Goal: Task Accomplishment & Management: Manage account settings

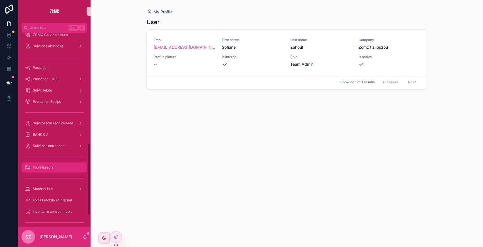
scroll to position [294, 0]
click at [70, 120] on div "Suivi des entretiens" at bounding box center [54, 146] width 59 height 9
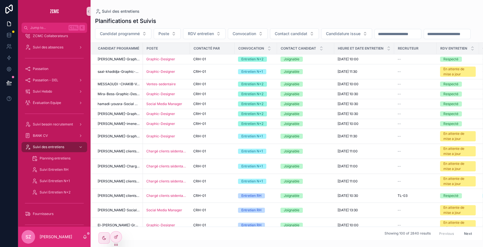
click at [193, 38] on input "scrollable content" at bounding box center [447, 34] width 46 height 8
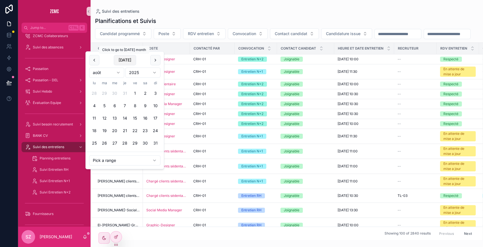
click at [126, 56] on button "[DATE]" at bounding box center [125, 60] width 22 height 10
click at [193, 32] on span "RDV entretien" at bounding box center [201, 34] width 26 height 6
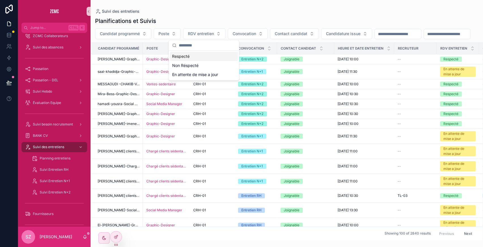
click at [193, 55] on div "Respecté" at bounding box center [204, 56] width 68 height 9
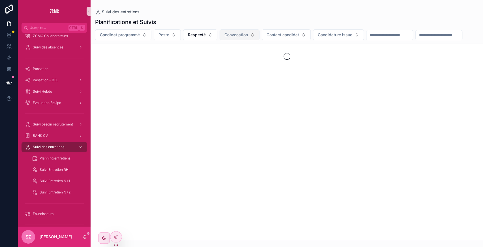
click at [193, 33] on span "Convocation" at bounding box center [237, 35] width 24 height 6
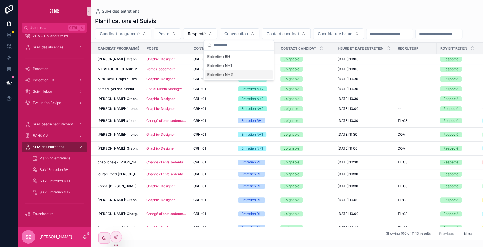
click at [193, 74] on div "Entretien N+2" at bounding box center [239, 74] width 68 height 9
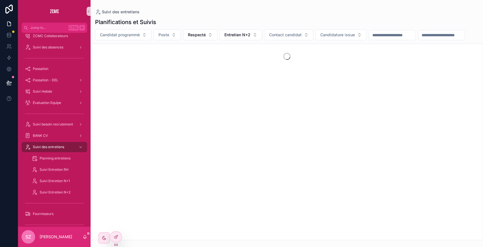
click at [193, 39] on input "scrollable content" at bounding box center [442, 35] width 46 height 8
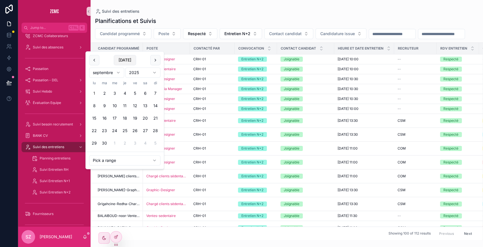
click at [126, 58] on button "Today" at bounding box center [125, 60] width 22 height 10
type input "**********"
click at [193, 39] on div "**********" at bounding box center [287, 33] width 393 height 11
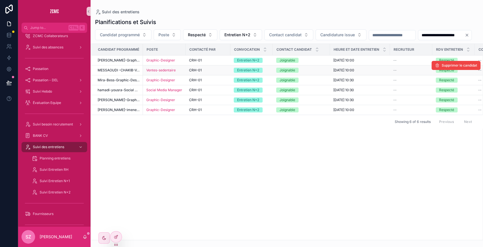
click at [121, 72] on span "MESSAOUDI -CHAKIB-Ventes-sedentaire-Alger" at bounding box center [119, 70] width 42 height 5
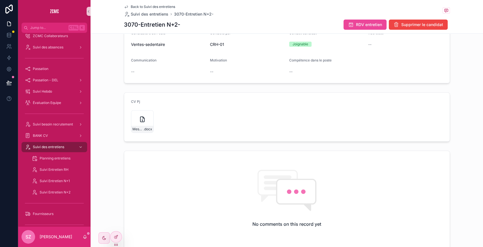
scroll to position [118, 0]
click at [142, 118] on icon "scrollable content" at bounding box center [142, 118] width 7 height 7
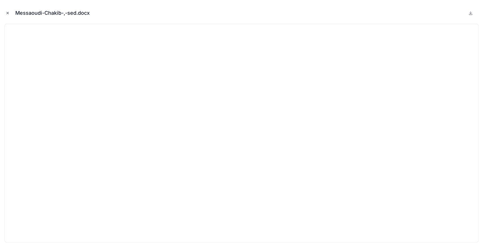
click at [6, 12] on icon "Close modal" at bounding box center [8, 13] width 4 height 4
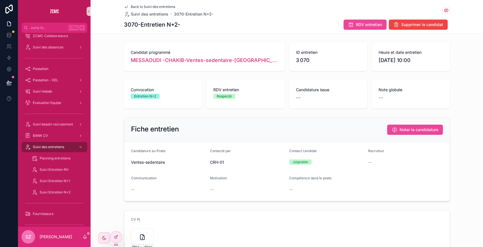
drag, startPoint x: 193, startPoint y: 57, endPoint x: 189, endPoint y: 40, distance: 17.2
drag, startPoint x: 189, startPoint y: 40, endPoint x: 167, endPoint y: 62, distance: 30.2
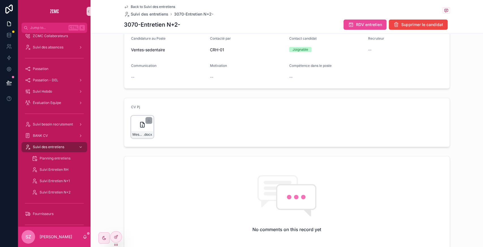
click at [134, 120] on div "Messaoudi-Chakib-,-sed .docx" at bounding box center [142, 127] width 23 height 23
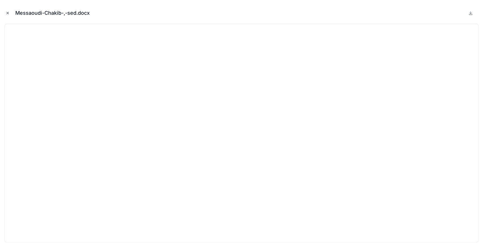
click at [8, 12] on icon "Close modal" at bounding box center [8, 13] width 2 height 2
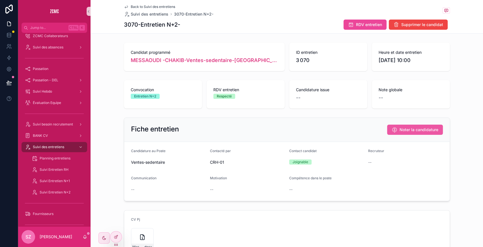
click at [193, 120] on button "Noter la candidature" at bounding box center [415, 130] width 56 height 10
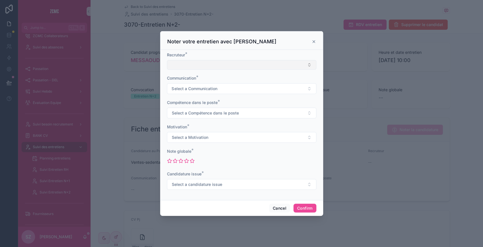
click at [193, 63] on button "Select Button" at bounding box center [242, 65] width 150 height 10
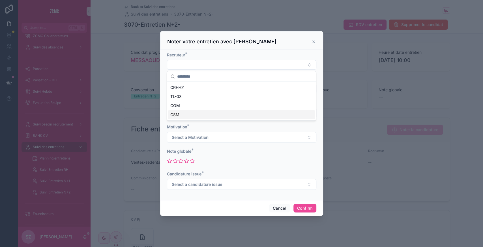
click at [187, 117] on div "CSM" at bounding box center [241, 114] width 147 height 9
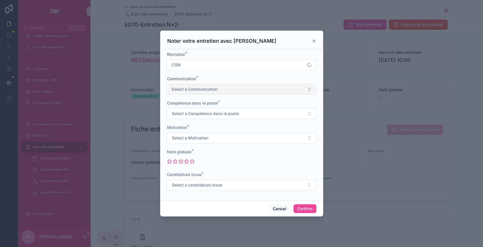
click at [192, 93] on button "Select a Communication" at bounding box center [242, 89] width 150 height 11
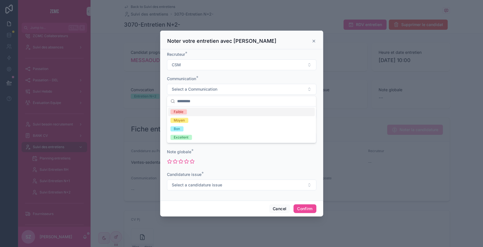
click at [188, 112] on div "Faible" at bounding box center [241, 112] width 147 height 8
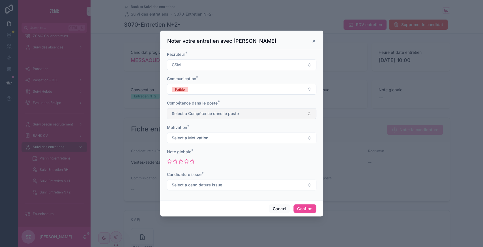
click at [185, 111] on span "Select a Compétence dans le poste" at bounding box center [205, 114] width 67 height 6
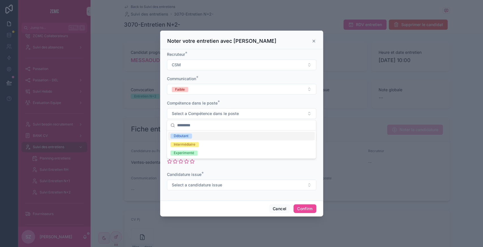
click at [185, 120] on div "Débutant" at bounding box center [181, 135] width 15 height 5
click at [193, 120] on span "Select a Motivation" at bounding box center [190, 138] width 37 height 6
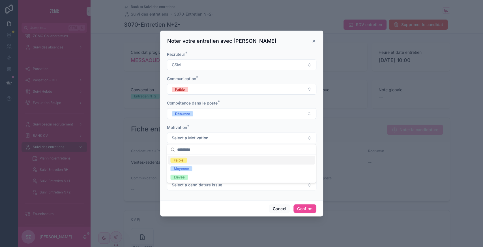
click at [185, 120] on span "Faible" at bounding box center [178, 160] width 16 height 5
click at [170, 120] on icon at bounding box center [169, 161] width 4 height 4
click at [193, 120] on button "Select a candidature issue" at bounding box center [242, 185] width 150 height 11
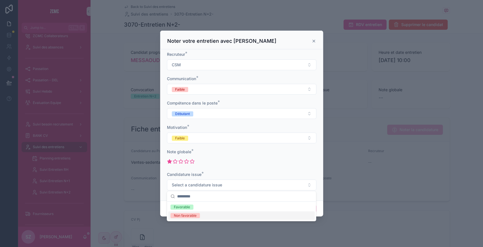
click at [193, 120] on span "Non favorable" at bounding box center [184, 215] width 29 height 5
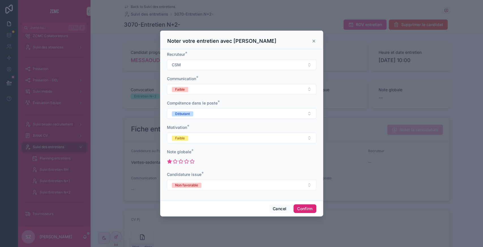
click at [193, 120] on button "Confirm" at bounding box center [305, 208] width 23 height 9
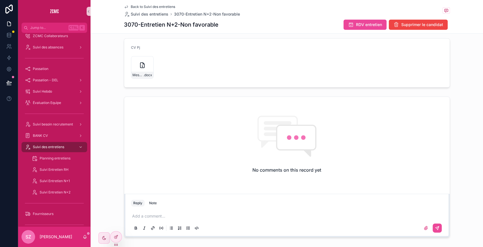
scroll to position [189, 0]
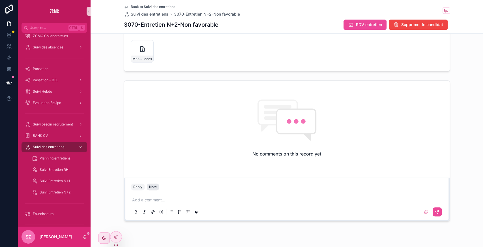
click at [155, 120] on button "Note" at bounding box center [153, 186] width 12 height 7
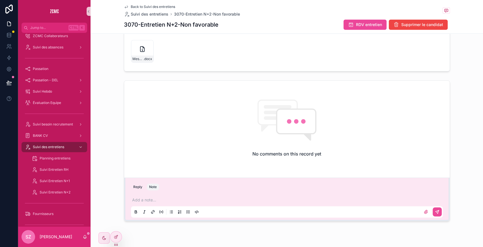
click at [159, 120] on p "scrollable content" at bounding box center [288, 200] width 312 height 6
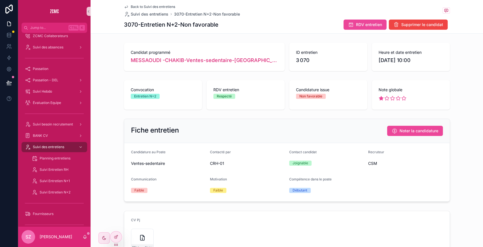
scroll to position [40, 0]
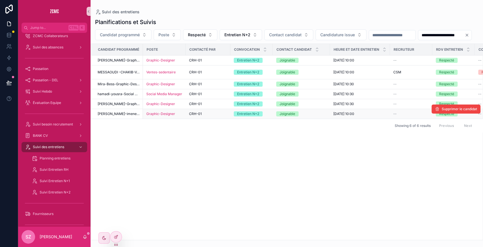
click at [181, 116] on div "Graphic-Designer" at bounding box center [164, 114] width 36 height 5
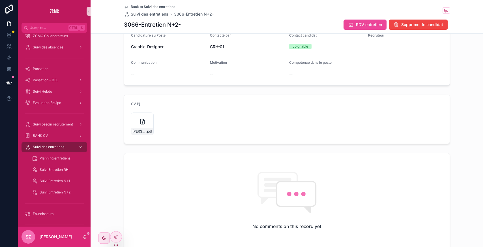
scroll to position [116, 0]
click at [140, 120] on icon "scrollable content" at bounding box center [142, 121] width 4 height 5
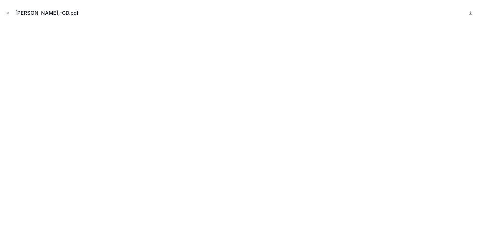
click at [7, 12] on icon "Close modal" at bounding box center [8, 13] width 2 height 2
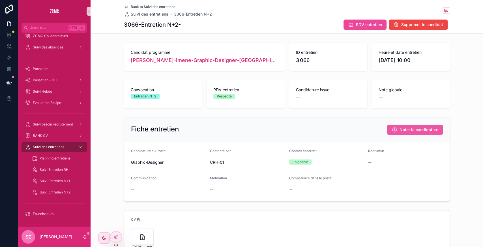
click at [193, 120] on button "Noter la candidature" at bounding box center [415, 130] width 56 height 10
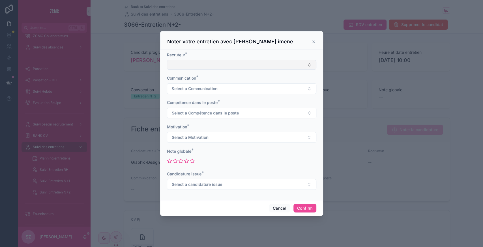
click at [193, 62] on button "Select Button" at bounding box center [242, 65] width 150 height 10
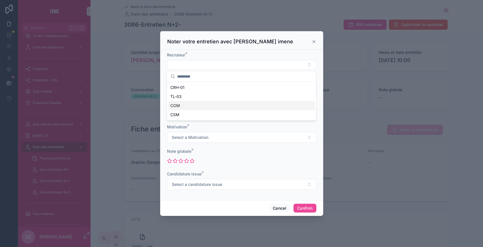
click at [183, 109] on div "COM" at bounding box center [241, 105] width 147 height 9
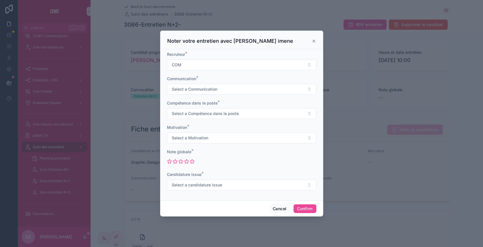
click at [193, 41] on icon at bounding box center [314, 41] width 5 height 5
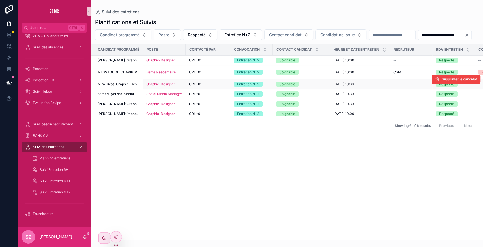
click at [193, 86] on span "CRH-01" at bounding box center [195, 84] width 13 height 5
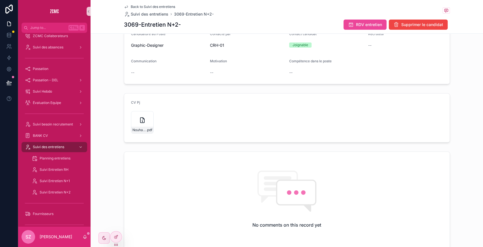
scroll to position [119, 0]
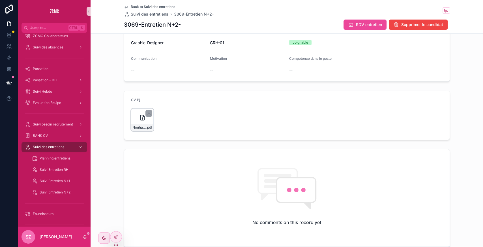
click at [135, 117] on div "Nouha-BESSAI-bess-mira-,-gd .pdf" at bounding box center [142, 119] width 23 height 23
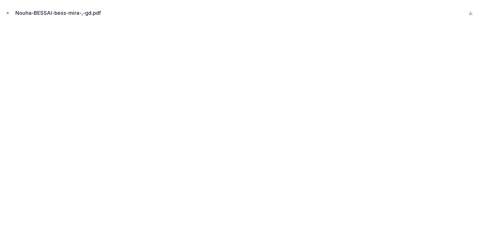
click at [5, 12] on button "Close modal" at bounding box center [8, 13] width 6 height 6
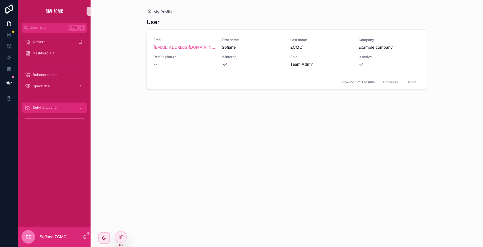
click at [55, 106] on span "Suivi d'activité" at bounding box center [45, 107] width 24 height 5
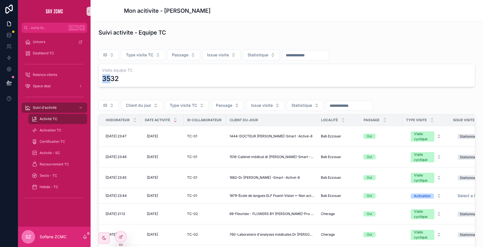
drag, startPoint x: 110, startPoint y: 80, endPoint x: 94, endPoint y: 84, distance: 16.3
click at [94, 84] on div "Suivi activite - Equipe TC ID Type visite TC Passage Issue visite Statistique V…" at bounding box center [287, 180] width 393 height 317
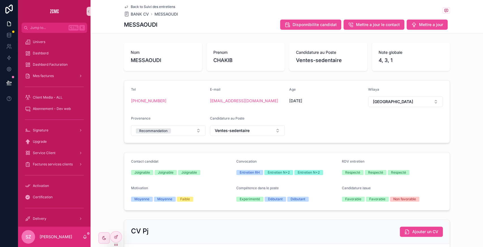
click at [101, 148] on div "Nom MESSAOUDI Prenom CHAKIB Candidature au Poste Ventes-sedentaire Note globale…" at bounding box center [287, 183] width 393 height 287
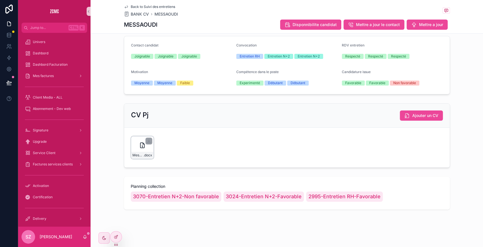
click at [140, 147] on icon "scrollable content" at bounding box center [142, 145] width 4 height 5
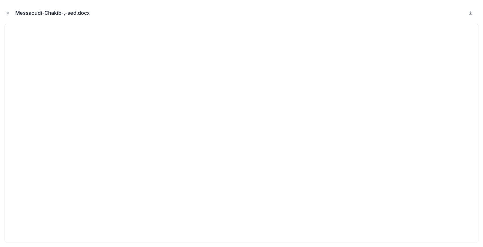
click at [7, 12] on icon "Close modal" at bounding box center [8, 13] width 4 height 4
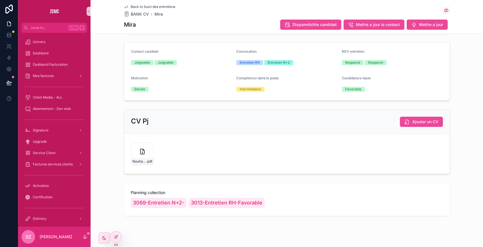
scroll to position [109, 0]
click at [208, 203] on span "3013-Entretien RH-Favorable" at bounding box center [226, 203] width 71 height 8
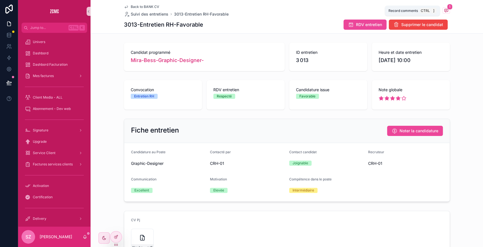
click at [445, 9] on icon "scrollable content" at bounding box center [446, 10] width 5 height 5
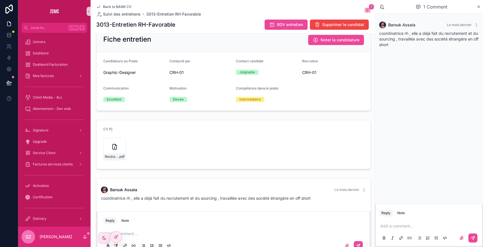
scroll to position [109, 0]
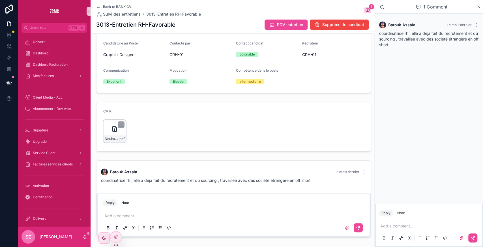
click at [108, 127] on div "Nouha-BESSAI-bess-mira-,-gd .pdf" at bounding box center [114, 131] width 23 height 23
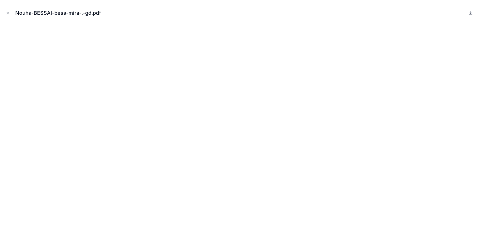
click at [9, 13] on icon "Close modal" at bounding box center [8, 13] width 4 height 4
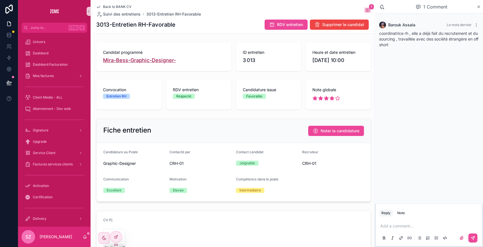
click at [132, 58] on span "Mira-Bess-Graphic-Designer-" at bounding box center [139, 60] width 73 height 8
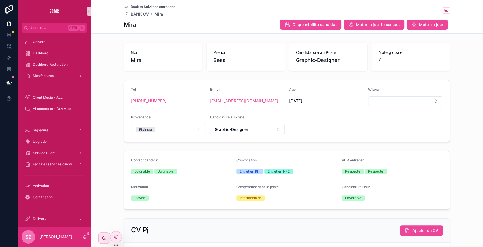
scroll to position [115, 0]
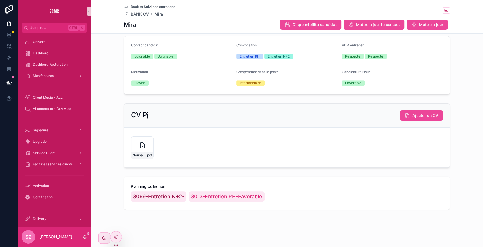
click at [172, 196] on span "3069-Entretien N+2-" at bounding box center [158, 197] width 51 height 8
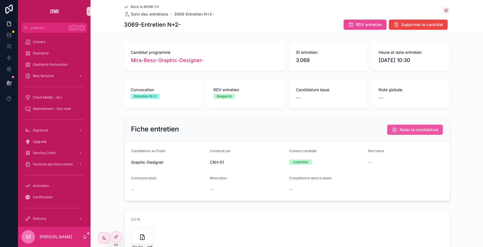
click at [402, 129] on span "Noter la candidature" at bounding box center [419, 130] width 39 height 6
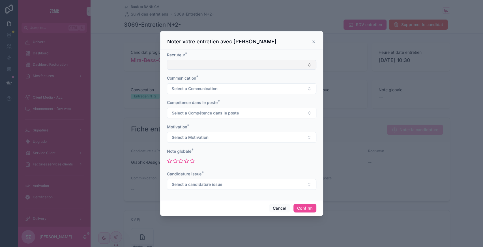
click at [190, 61] on button "Select Button" at bounding box center [242, 65] width 150 height 10
type input "*"
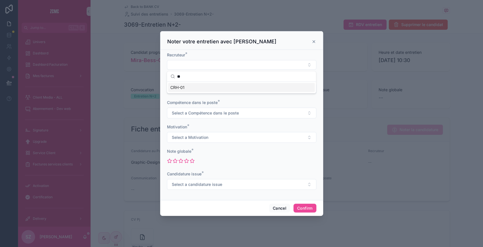
type input "**"
click at [180, 90] on div "CRH-01" at bounding box center [241, 87] width 147 height 9
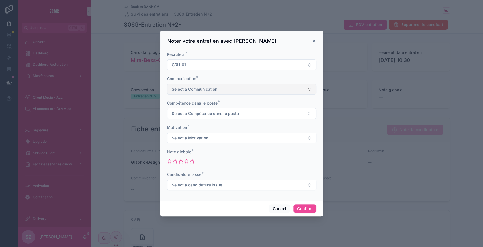
click at [201, 94] on button "Select a Communication" at bounding box center [242, 89] width 150 height 11
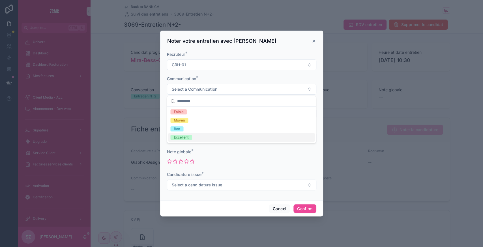
click at [183, 134] on div "Excellent" at bounding box center [241, 137] width 147 height 8
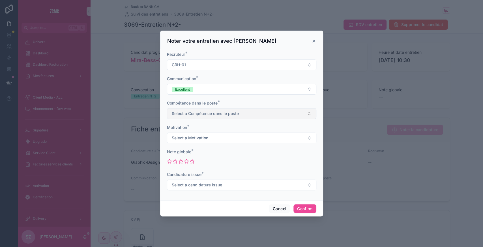
click at [182, 110] on button "Select a Compétence dans le poste" at bounding box center [242, 113] width 150 height 11
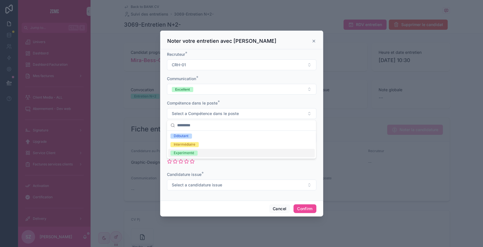
click at [187, 153] on div "Experimenté" at bounding box center [184, 152] width 20 height 5
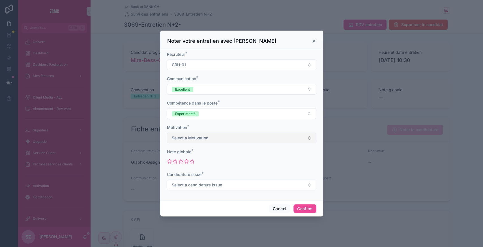
click at [187, 136] on span "Select a Motivation" at bounding box center [190, 138] width 37 height 6
click at [184, 177] on div "Elevée" at bounding box center [179, 177] width 11 height 5
click at [191, 161] on icon at bounding box center [192, 161] width 4 height 4
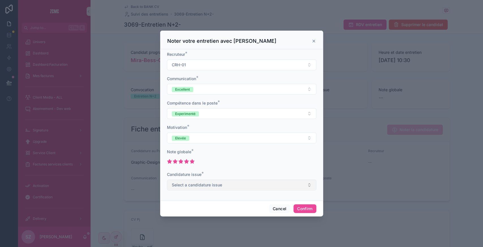
click at [189, 184] on span "Select a candidature issue" at bounding box center [197, 185] width 50 height 6
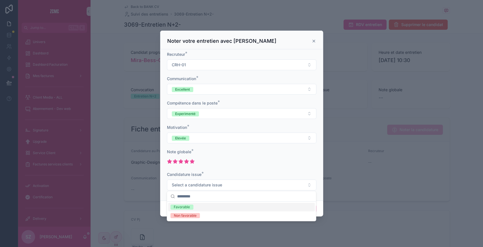
click at [190, 208] on span "Favorable" at bounding box center [181, 206] width 23 height 5
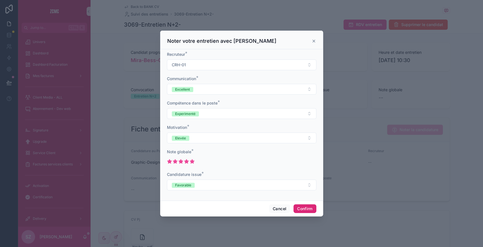
click at [295, 207] on button "Confirm" at bounding box center [305, 208] width 23 height 9
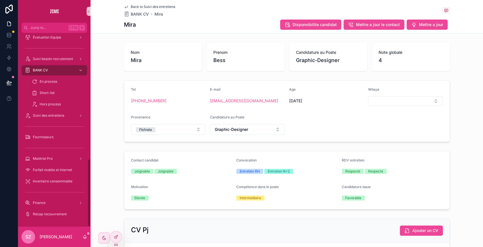
scroll to position [359, 0]
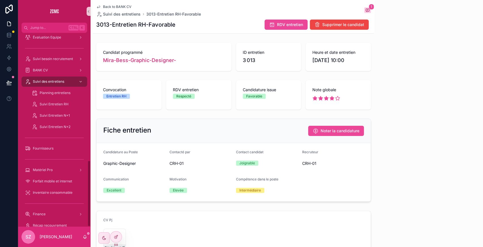
scroll to position [370, 0]
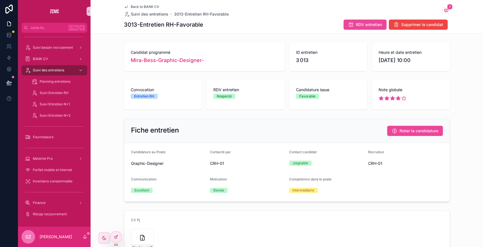
click at [141, 6] on span "Back to BANK CV" at bounding box center [145, 7] width 29 height 5
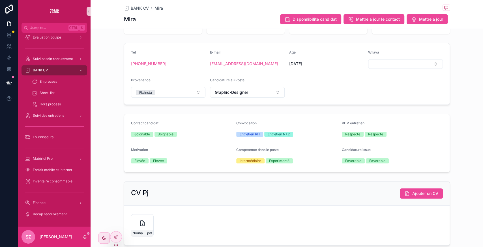
scroll to position [110, 0]
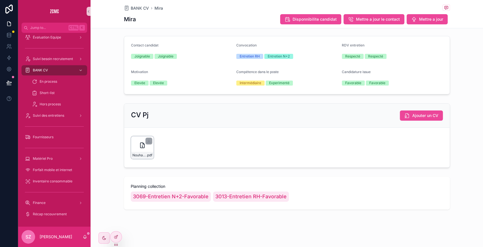
click at [133, 148] on div "Nouha-BESSAI-bess-mira-,-gd .pdf" at bounding box center [142, 147] width 23 height 23
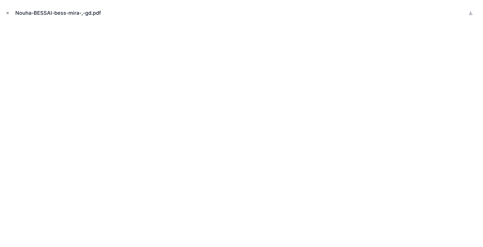
click at [7, 12] on icon "Close modal" at bounding box center [8, 13] width 4 height 4
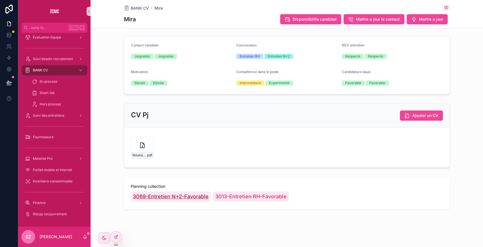
click at [189, 195] on span "3069-Entretien N+2-Favorable" at bounding box center [171, 197] width 76 height 8
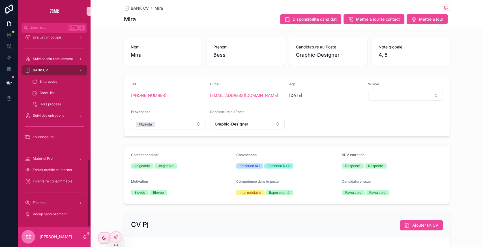
scroll to position [359, 0]
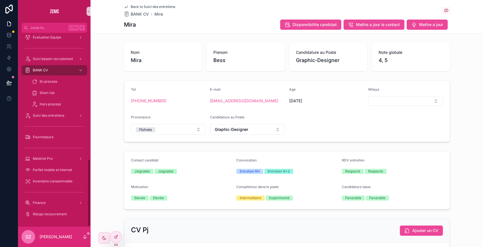
scroll to position [359, 0]
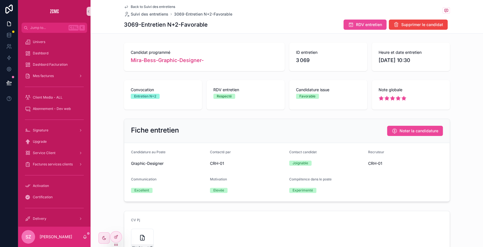
scroll to position [294, 0]
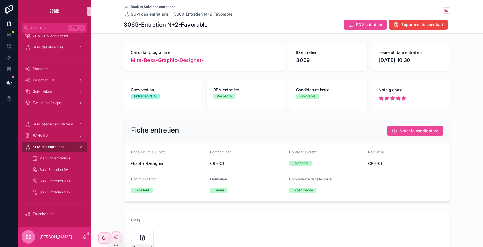
click at [140, 7] on span "Back to Suivi des entretiens" at bounding box center [153, 7] width 44 height 5
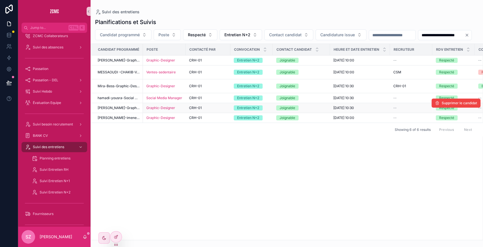
click at [123, 110] on span "[PERSON_NAME]-Graphic-Designer-" at bounding box center [119, 108] width 42 height 5
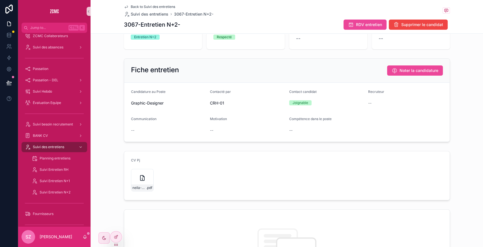
scroll to position [59, 0]
click at [133, 172] on div "neila-benblidia,-cc .pdf" at bounding box center [142, 179] width 23 height 23
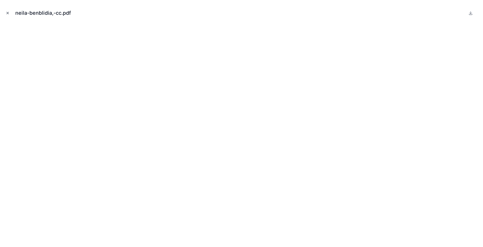
click at [6, 13] on icon "Close modal" at bounding box center [8, 13] width 4 height 4
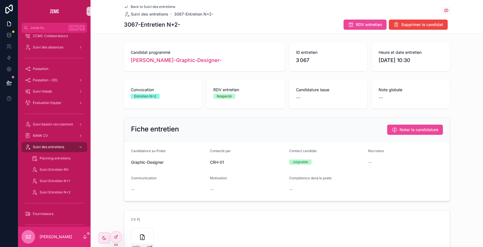
click at [138, 8] on span "Back to Suivi des entretiens" at bounding box center [153, 7] width 44 height 5
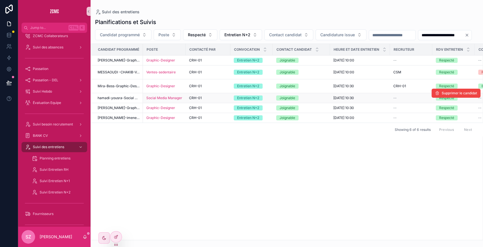
click at [187, 103] on td "CRH-01" at bounding box center [208, 98] width 45 height 10
click at [194, 100] on span "CRH-01" at bounding box center [195, 98] width 13 height 5
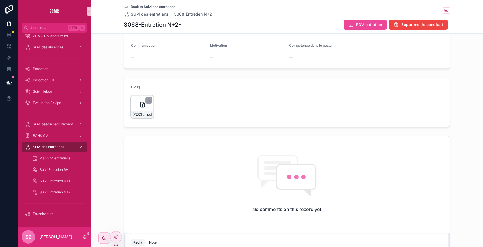
scroll to position [138, 0]
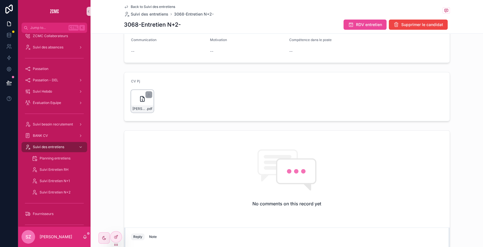
click at [136, 93] on div "YOUSRA-HAMADI-,-smm .pdf" at bounding box center [142, 101] width 23 height 23
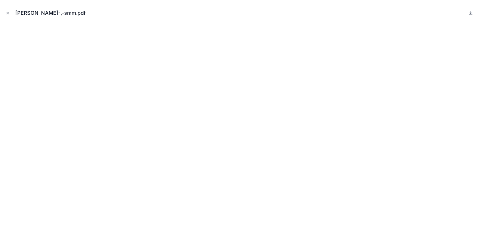
click at [7, 11] on icon "Close modal" at bounding box center [8, 13] width 4 height 4
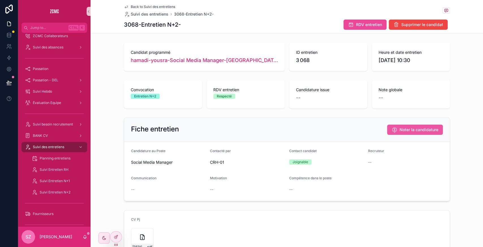
click at [409, 127] on span "Noter la candidature" at bounding box center [419, 130] width 39 height 6
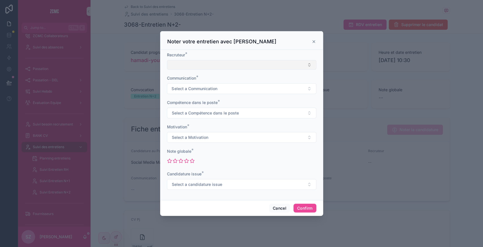
click at [196, 67] on button "Select Button" at bounding box center [242, 65] width 150 height 10
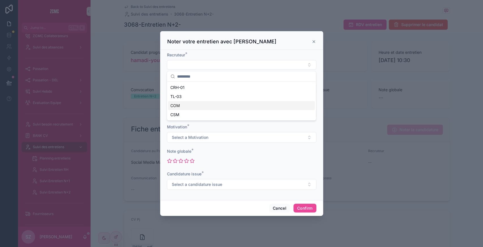
click at [181, 106] on div "COM" at bounding box center [241, 105] width 147 height 9
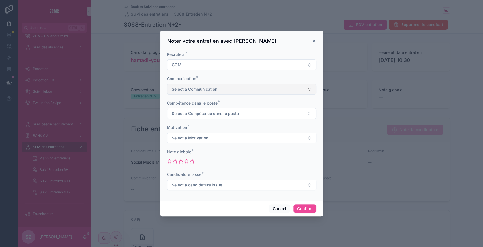
click at [208, 89] on span "Select a Communication" at bounding box center [195, 89] width 46 height 6
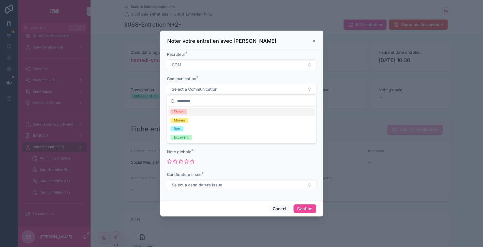
click at [191, 115] on div "Faible" at bounding box center [241, 112] width 147 height 8
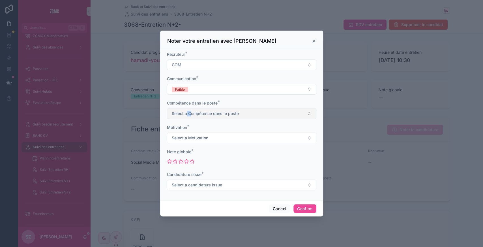
drag, startPoint x: 191, startPoint y: 108, endPoint x: 187, endPoint y: 110, distance: 4.6
click at [187, 110] on div "Compétence dans le poste * Select a Compétence dans le poste" at bounding box center [242, 109] width 150 height 19
click at [187, 110] on button "Select a Compétence dans le poste" at bounding box center [242, 113] width 150 height 11
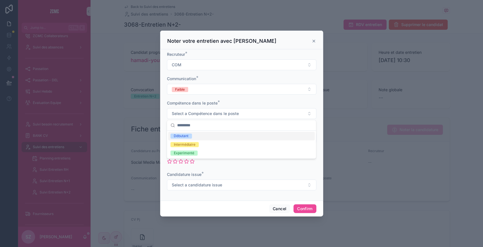
click at [198, 139] on div "Débutant" at bounding box center [241, 136] width 147 height 8
click at [192, 139] on span "Select a Motivation" at bounding box center [190, 138] width 37 height 6
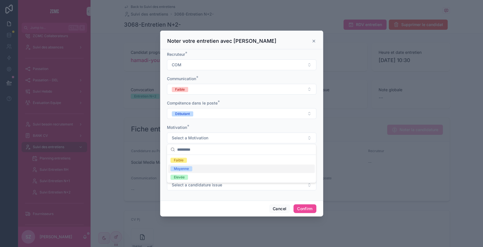
click at [187, 168] on div "Moyenne" at bounding box center [181, 168] width 15 height 5
click at [175, 162] on icon at bounding box center [175, 161] width 4 height 4
click at [216, 186] on span "Select a candidature issue" at bounding box center [197, 185] width 50 height 6
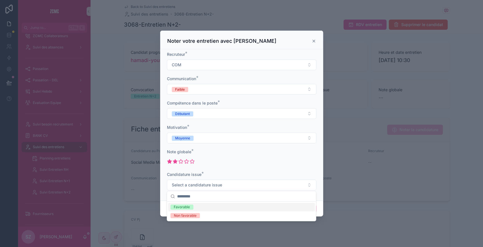
click at [196, 208] on div "Favorable" at bounding box center [241, 207] width 147 height 8
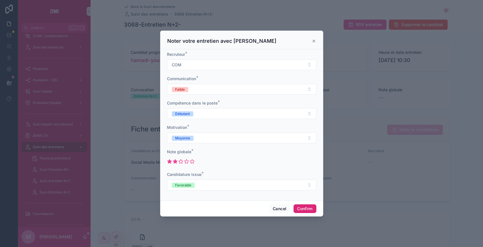
click at [303, 206] on button "Confirm" at bounding box center [305, 208] width 23 height 9
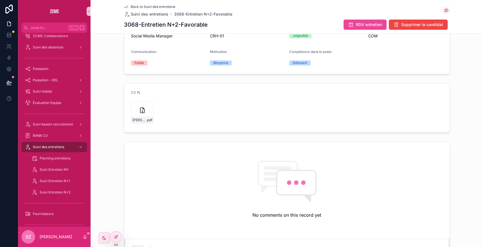
scroll to position [200, 0]
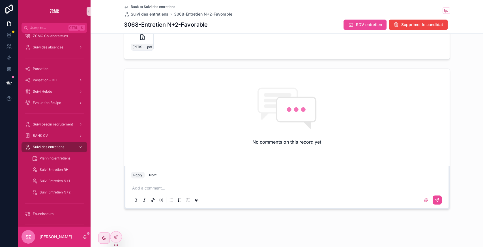
click at [144, 189] on p "scrollable content" at bounding box center [288, 188] width 312 height 6
click at [256, 189] on p "**********" at bounding box center [288, 188] width 312 height 6
click at [266, 189] on p "**********" at bounding box center [288, 188] width 312 height 6
click at [436, 198] on icon "scrollable content" at bounding box center [437, 199] width 3 height 3
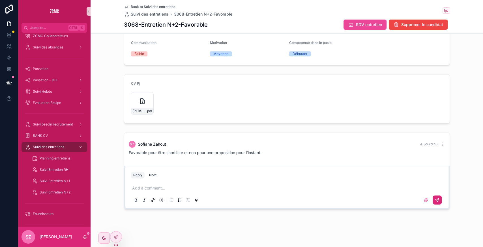
click at [132, 6] on span "Back to Suivi des entretiens" at bounding box center [153, 7] width 44 height 5
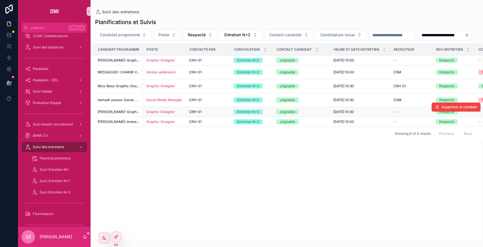
click at [209, 114] on div "CRH-01" at bounding box center [208, 112] width 38 height 5
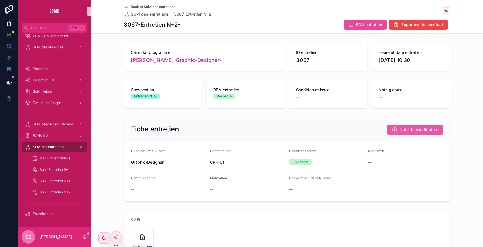
click at [400, 130] on span "Noter la candidature" at bounding box center [419, 130] width 39 height 6
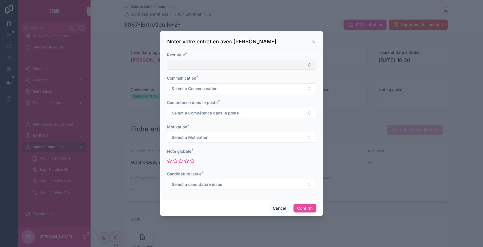
click at [185, 68] on button "Select Button" at bounding box center [242, 65] width 150 height 10
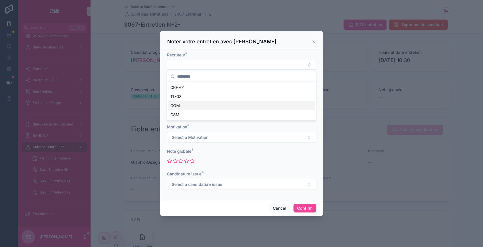
click at [183, 108] on div "COM" at bounding box center [241, 105] width 147 height 9
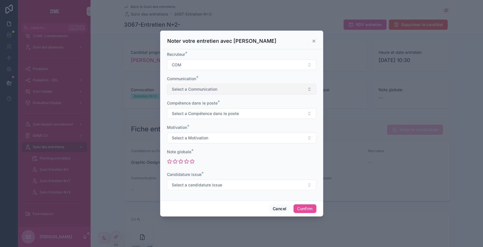
click at [197, 92] on span "Select a Communication" at bounding box center [195, 89] width 46 height 6
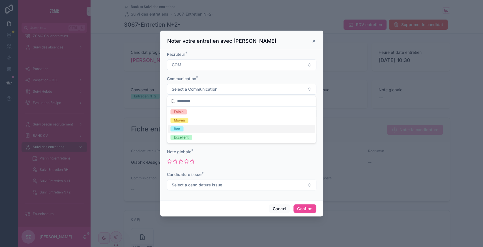
click at [179, 128] on div "Bon" at bounding box center [177, 128] width 6 height 5
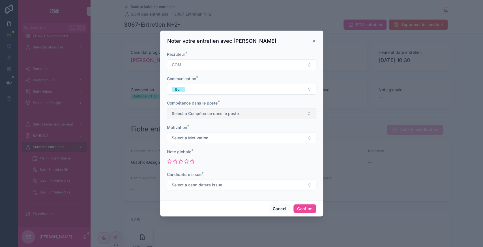
click at [197, 115] on span "Select a Compétence dans le poste" at bounding box center [205, 114] width 67 height 6
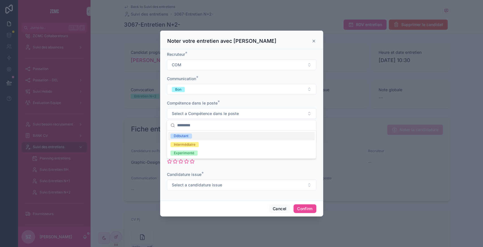
click at [189, 134] on span "Débutant" at bounding box center [181, 135] width 22 height 5
click at [180, 135] on span "Select a Motivation" at bounding box center [190, 138] width 37 height 6
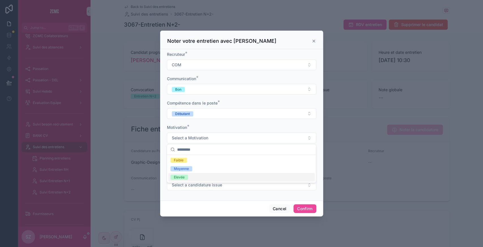
click at [184, 179] on div "Elevée" at bounding box center [179, 177] width 11 height 5
click at [182, 162] on icon at bounding box center [180, 161] width 5 height 5
click at [185, 187] on span "Select a candidature issue" at bounding box center [197, 185] width 50 height 6
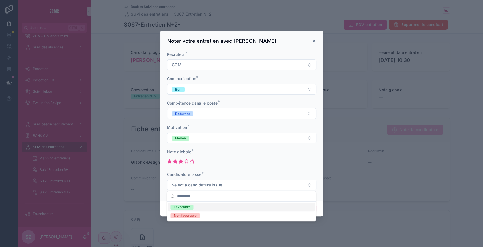
click at [191, 206] on span "Favorable" at bounding box center [181, 206] width 23 height 5
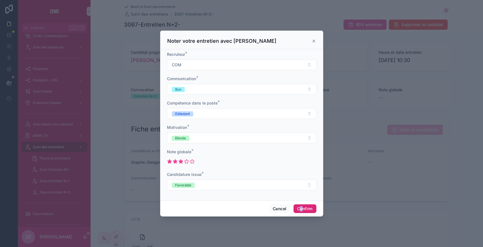
click at [300, 211] on div "Cancel Confirm" at bounding box center [241, 208] width 163 height 16
click at [300, 211] on button "Confirm" at bounding box center [305, 208] width 23 height 9
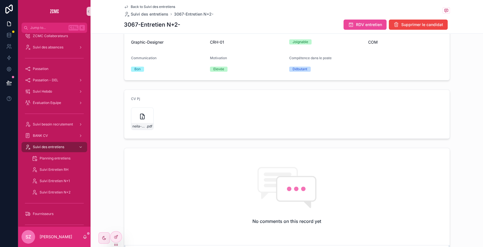
scroll to position [200, 0]
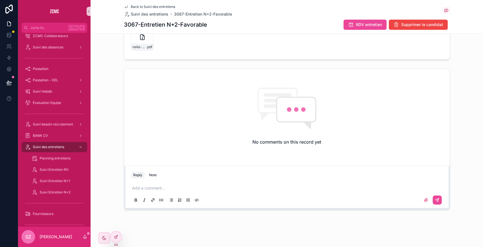
click at [143, 189] on p "scrollable content" at bounding box center [288, 188] width 312 height 6
click at [194, 186] on span "**********" at bounding box center [208, 188] width 152 height 4
click at [343, 189] on p "**********" at bounding box center [288, 188] width 312 height 6
click at [284, 187] on span "**********" at bounding box center [208, 188] width 152 height 4
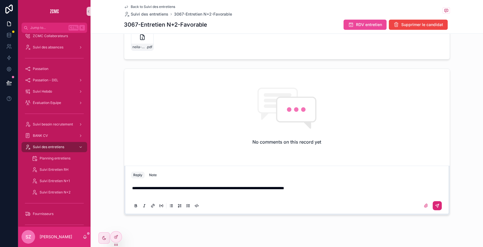
click at [436, 206] on icon "scrollable content" at bounding box center [437, 205] width 3 height 3
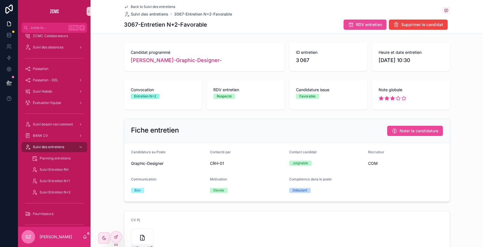
scroll to position [0, 0]
click at [135, 5] on span "Back to Suivi des entretiens" at bounding box center [153, 7] width 44 height 5
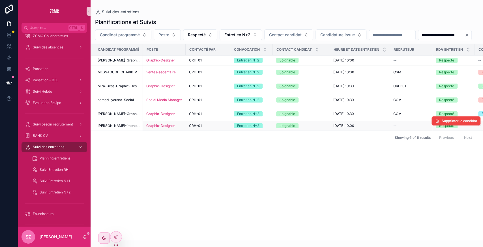
click at [221, 128] on div "CRH-01" at bounding box center [208, 125] width 38 height 5
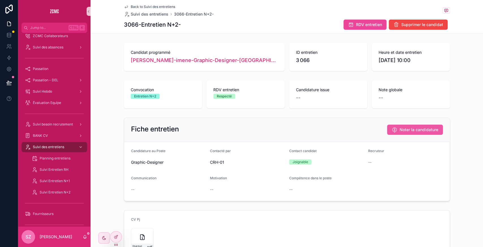
click at [411, 132] on span "Noter la candidature" at bounding box center [419, 130] width 39 height 6
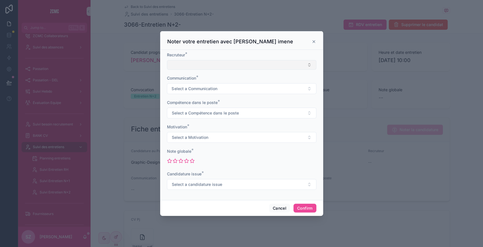
click at [225, 65] on button "Select Button" at bounding box center [242, 65] width 150 height 10
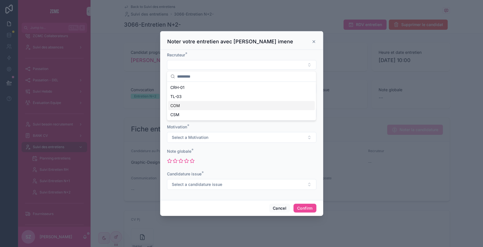
click at [197, 103] on div "COM" at bounding box center [241, 105] width 147 height 9
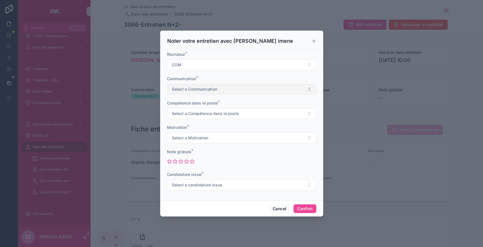
click at [196, 88] on span "Select a Communication" at bounding box center [195, 89] width 46 height 6
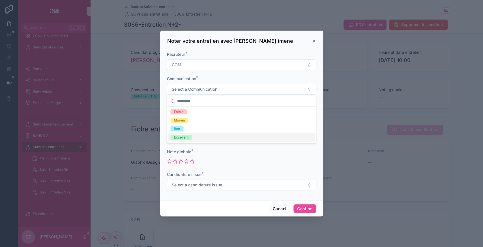
click at [183, 136] on div "Excellent" at bounding box center [181, 137] width 15 height 5
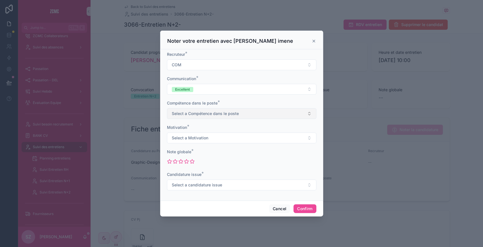
click at [186, 113] on span "Select a Compétence dans le poste" at bounding box center [205, 114] width 67 height 6
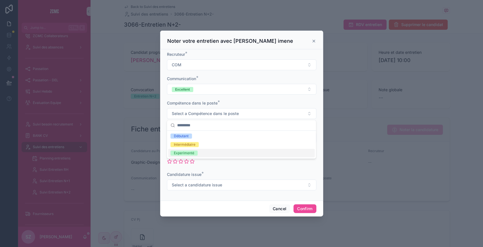
click at [180, 157] on div "Experimenté" at bounding box center [241, 153] width 147 height 8
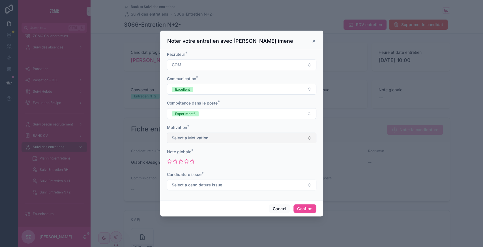
click at [200, 139] on span "Select a Motivation" at bounding box center [190, 138] width 37 height 6
click at [187, 177] on span "Elevée" at bounding box center [179, 177] width 18 height 5
click at [190, 160] on icon at bounding box center [192, 161] width 5 height 5
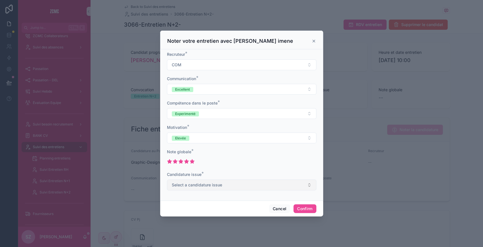
click at [194, 185] on span "Select a candidature issue" at bounding box center [197, 185] width 50 height 6
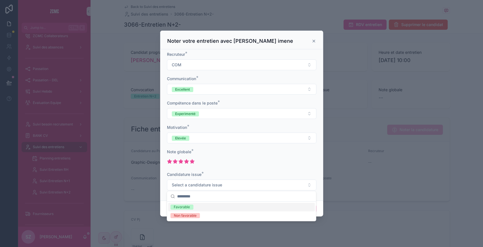
click at [189, 207] on div "Favorable" at bounding box center [182, 206] width 16 height 5
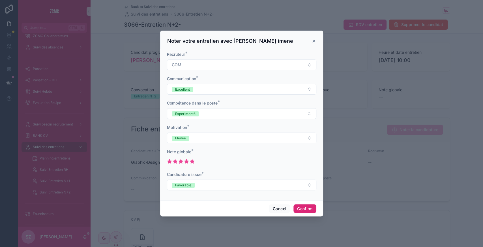
click at [306, 204] on button "Confirm" at bounding box center [305, 208] width 23 height 9
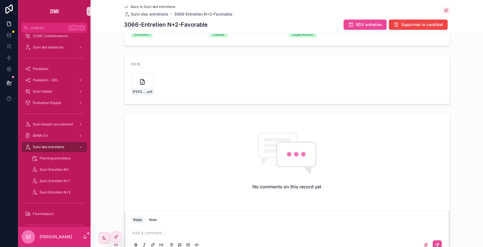
scroll to position [200, 0]
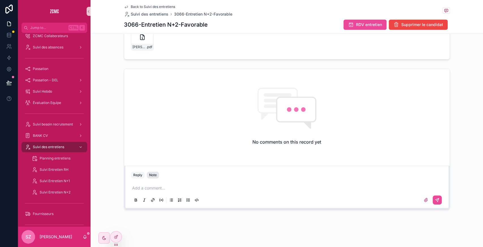
click at [154, 174] on button "Note" at bounding box center [153, 175] width 12 height 7
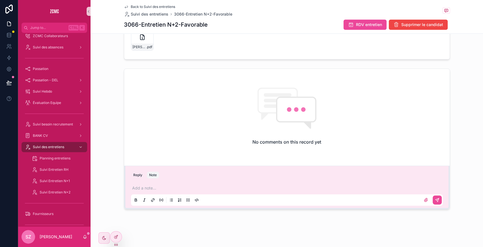
click at [133, 187] on p "scrollable content" at bounding box center [288, 188] width 312 height 6
click at [236, 189] on p "**********" at bounding box center [288, 188] width 312 height 6
click at [436, 200] on icon "scrollable content" at bounding box center [437, 199] width 3 height 3
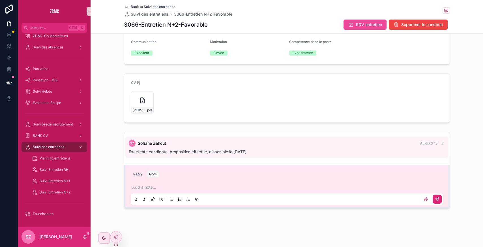
scroll to position [136, 0]
click at [125, 7] on icon "scrollable content" at bounding box center [126, 7] width 3 height 2
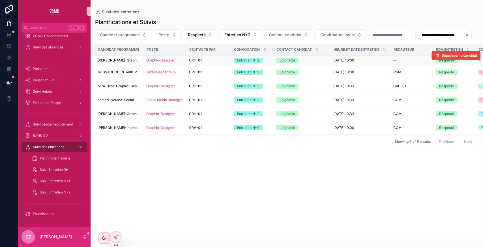
click at [213, 63] on div "CRH-01" at bounding box center [208, 60] width 38 height 5
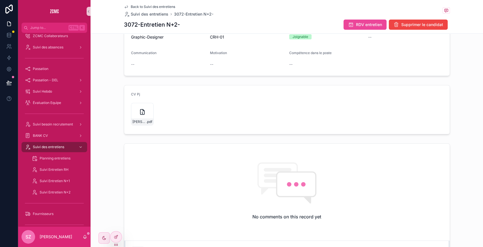
scroll to position [128, 0]
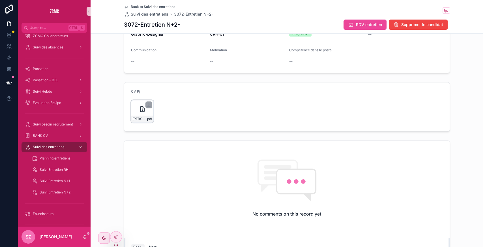
click at [139, 108] on icon "scrollable content" at bounding box center [142, 109] width 7 height 7
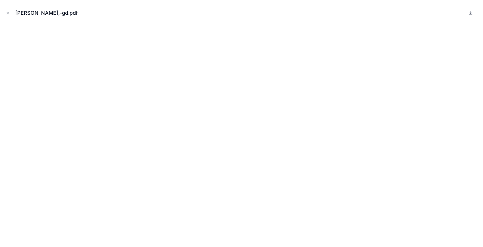
click at [8, 11] on icon "Close modal" at bounding box center [8, 13] width 4 height 4
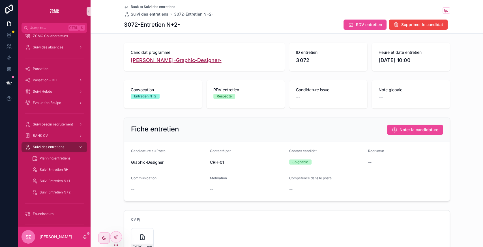
click at [168, 63] on span "Mahio-Mokhtari-Graphic-Designer-" at bounding box center [176, 60] width 91 height 8
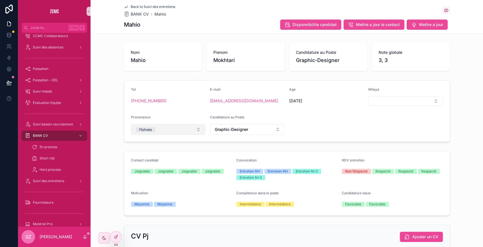
click at [161, 131] on button "Fb/insta" at bounding box center [168, 129] width 75 height 11
click at [238, 129] on span "Graphic-Designer" at bounding box center [231, 130] width 33 height 6
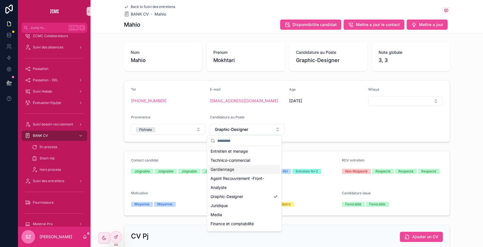
scroll to position [99, 0]
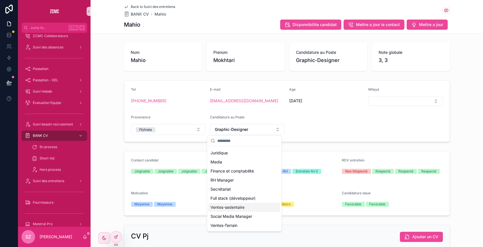
click at [241, 210] on div "Ventes-sedentaire" at bounding box center [244, 207] width 72 height 9
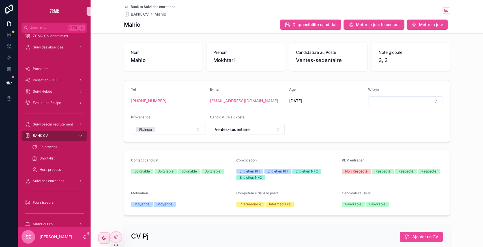
scroll to position [121, 0]
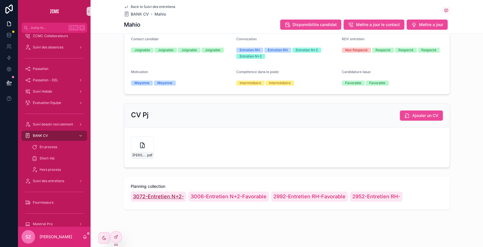
click at [168, 195] on span "3072-Entretien N+2-" at bounding box center [158, 197] width 51 height 8
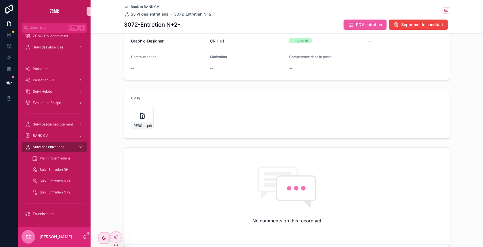
click at [363, 21] on button "RDV entretien" at bounding box center [365, 25] width 43 height 10
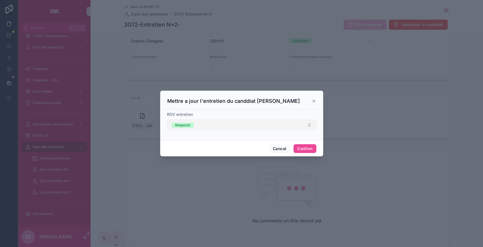
click at [204, 122] on button "Respecté" at bounding box center [242, 124] width 150 height 11
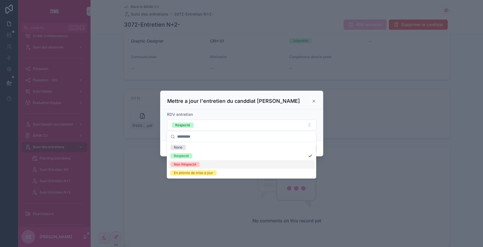
click at [192, 165] on div "Non Réspecté" at bounding box center [185, 164] width 22 height 5
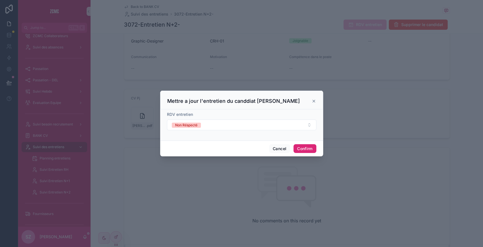
click at [309, 146] on button "Confirm" at bounding box center [305, 148] width 23 height 9
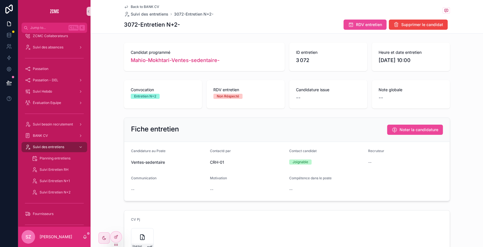
click at [124, 5] on icon "scrollable content" at bounding box center [126, 7] width 5 height 5
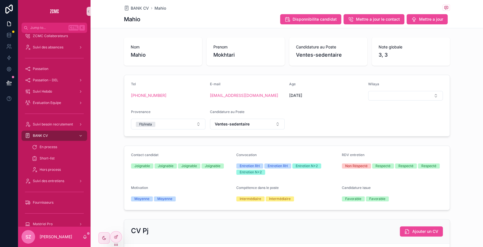
click at [106, 66] on div "Nom Mahio Prenom Mokhtari Candidature au Poste Ventes-sedentaire Note globale 3…" at bounding box center [287, 51] width 393 height 33
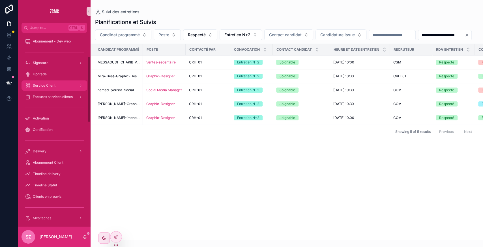
scroll to position [68, 0]
click at [58, 158] on div "Abonnement Client" at bounding box center [54, 161] width 59 height 9
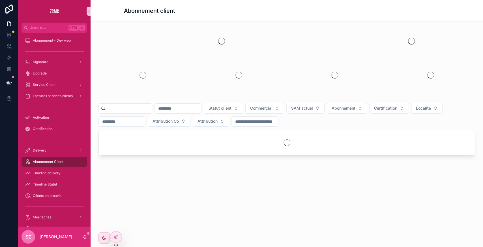
click at [125, 108] on input "scrollable content" at bounding box center [129, 108] width 46 height 8
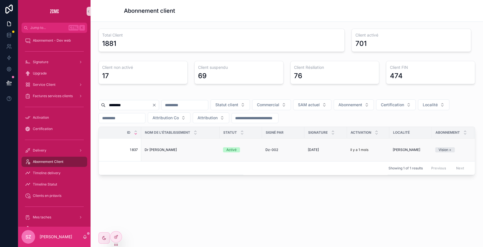
scroll to position [0, 127]
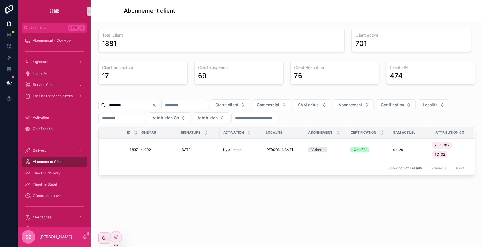
type input "********"
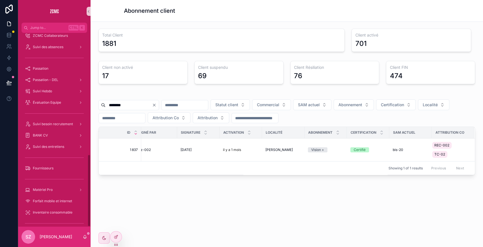
scroll to position [325, 0]
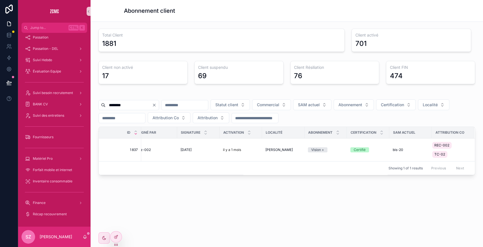
click at [97, 123] on div "******** Statut client Commercial SAM actuel Abonnement Certification Localité …" at bounding box center [287, 134] width 384 height 86
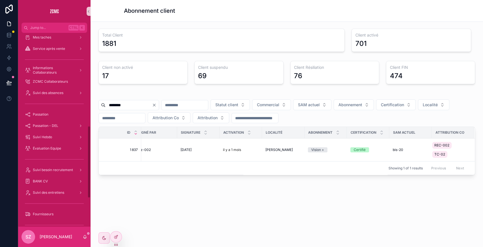
scroll to position [247, 0]
click at [50, 190] on div "Suivi des entretiens" at bounding box center [54, 193] width 59 height 9
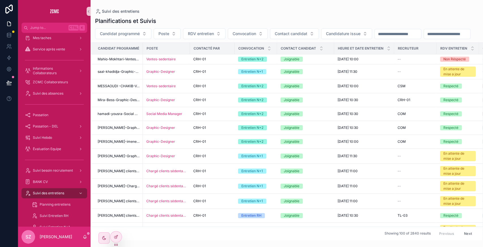
click at [424, 39] on div "scrollable content" at bounding box center [447, 34] width 47 height 10
click at [424, 38] on input "scrollable content" at bounding box center [447, 34] width 46 height 8
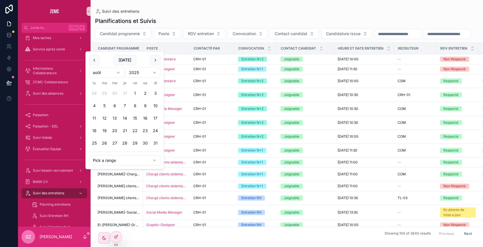
click at [424, 38] on input "scrollable content" at bounding box center [447, 34] width 46 height 8
click at [125, 60] on button "Today" at bounding box center [125, 60] width 22 height 10
click at [127, 60] on button "Today" at bounding box center [125, 60] width 22 height 10
type input "**********"
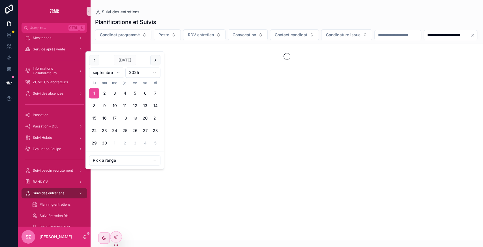
click at [194, 40] on div "**********" at bounding box center [287, 34] width 393 height 11
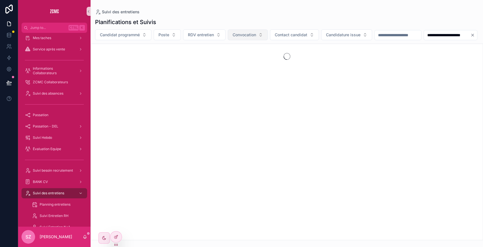
click at [242, 34] on span "Convocation" at bounding box center [245, 35] width 24 height 6
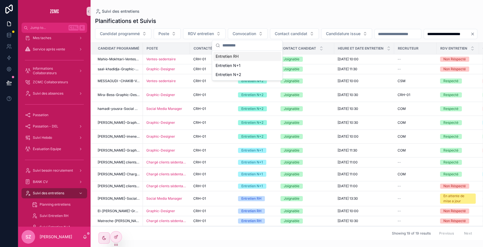
click at [230, 56] on div "Entretien RH" at bounding box center [248, 56] width 68 height 9
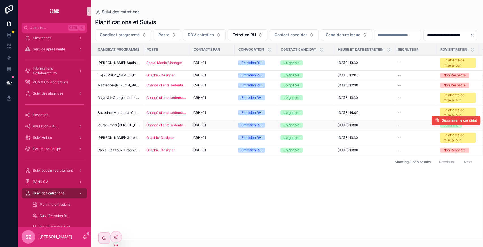
click at [198, 127] on span "CRH-01" at bounding box center [199, 125] width 13 height 5
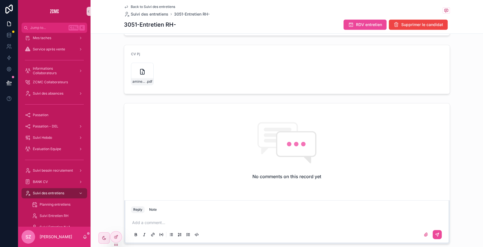
scroll to position [164, 0]
click at [140, 76] on icon "scrollable content" at bounding box center [142, 73] width 4 height 5
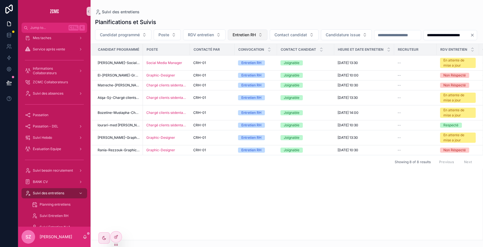
click at [241, 36] on span "Entretien RH" at bounding box center [244, 35] width 23 height 6
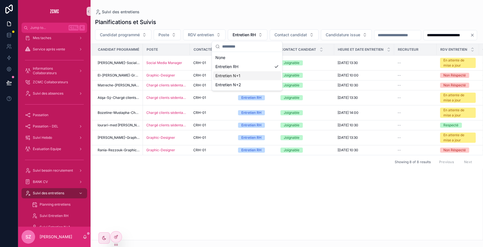
click at [237, 76] on div "Entretien N+1" at bounding box center [247, 75] width 68 height 9
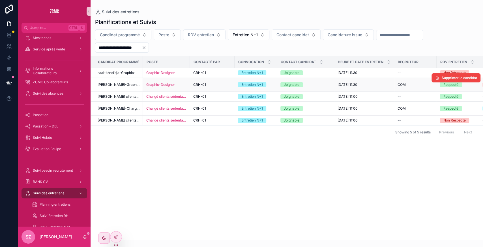
click at [223, 84] on div "CRH-01" at bounding box center [212, 84] width 38 height 5
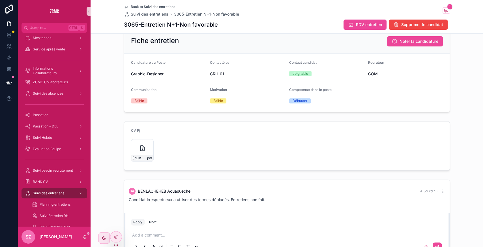
scroll to position [90, 0]
click at [134, 144] on div "gadi-hamid-,-GD .pdf" at bounding box center [142, 150] width 23 height 23
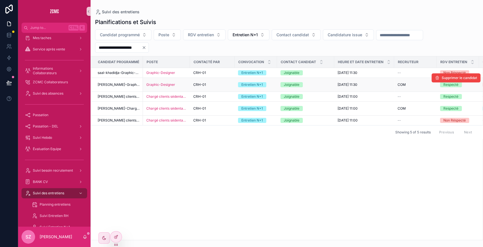
click at [205, 85] on span "CRH-01" at bounding box center [199, 84] width 13 height 5
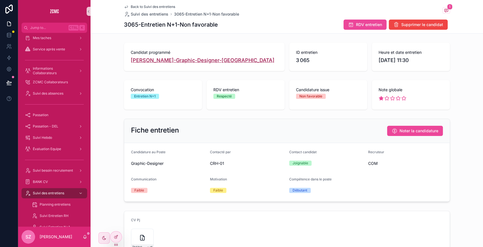
click at [168, 61] on span "gadi-hamid-Graphic-Designer-Alger" at bounding box center [203, 60] width 144 height 8
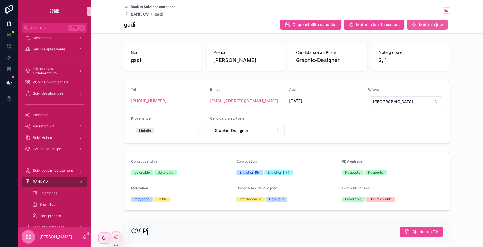
click at [419, 25] on span "Mettre a jour" at bounding box center [431, 25] width 24 height 6
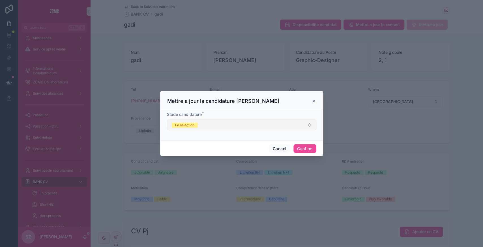
click at [234, 127] on button "En sélection" at bounding box center [242, 124] width 150 height 11
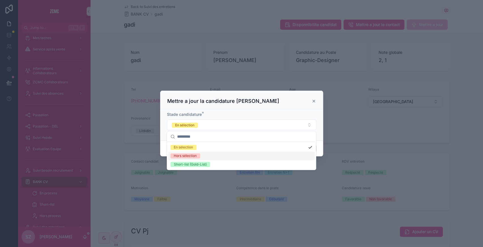
click at [198, 157] on span "Hors sélection" at bounding box center [185, 155] width 30 height 5
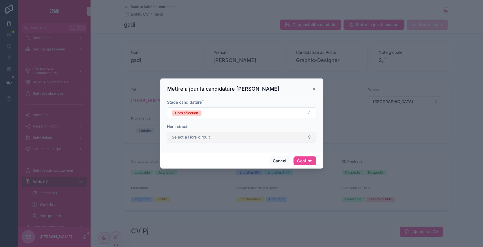
click at [214, 138] on button "Select a Hors circuit" at bounding box center [242, 137] width 150 height 11
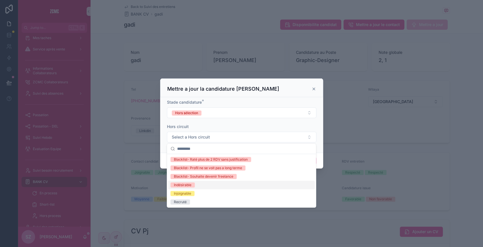
click at [199, 184] on div "Indésirable" at bounding box center [241, 185] width 147 height 8
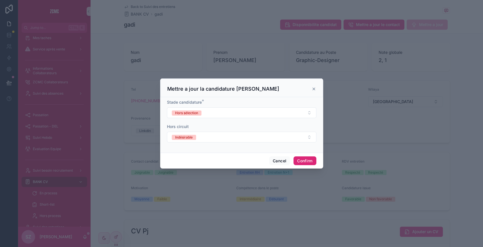
click at [308, 159] on button "Confirm" at bounding box center [305, 160] width 23 height 9
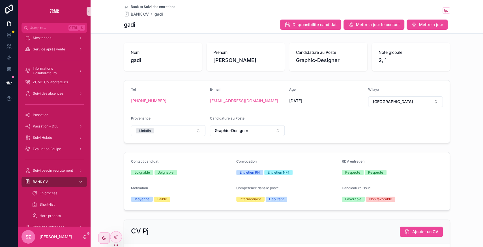
scroll to position [116, 0]
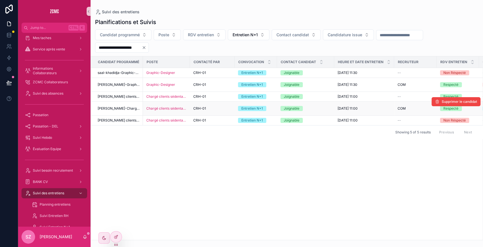
click at [216, 108] on div "CRH-01" at bounding box center [212, 108] width 38 height 5
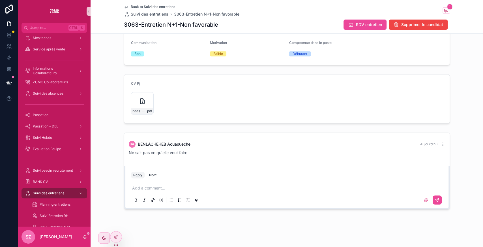
scroll to position [57, 0]
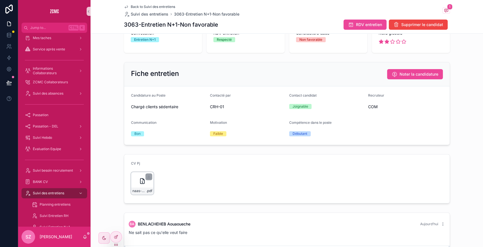
click at [139, 178] on icon "scrollable content" at bounding box center [142, 181] width 7 height 7
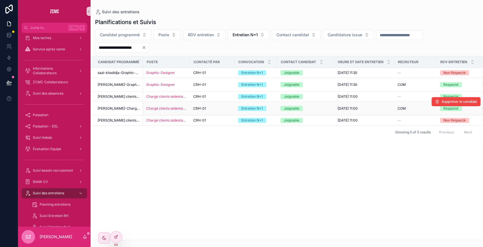
click at [119, 108] on span "Mina-Nas-Chargé clients sédentaire-Alger" at bounding box center [119, 108] width 42 height 5
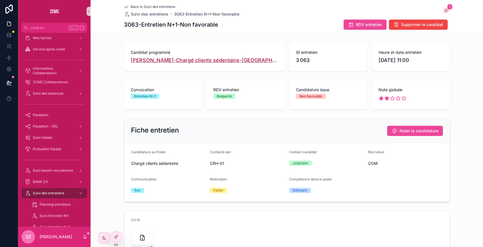
click at [172, 60] on span "Mina-Nas-Chargé clients sédentaire-Alger" at bounding box center [204, 60] width 147 height 8
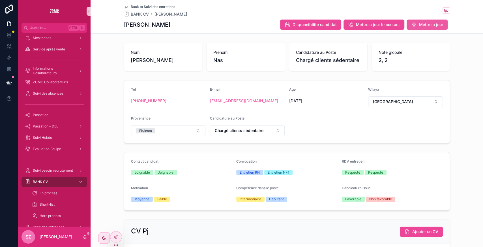
click at [411, 25] on icon "scrollable content" at bounding box center [414, 25] width 6 height 6
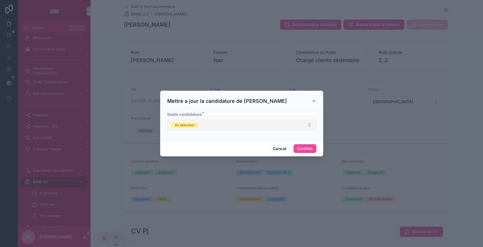
click at [229, 124] on button "En sélection" at bounding box center [242, 124] width 150 height 11
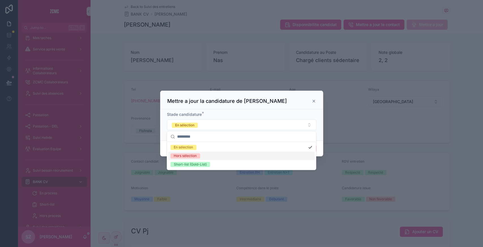
click at [212, 155] on div "Hors sélection" at bounding box center [241, 155] width 147 height 8
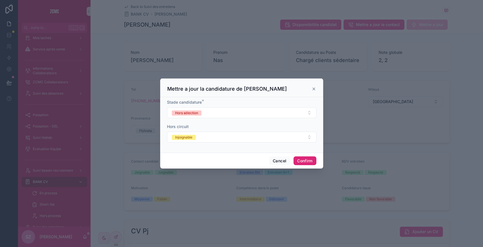
click at [303, 161] on button "Confirm" at bounding box center [305, 160] width 23 height 9
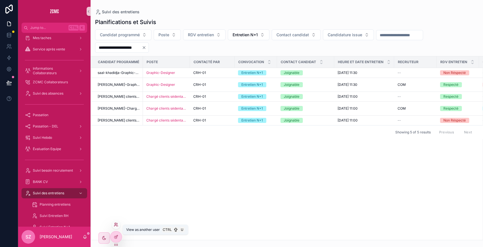
click at [115, 225] on icon at bounding box center [115, 225] width 2 height 1
click at [335, 169] on div "Candidat programmé Poste Contacté par Convocation Contact candidat Heure et dat…" at bounding box center [287, 147] width 392 height 183
click at [8, 43] on link at bounding box center [9, 46] width 18 height 11
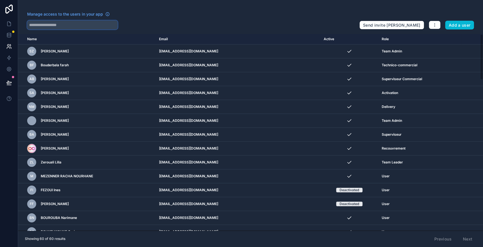
click at [65, 26] on input "text" at bounding box center [72, 24] width 91 height 9
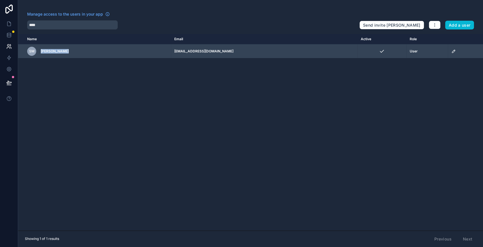
drag, startPoint x: 39, startPoint y: 51, endPoint x: 72, endPoint y: 52, distance: 33.4
click at [72, 52] on div "SM Sarah MERGHIT" at bounding box center [97, 51] width 140 height 9
copy span "Sarah MERGHIT"
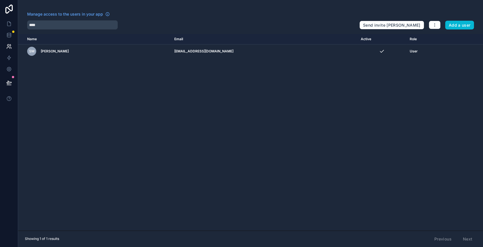
click at [177, 74] on div "Name Email Active Role userTable.email SM Sarah MERGHIT sarahzcmc2@gmail.com Us…" at bounding box center [250, 132] width 465 height 197
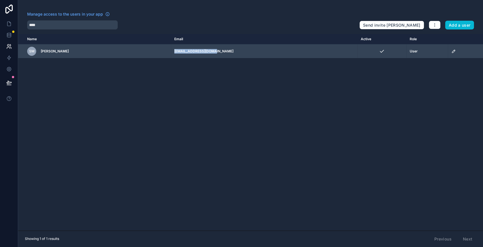
drag, startPoint x: 183, startPoint y: 48, endPoint x: 245, endPoint y: 53, distance: 62.2
click at [245, 53] on tr "SM Sarah MERGHIT sarahzcmc2@gmail.com User" at bounding box center [250, 51] width 465 height 14
copy tr "[EMAIL_ADDRESS][DOMAIN_NAME]"
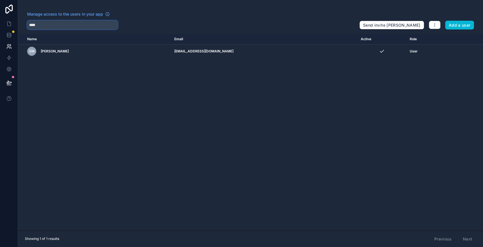
click at [49, 27] on input "****" at bounding box center [72, 24] width 91 height 9
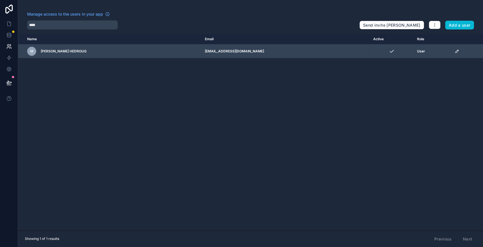
click at [455, 52] on icon "scrollable content" at bounding box center [457, 51] width 5 height 5
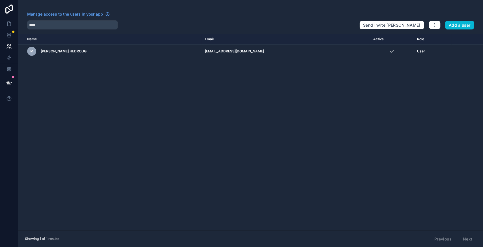
click at [284, 83] on div "Name Email Active Role userTable.email M Maha Hind HEDROUG mahazcmc@gmail.com U…" at bounding box center [250, 132] width 465 height 197
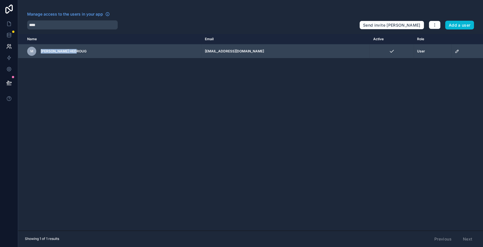
drag, startPoint x: 40, startPoint y: 49, endPoint x: 93, endPoint y: 49, distance: 53.0
click at [93, 49] on div "M Maha Hind HEDROUG" at bounding box center [108, 51] width 163 height 9
copy span "Maha Hind HEDROUG"
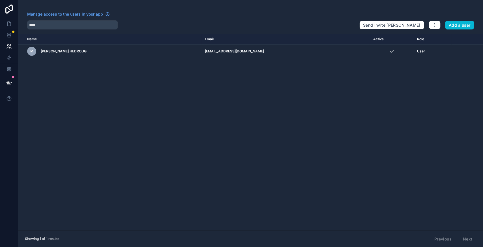
click at [194, 64] on div "Name Email Active Role userTable.email M Maha Hind HEDROUG mahazcmc@gmail.com U…" at bounding box center [250, 132] width 465 height 197
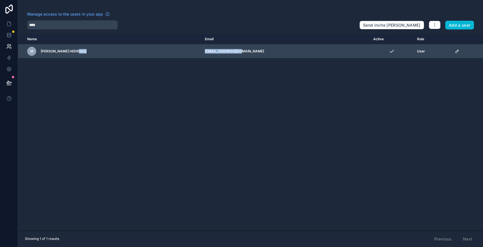
drag, startPoint x: 207, startPoint y: 51, endPoint x: 272, endPoint y: 52, distance: 64.9
click at [272, 52] on tr "M Maha Hind HEDROUG mahazcmc@gmail.com User" at bounding box center [250, 51] width 465 height 14
copy tr "[EMAIL_ADDRESS][DOMAIN_NAME]"
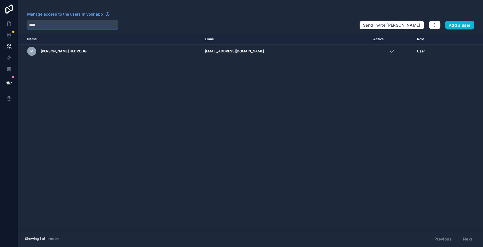
click at [43, 24] on input "****" at bounding box center [72, 24] width 91 height 9
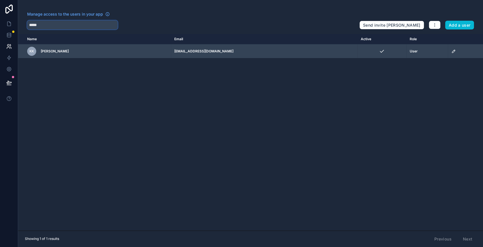
type input "*****"
drag, startPoint x: 37, startPoint y: 50, endPoint x: 73, endPoint y: 51, distance: 36.6
click at [73, 51] on div "KK Katia KYOUS" at bounding box center [97, 51] width 140 height 9
copy span "Katia KYOUS"
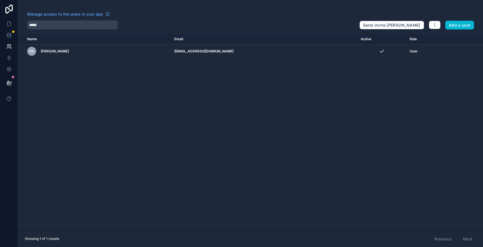
click at [176, 58] on div "Name Email Active Role userTable.email KK Katia KYOUS katiazcmc@gmail.com User" at bounding box center [250, 132] width 465 height 197
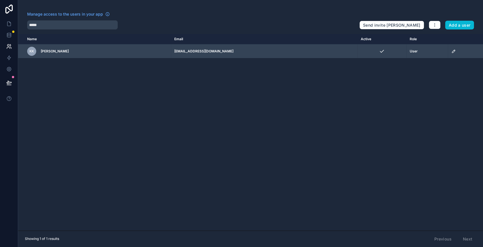
drag, startPoint x: 177, startPoint y: 49, endPoint x: 240, endPoint y: 50, distance: 63.2
click at [240, 50] on tr "KK Katia KYOUS katiazcmc@gmail.com User" at bounding box center [250, 51] width 465 height 14
copy tr "[EMAIL_ADDRESS][DOMAIN_NAME]"
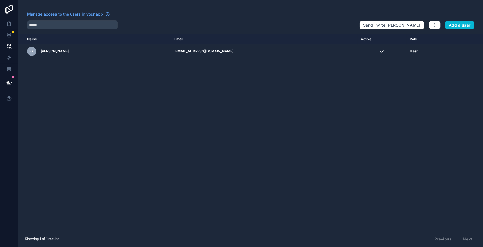
copy tr "[EMAIL_ADDRESS][DOMAIN_NAME]"
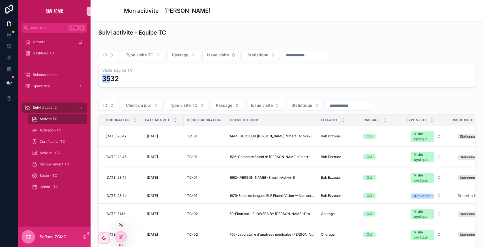
click at [121, 222] on div at bounding box center [120, 224] width 9 height 9
click at [121, 226] on icon at bounding box center [121, 224] width 5 height 5
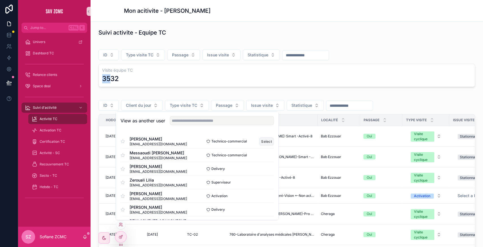
click at [259, 139] on button "Select" at bounding box center [266, 141] width 15 height 8
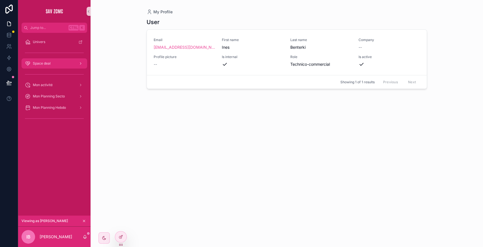
click at [54, 66] on div "Space deal" at bounding box center [54, 63] width 59 height 9
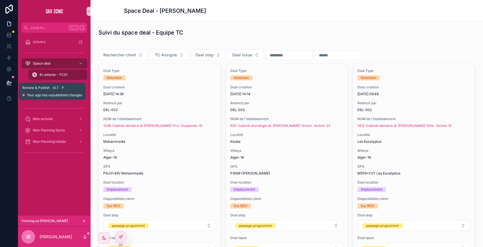
click at [10, 86] on button at bounding box center [9, 83] width 12 height 16
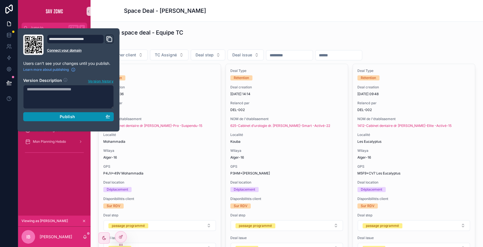
click at [77, 116] on div "Publish" at bounding box center [68, 116] width 83 height 5
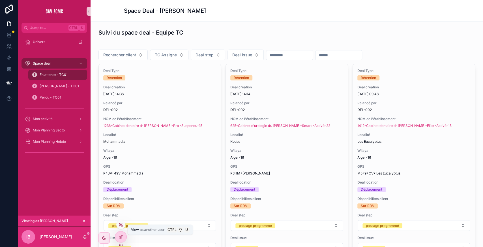
click at [122, 223] on icon at bounding box center [121, 224] width 5 height 5
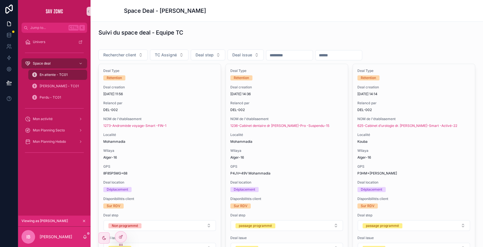
click at [217, 37] on div "Suivi du space deal - Equipe TC" at bounding box center [287, 32] width 384 height 12
click at [6, 36] on link at bounding box center [9, 34] width 18 height 11
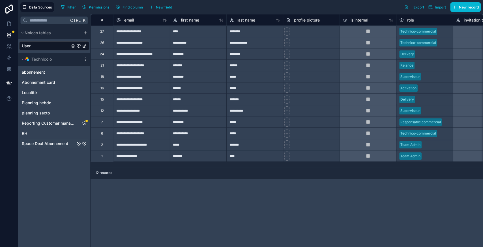
click at [49, 144] on span "Space Deal Abonnement" at bounding box center [45, 144] width 46 height 6
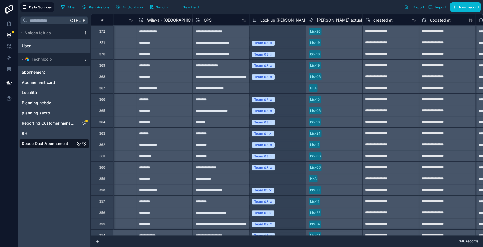
scroll to position [0, 795]
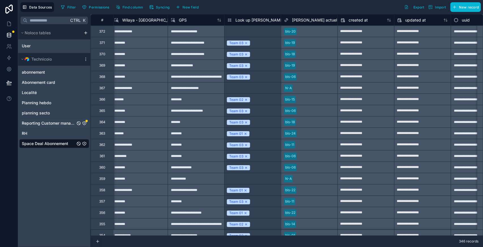
click at [53, 119] on div "Reporting Customer manager" at bounding box center [54, 123] width 70 height 9
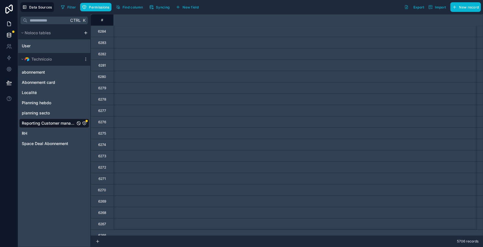
scroll to position [0, 537]
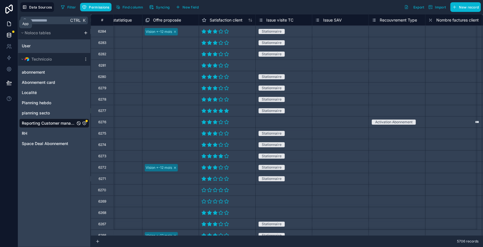
click at [8, 25] on icon at bounding box center [9, 24] width 6 height 6
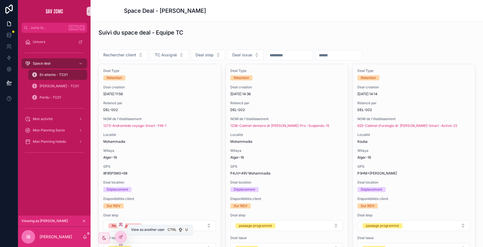
click at [121, 224] on icon at bounding box center [121, 224] width 5 height 5
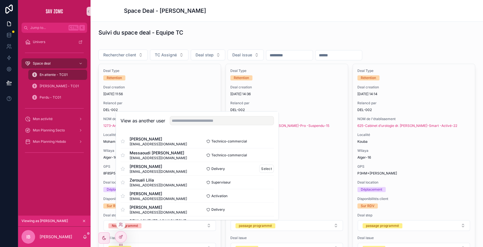
scroll to position [69, 0]
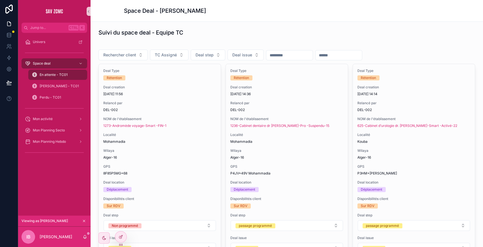
click at [57, 168] on div "Univers Space deal En attente - TC01 [PERSON_NAME] - TC01 Perdu - TC01 Mon acti…" at bounding box center [54, 124] width 72 height 183
click at [58, 63] on div "Space deal" at bounding box center [54, 63] width 59 height 9
click at [122, 224] on icon at bounding box center [122, 223] width 1 height 1
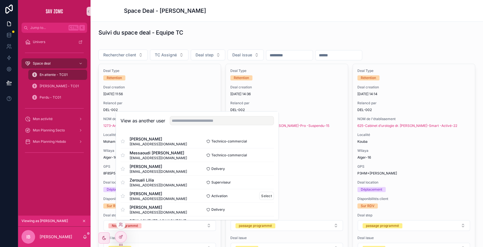
scroll to position [69, 0]
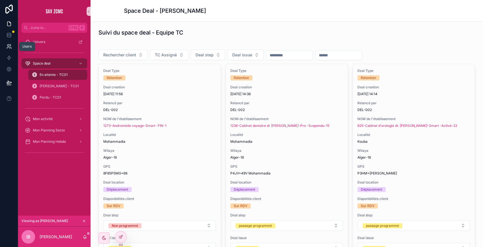
click at [14, 45] on link at bounding box center [9, 46] width 18 height 11
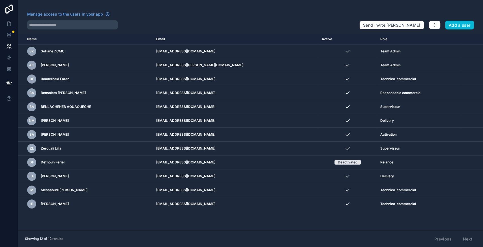
click at [454, 30] on div "Manage access to the users in your app Send invite reminders Add a user Name Em…" at bounding box center [250, 123] width 465 height 247
click at [454, 25] on button "Add a user" at bounding box center [459, 25] width 29 height 9
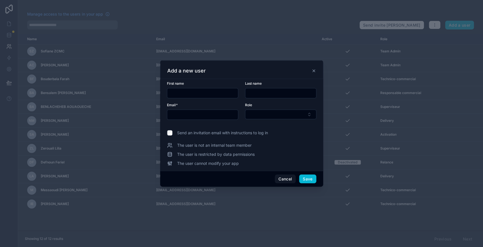
paste input "**********"
click at [217, 95] on input "**********" at bounding box center [202, 93] width 71 height 8
drag, startPoint x: 182, startPoint y: 93, endPoint x: 205, endPoint y: 93, distance: 22.9
click at [205, 93] on input "**********" at bounding box center [202, 93] width 71 height 8
type input "*****"
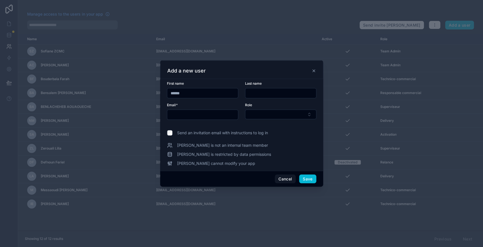
click at [268, 91] on input "text" at bounding box center [281, 93] width 71 height 8
paste input "*******"
type input "*******"
click at [198, 111] on input "text" at bounding box center [202, 115] width 71 height 8
paste input "**********"
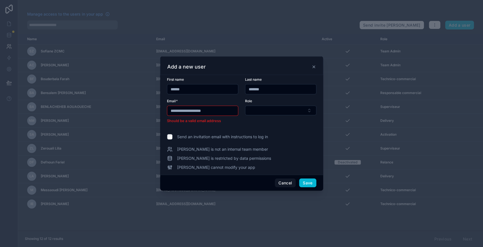
click at [174, 112] on input "**********" at bounding box center [202, 111] width 71 height 8
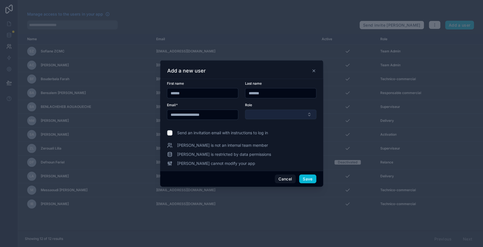
type input "**********"
click at [262, 118] on button "Select Button" at bounding box center [280, 115] width 71 height 10
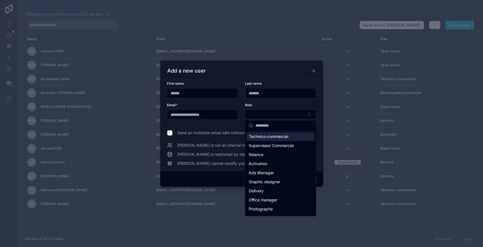
click at [264, 127] on input "text" at bounding box center [283, 125] width 57 height 10
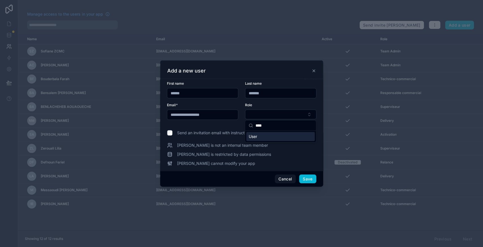
type input "****"
click at [267, 139] on div "User" at bounding box center [280, 136] width 69 height 9
click at [310, 178] on button "Save" at bounding box center [307, 179] width 17 height 9
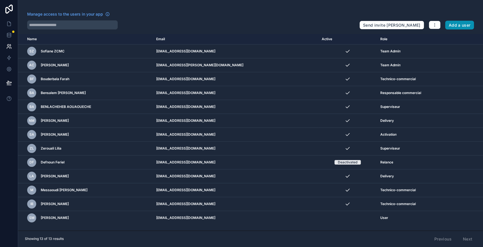
click at [458, 21] on button "Add a user" at bounding box center [459, 25] width 29 height 9
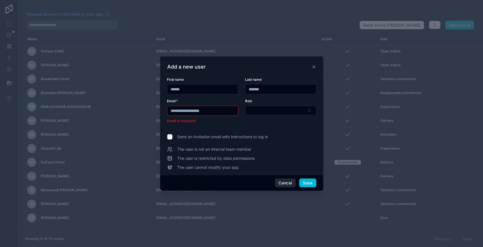
click at [287, 184] on button "Cancel" at bounding box center [285, 182] width 21 height 9
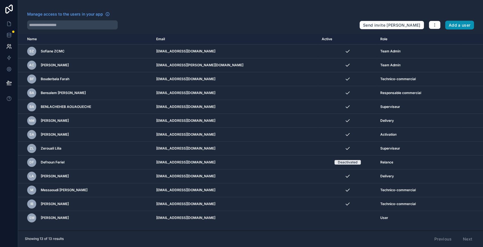
click at [458, 27] on button "Add a user" at bounding box center [459, 25] width 29 height 9
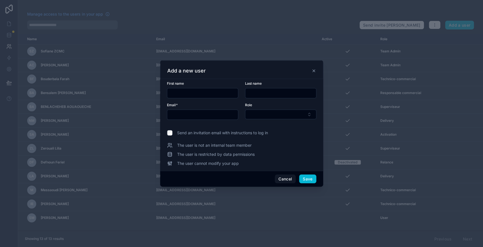
click at [210, 96] on input "text" at bounding box center [202, 93] width 71 height 8
paste input "**********"
drag, startPoint x: 191, startPoint y: 93, endPoint x: 236, endPoint y: 97, distance: 44.9
click at [236, 97] on div "**********" at bounding box center [202, 93] width 71 height 10
type input "*********"
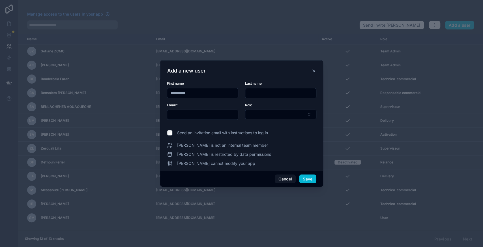
paste input "*******"
click at [258, 93] on input "text" at bounding box center [281, 93] width 71 height 8
type input "*******"
click at [213, 117] on input "text" at bounding box center [202, 115] width 71 height 8
paste input "**********"
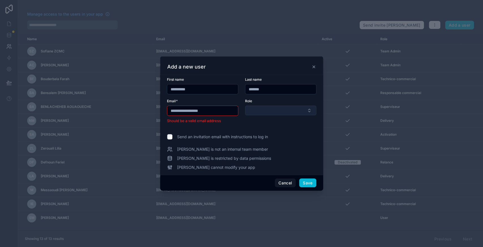
type input "**********"
click at [265, 109] on button "Select Button" at bounding box center [280, 111] width 71 height 10
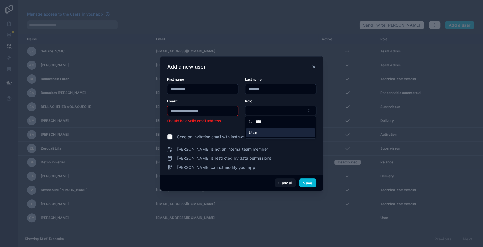
type input "****"
click at [264, 131] on div "User" at bounding box center [280, 132] width 69 height 9
click at [174, 110] on input "**********" at bounding box center [202, 111] width 71 height 8
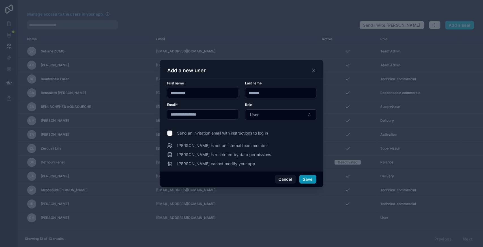
type input "**********"
click at [312, 180] on button "Save" at bounding box center [307, 179] width 17 height 9
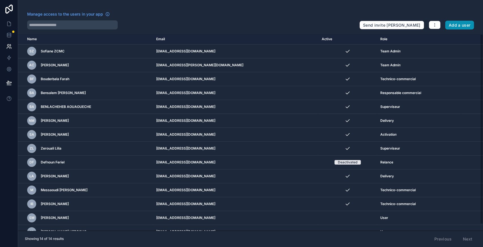
click at [458, 25] on button "Add a user" at bounding box center [459, 25] width 29 height 9
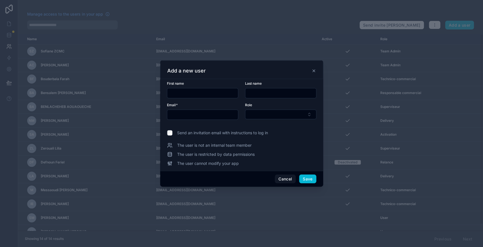
click at [200, 94] on input "text" at bounding box center [202, 93] width 71 height 8
paste input "**********"
drag, startPoint x: 181, startPoint y: 93, endPoint x: 213, endPoint y: 94, distance: 31.7
click at [213, 94] on input "**********" at bounding box center [202, 93] width 71 height 8
type input "*****"
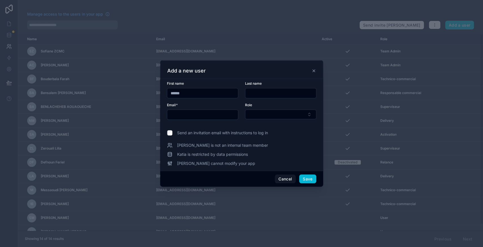
click at [256, 93] on input "text" at bounding box center [281, 93] width 71 height 8
paste input "*****"
type input "*****"
paste input "**********"
click at [201, 118] on div at bounding box center [202, 115] width 71 height 10
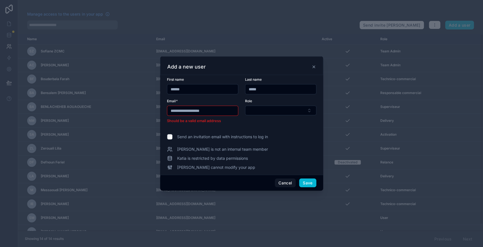
click at [175, 110] on input "**********" at bounding box center [202, 111] width 71 height 8
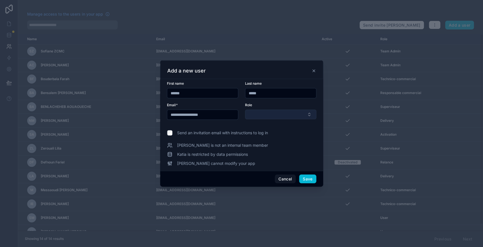
type input "**********"
click at [263, 114] on button "Select Button" at bounding box center [280, 115] width 71 height 10
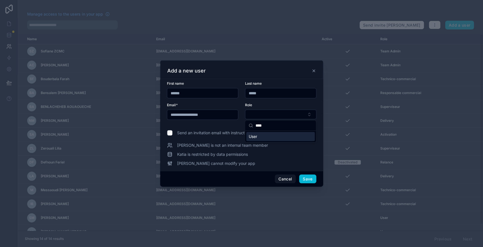
type input "****"
click at [264, 137] on div "User" at bounding box center [280, 136] width 69 height 9
click at [312, 181] on button "Save" at bounding box center [307, 179] width 17 height 9
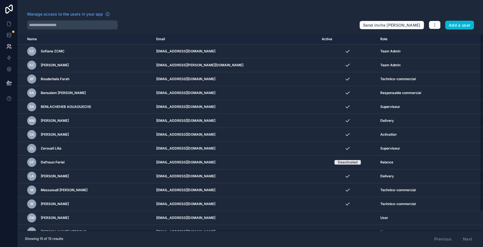
scroll to position [20, 0]
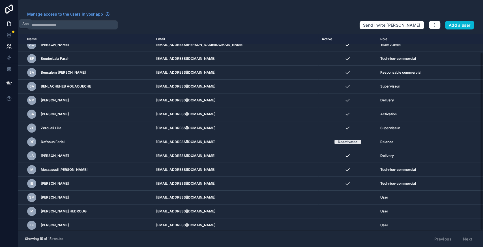
click at [12, 24] on link at bounding box center [9, 23] width 18 height 11
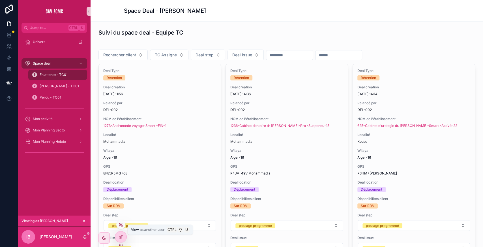
click at [119, 223] on icon at bounding box center [119, 223] width 1 height 1
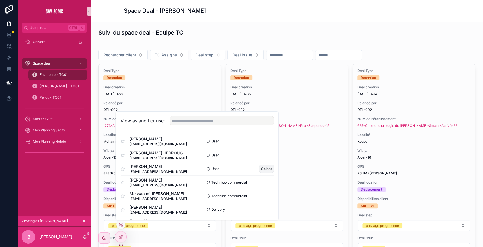
click at [259, 165] on button "Select" at bounding box center [266, 169] width 15 height 8
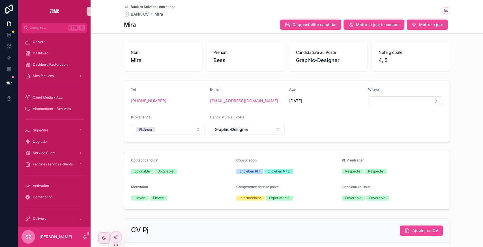
scroll to position [359, 0]
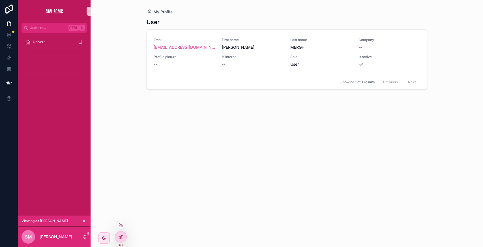
click at [122, 235] on icon at bounding box center [121, 236] width 5 height 5
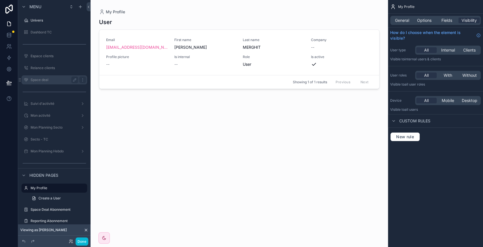
click at [54, 79] on label "Space deal" at bounding box center [53, 80] width 45 height 5
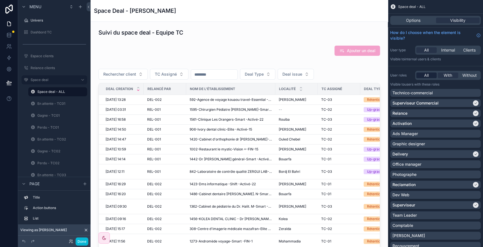
click at [428, 77] on span "All" at bounding box center [426, 75] width 5 height 6
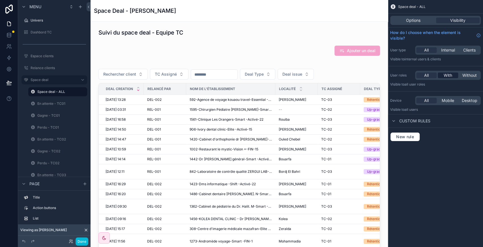
click at [449, 77] on span "With" at bounding box center [448, 75] width 8 height 6
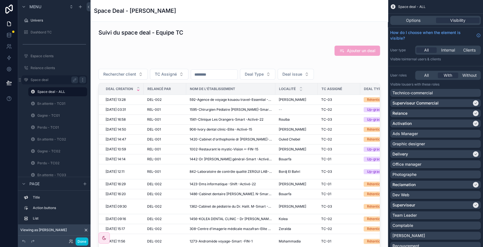
click at [83, 80] on icon "scrollable content" at bounding box center [82, 80] width 5 height 5
click at [82, 77] on div "scrollable content" at bounding box center [82, 79] width 7 height 7
click at [82, 78] on icon "scrollable content" at bounding box center [82, 80] width 5 height 5
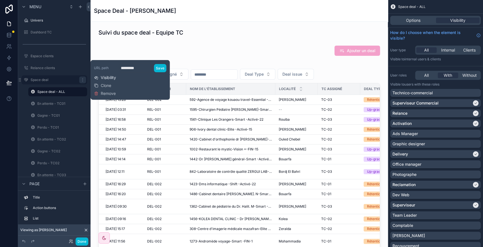
click at [106, 76] on span "Visibility" at bounding box center [108, 78] width 15 height 6
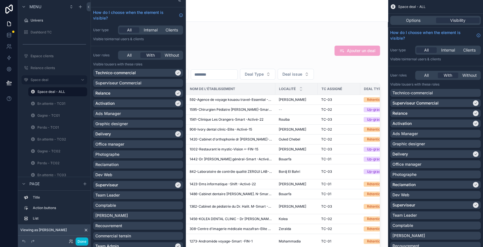
scroll to position [6, 0]
click at [127, 57] on span "All" at bounding box center [129, 56] width 5 height 6
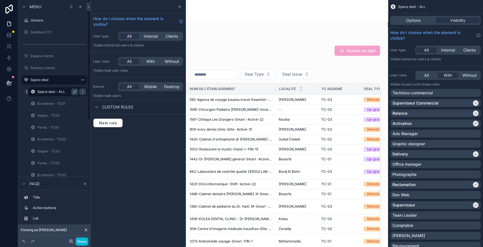
click at [56, 92] on label "Space deal - ALL" at bounding box center [56, 91] width 39 height 5
click at [83, 92] on icon "scrollable content" at bounding box center [82, 91] width 5 height 5
click at [103, 96] on span "Clone" at bounding box center [106, 98] width 10 height 6
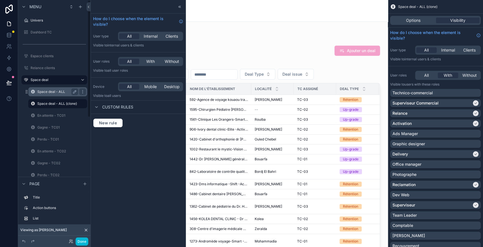
click at [58, 91] on label "Space deal - ALL" at bounding box center [56, 91] width 39 height 5
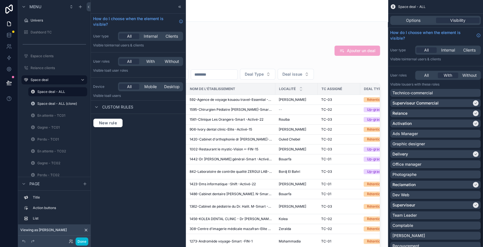
scroll to position [113, 0]
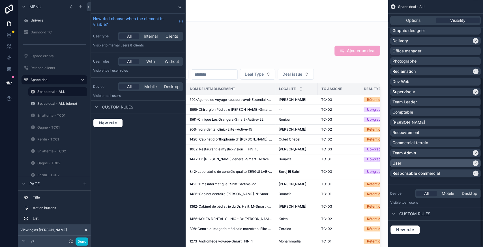
click at [453, 164] on div "User" at bounding box center [432, 163] width 79 height 6
click at [51, 104] on label "Space deal - ALL (clone)" at bounding box center [57, 103] width 40 height 5
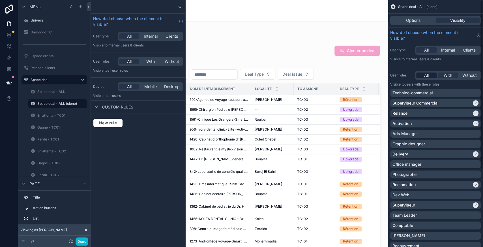
click at [428, 76] on span "All" at bounding box center [426, 75] width 5 height 6
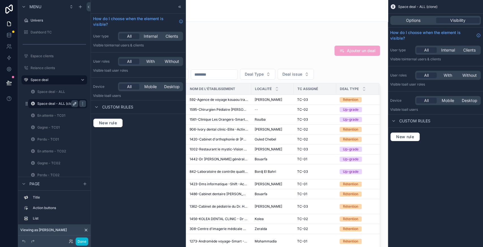
click at [73, 103] on icon "scrollable content" at bounding box center [74, 103] width 5 height 5
click at [64, 104] on input "**********" at bounding box center [53, 103] width 32 height 7
type input "**********"
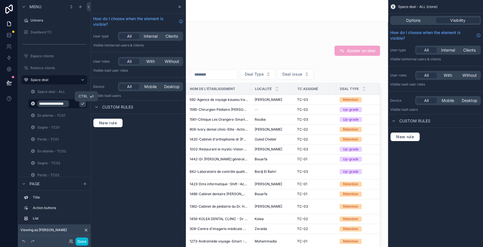
click at [80, 104] on icon "scrollable content" at bounding box center [82, 103] width 5 height 5
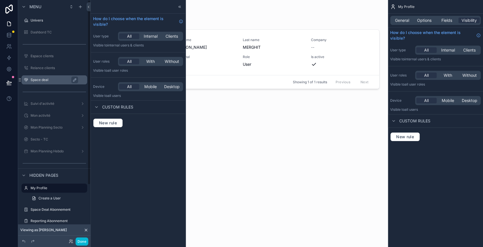
click at [52, 80] on label "Space deal" at bounding box center [57, 80] width 53 height 5
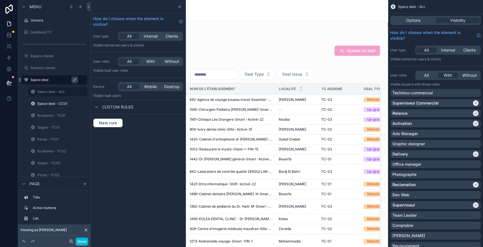
click at [48, 104] on label "Space deal - CC01" at bounding box center [61, 103] width 49 height 5
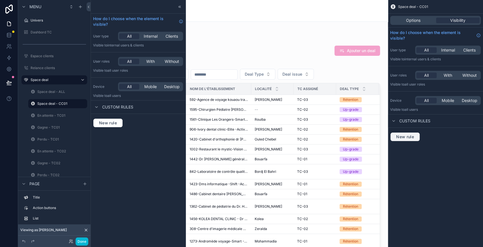
click at [407, 134] on button "New rule" at bounding box center [405, 136] width 30 height 9
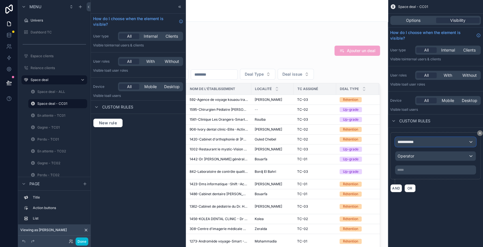
click at [413, 138] on div "**********" at bounding box center [436, 141] width 80 height 9
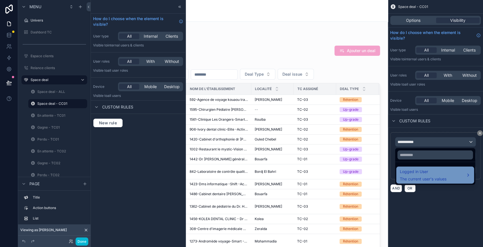
click at [417, 176] on span "The current user's values" at bounding box center [423, 179] width 47 height 6
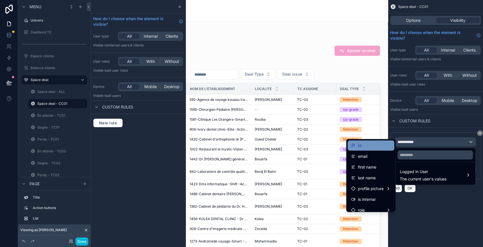
click at [358, 143] on span "id" at bounding box center [359, 145] width 3 height 7
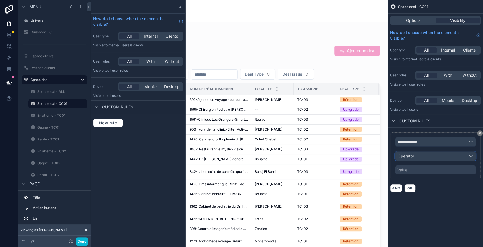
click at [432, 157] on div "Operator" at bounding box center [436, 155] width 80 height 9
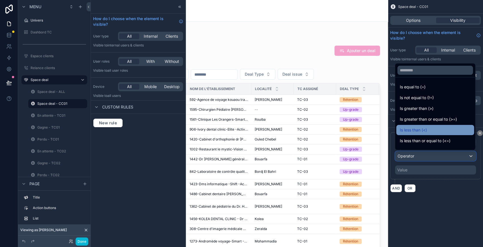
scroll to position [40, 0]
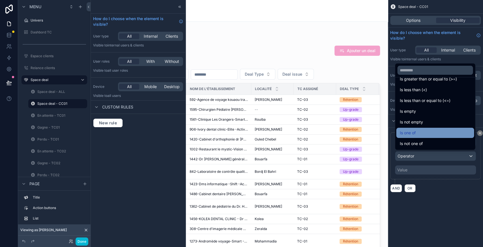
click at [422, 132] on div "Is one of" at bounding box center [435, 132] width 71 height 7
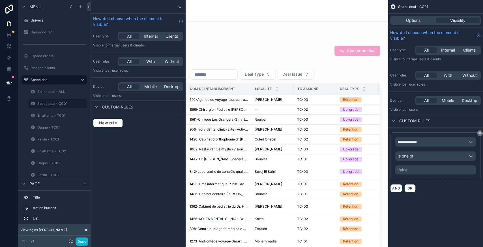
click at [427, 169] on div "Value" at bounding box center [435, 169] width 81 height 9
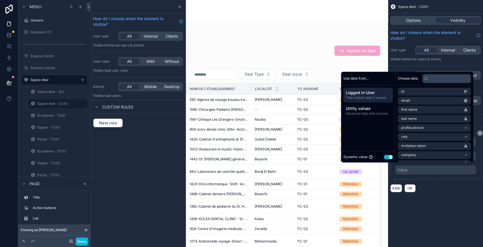
click at [387, 159] on button "Use setting" at bounding box center [388, 157] width 9 height 5
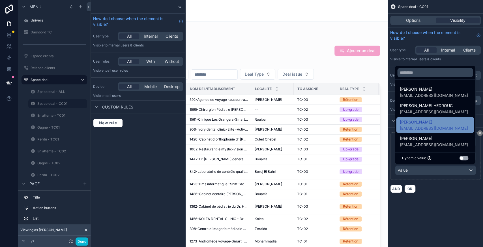
click at [432, 125] on span "[PERSON_NAME]" at bounding box center [434, 122] width 68 height 7
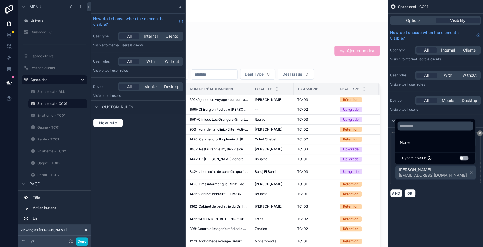
click at [434, 206] on div "**********" at bounding box center [435, 105] width 95 height 211
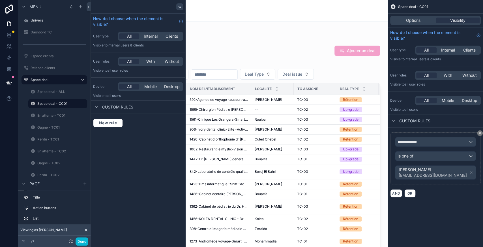
click at [181, 4] on div at bounding box center [179, 6] width 7 height 7
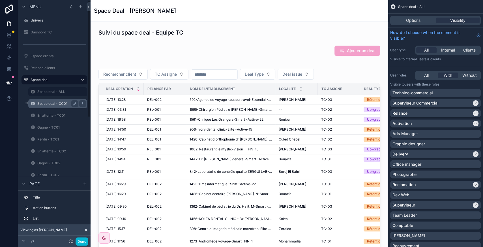
click at [56, 104] on label "Space deal - CC01" at bounding box center [56, 103] width 39 height 5
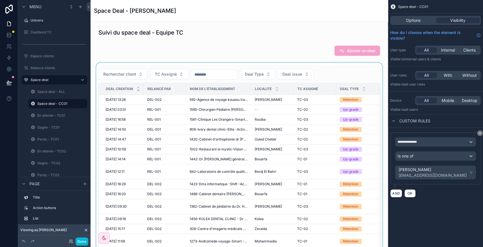
click at [356, 79] on div "scrollable content" at bounding box center [239, 167] width 289 height 208
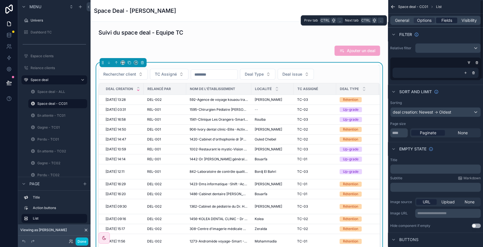
click at [450, 21] on span "Fields" at bounding box center [447, 21] width 11 height 6
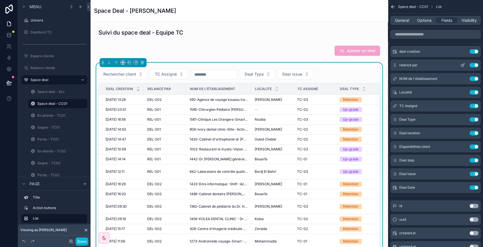
click at [477, 66] on button "Use setting" at bounding box center [474, 65] width 9 height 5
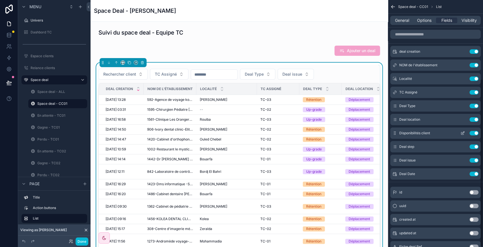
scroll to position [116, 0]
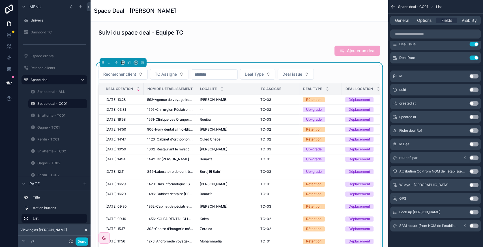
click at [475, 225] on button "Use setting" at bounding box center [474, 225] width 9 height 5
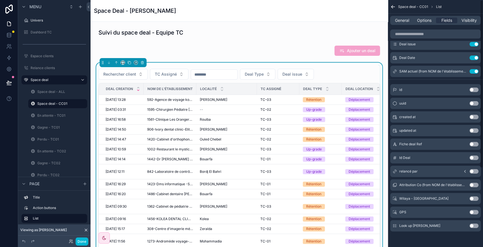
scroll to position [0, 0]
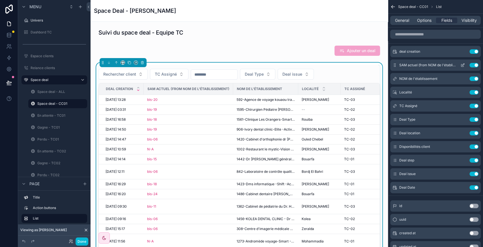
click at [464, 64] on icon "scrollable content" at bounding box center [463, 65] width 5 height 5
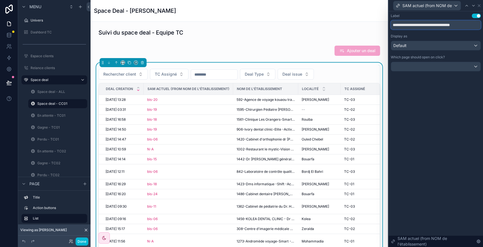
click at [405, 23] on input "**********" at bounding box center [436, 24] width 90 height 9
type input "*"
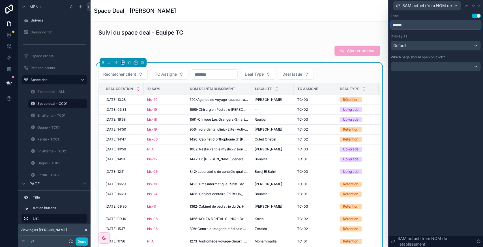
type input "******"
click at [423, 96] on div "Label Use setting ****** Display as Default Which page should open on click? SA…" at bounding box center [436, 129] width 95 height 236
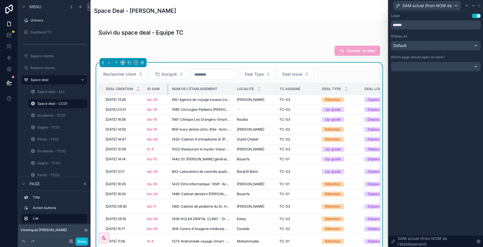
drag, startPoint x: 185, startPoint y: 89, endPoint x: 168, endPoint y: 91, distance: 17.9
click at [168, 91] on div "scrollable content" at bounding box center [168, 88] width 2 height 11
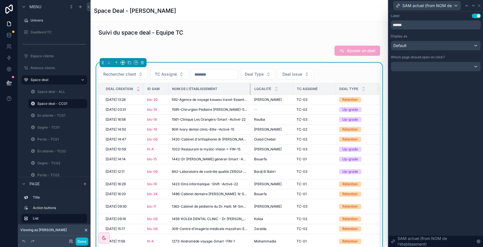
drag, startPoint x: 233, startPoint y: 89, endPoint x: 250, endPoint y: 89, distance: 17.3
click at [250, 89] on div "scrollable content" at bounding box center [251, 88] width 2 height 11
click at [480, 5] on icon at bounding box center [479, 5] width 5 height 5
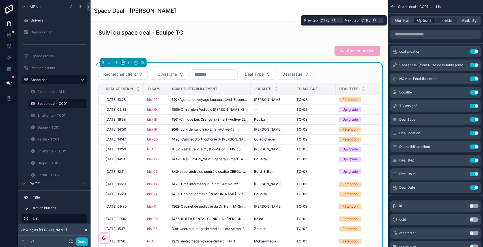
click at [424, 22] on span "Options" at bounding box center [424, 21] width 14 height 6
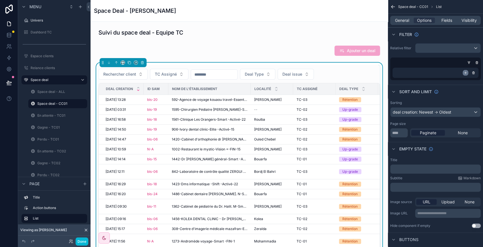
click at [467, 73] on icon "scrollable content" at bounding box center [465, 72] width 3 height 3
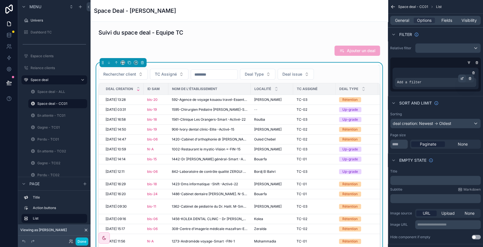
click at [461, 79] on icon "scrollable content" at bounding box center [462, 78] width 3 height 3
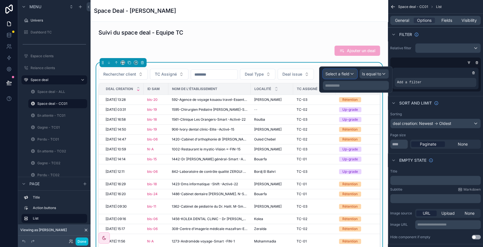
click at [339, 70] on div "Select a field" at bounding box center [340, 73] width 34 height 9
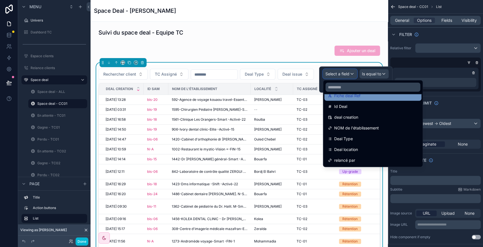
scroll to position [56, 0]
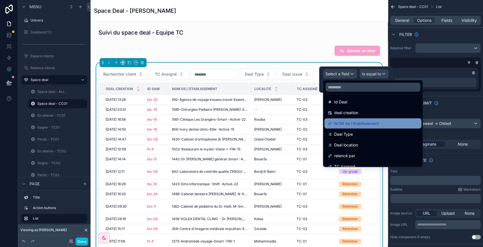
click at [351, 125] on span "NOM de l'établissement" at bounding box center [356, 123] width 45 height 7
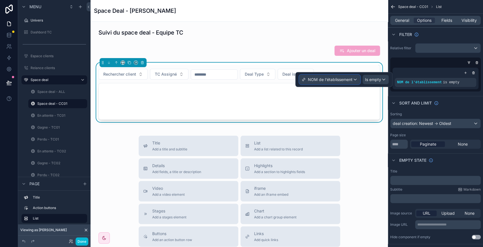
click at [342, 78] on span "NOM de l'établissement" at bounding box center [330, 80] width 45 height 6
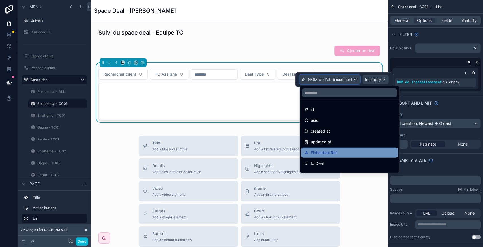
scroll to position [169, 0]
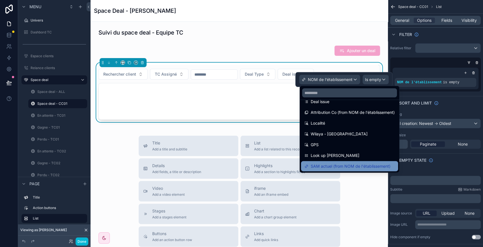
click at [325, 170] on div "SAM actuel (from NOM de l'établissement)" at bounding box center [349, 166] width 97 height 10
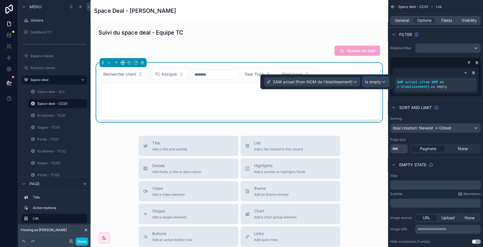
click at [377, 83] on span "Is empty" at bounding box center [373, 82] width 16 height 6
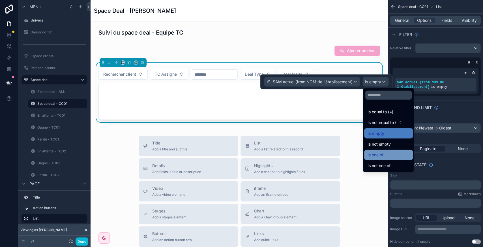
click at [378, 151] on span "Is one of" at bounding box center [376, 154] width 16 height 7
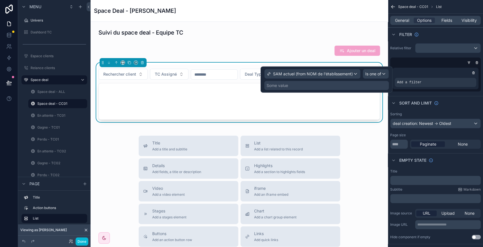
click at [288, 84] on div "Some value" at bounding box center [278, 86] width 22 height 6
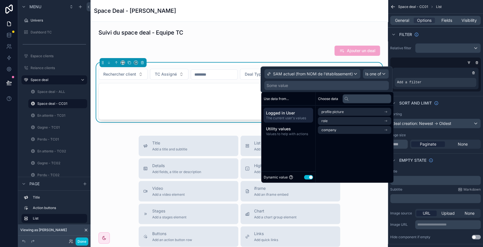
click at [307, 178] on button "Use setting" at bounding box center [308, 177] width 9 height 5
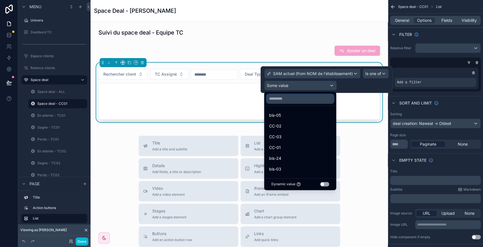
click at [281, 100] on input "text" at bounding box center [300, 98] width 67 height 9
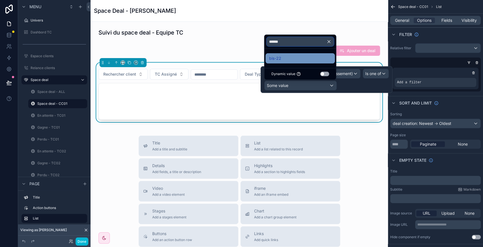
type input "******"
click at [290, 59] on div "bis-22" at bounding box center [300, 58] width 63 height 7
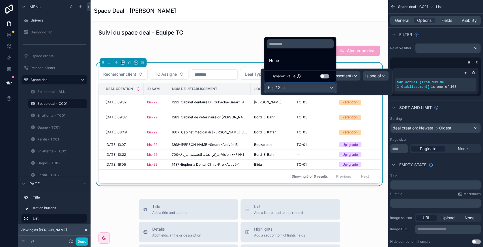
click at [304, 90] on div "bis-22" at bounding box center [301, 87] width 72 height 9
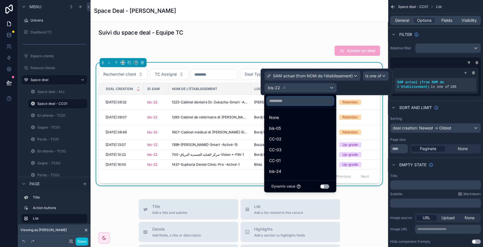
click at [291, 99] on input "text" at bounding box center [300, 100] width 67 height 9
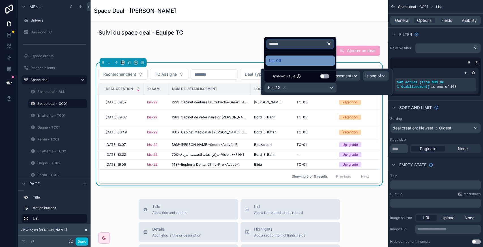
type input "******"
click at [287, 64] on div "bis-09" at bounding box center [300, 60] width 63 height 7
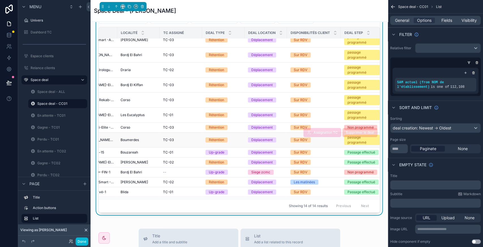
scroll to position [6, 137]
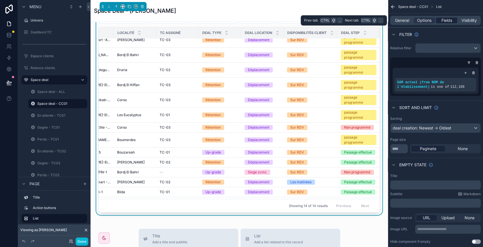
click at [452, 21] on span "Fields" at bounding box center [447, 21] width 11 height 6
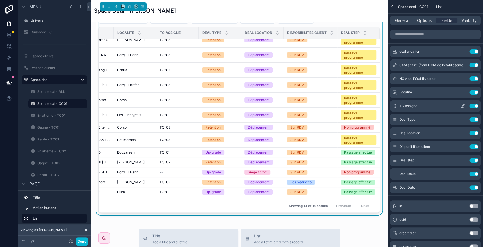
click at [461, 105] on icon "scrollable content" at bounding box center [463, 106] width 5 height 5
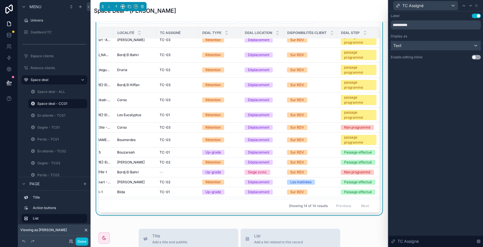
click at [455, 50] on div "Text" at bounding box center [435, 45] width 89 height 9
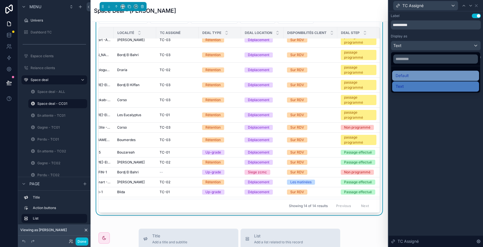
click at [438, 74] on div "Default" at bounding box center [436, 75] width 80 height 7
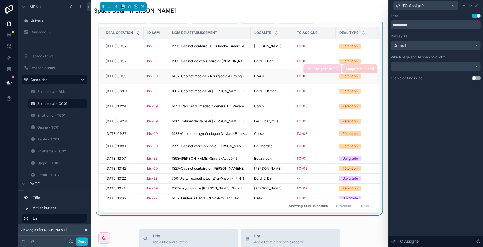
click at [303, 76] on span "TC-02" at bounding box center [302, 76] width 11 height 5
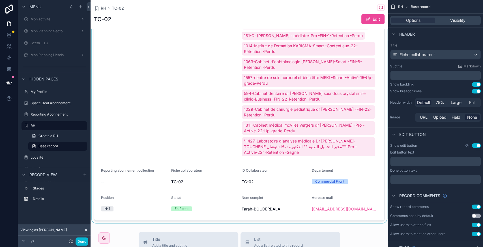
scroll to position [1469, 0]
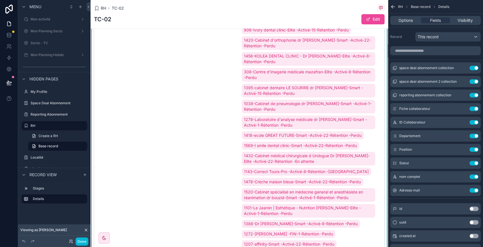
scroll to position [0, 0]
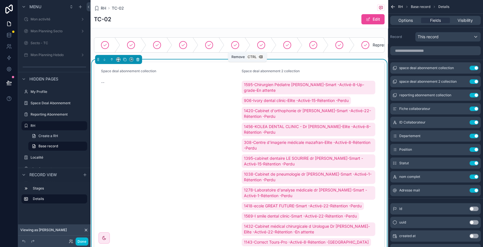
click at [138, 60] on icon "scrollable content" at bounding box center [138, 59] width 0 height 1
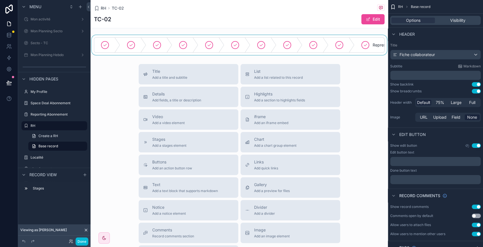
click at [165, 55] on div "scrollable content" at bounding box center [240, 45] width 298 height 20
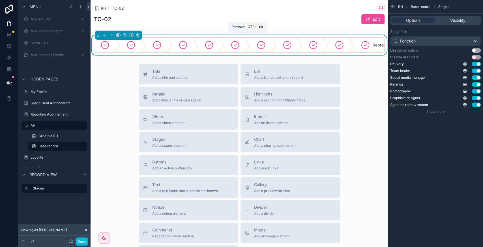
click at [138, 35] on icon "scrollable content" at bounding box center [138, 35] width 4 height 4
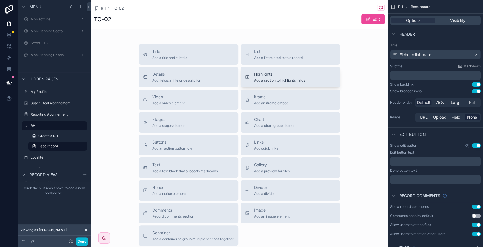
click at [262, 74] on span "Highlights" at bounding box center [279, 74] width 51 height 6
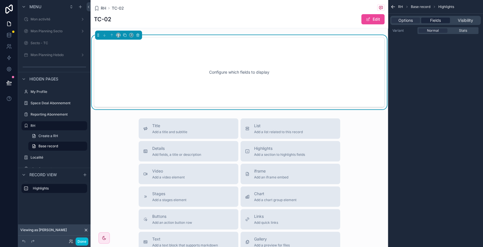
click at [438, 21] on span "Fields" at bounding box center [435, 21] width 11 height 6
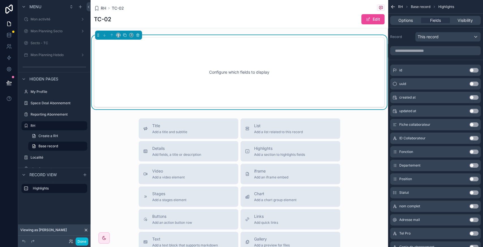
click at [473, 124] on button "Use setting" at bounding box center [474, 124] width 9 height 5
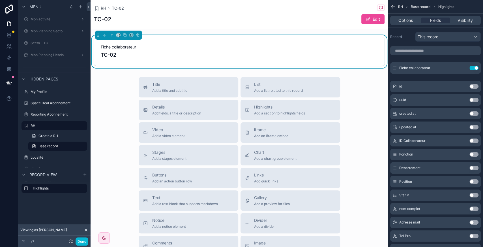
click at [475, 208] on button "Use setting" at bounding box center [474, 208] width 9 height 5
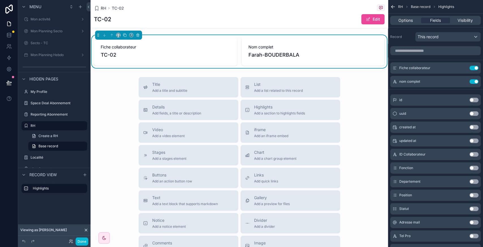
scroll to position [33, 0]
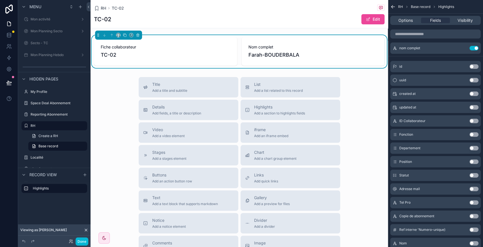
click at [474, 203] on button "Use setting" at bounding box center [474, 202] width 9 height 5
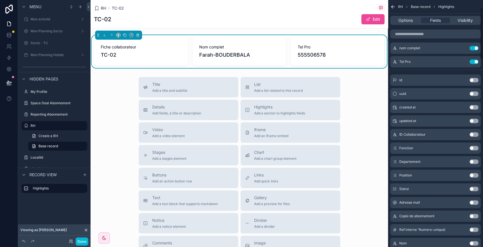
click at [473, 202] on button "Use setting" at bounding box center [474, 202] width 9 height 5
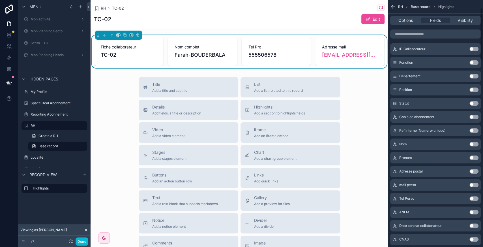
scroll to position [0, 0]
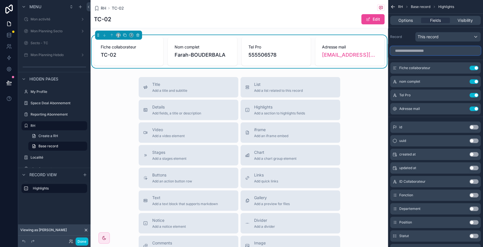
click at [424, 53] on input "scrollable content" at bounding box center [435, 50] width 91 height 9
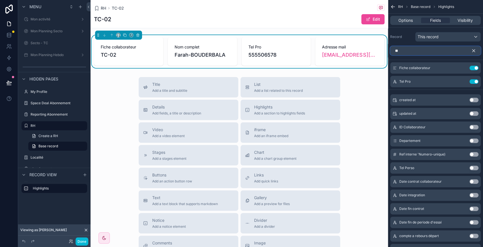
type input "*"
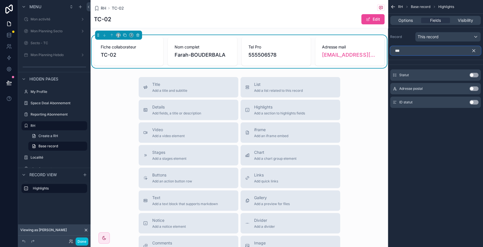
type input "***"
click at [475, 74] on button "Use setting" at bounding box center [474, 75] width 9 height 5
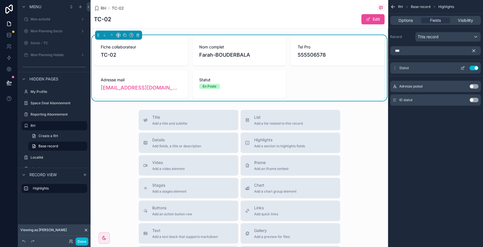
click at [473, 69] on button "Use setting" at bounding box center [474, 68] width 9 height 5
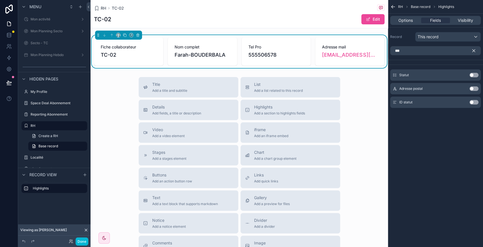
click at [368, 93] on div "Title Add a title and subtitle List Add a list related to this record Details A…" at bounding box center [240, 178] width 298 height 202
click at [404, 19] on span "Options" at bounding box center [406, 21] width 14 height 6
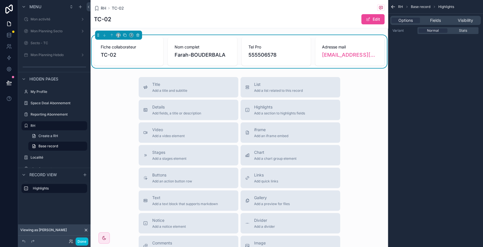
click at [262, 9] on div "RH TC-02" at bounding box center [239, 8] width 291 height 7
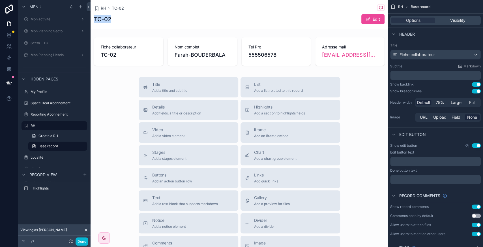
click at [262, 9] on div "RH TC-02" at bounding box center [239, 8] width 291 height 7
click at [216, 19] on div "TC-02 Edit" at bounding box center [239, 19] width 291 height 11
click at [40, 124] on label "RH" at bounding box center [53, 125] width 45 height 5
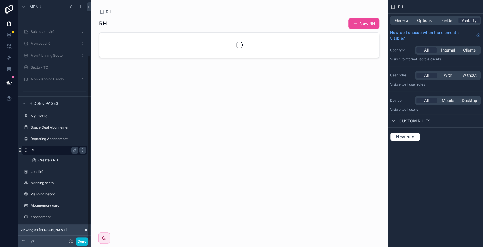
scroll to position [72, 0]
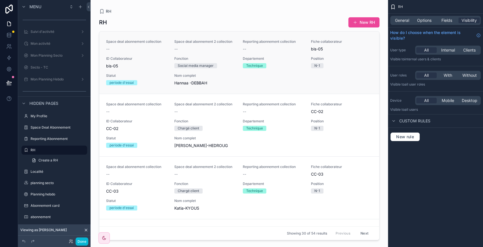
click at [164, 68] on span "bis-05" at bounding box center [136, 66] width 61 height 6
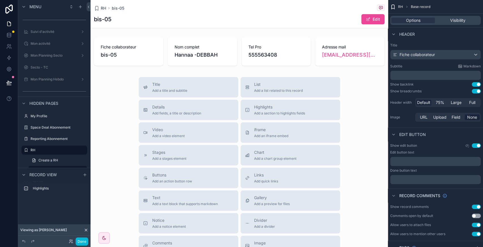
click at [477, 144] on button "Use setting" at bounding box center [476, 145] width 9 height 5
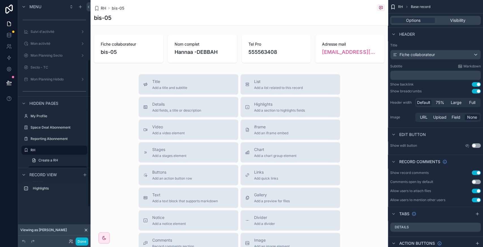
scroll to position [96, 0]
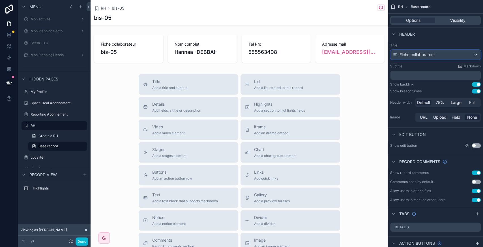
click at [439, 55] on div "Fiche collaborateur" at bounding box center [436, 54] width 90 height 9
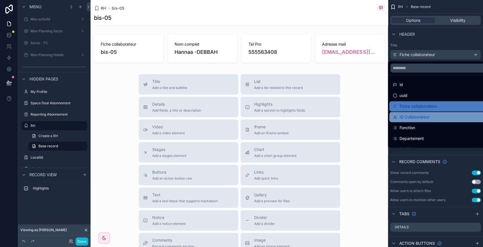
click at [416, 118] on span "ID Collaborateur" at bounding box center [415, 117] width 30 height 7
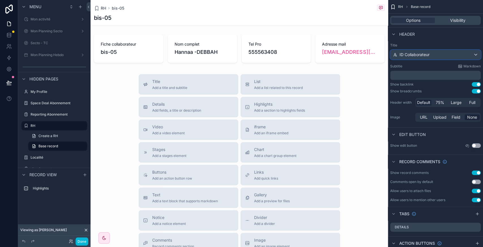
click at [441, 52] on div "ID Collaborateur" at bounding box center [436, 54] width 90 height 9
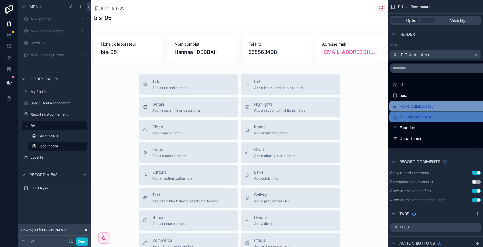
click at [432, 106] on span "Fiche collaborateur" at bounding box center [417, 106] width 35 height 7
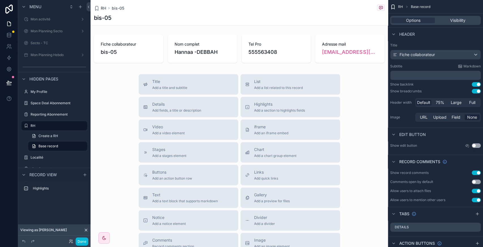
click at [120, 80] on div "Title Add a title and subtitle List Add a list related to this record Details A…" at bounding box center [240, 175] width 298 height 202
click at [356, 116] on div "Title Add a title and subtitle List Add a list related to this record Details A…" at bounding box center [240, 175] width 298 height 202
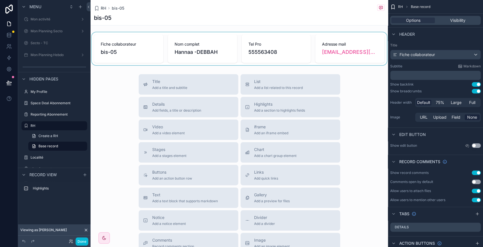
click at [332, 36] on div "scrollable content" at bounding box center [240, 48] width 298 height 33
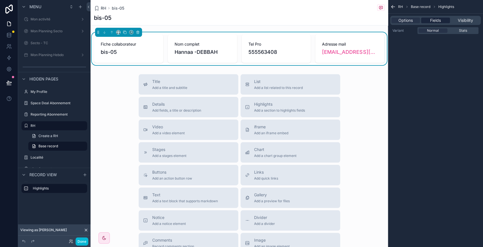
click at [437, 22] on span "Fields" at bounding box center [435, 21] width 11 height 6
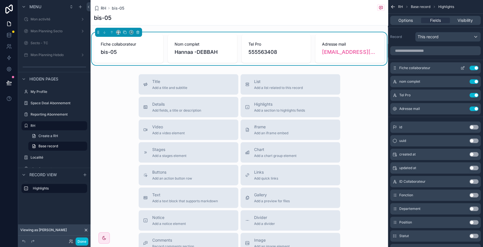
click at [464, 68] on icon "scrollable content" at bounding box center [463, 68] width 3 height 3
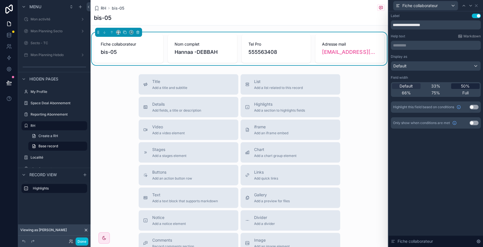
click at [463, 86] on span "50%" at bounding box center [465, 86] width 9 height 6
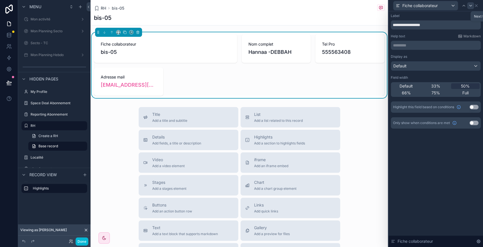
click at [468, 5] on div at bounding box center [471, 5] width 7 height 7
click at [462, 83] on span "50%" at bounding box center [465, 86] width 9 height 6
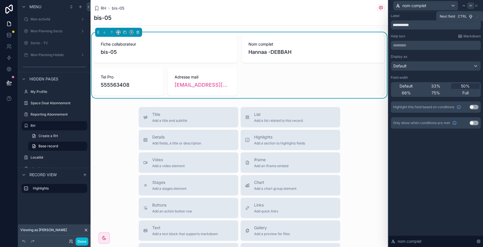
click at [469, 6] on icon at bounding box center [471, 5] width 5 height 5
click at [464, 86] on span "50%" at bounding box center [465, 86] width 9 height 6
click at [471, 7] on icon at bounding box center [471, 5] width 5 height 5
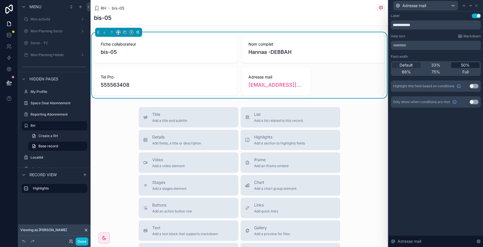
click at [468, 62] on span "50%" at bounding box center [465, 65] width 9 height 6
click at [87, 240] on button "Done" at bounding box center [82, 241] width 13 height 8
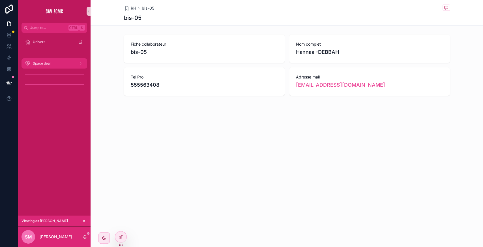
click at [56, 62] on div "Space deal" at bounding box center [54, 63] width 59 height 9
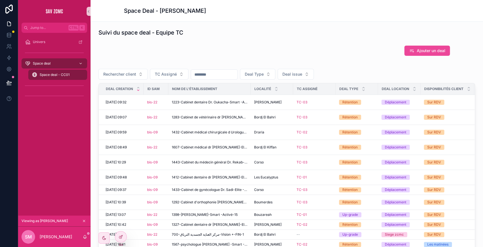
click at [59, 74] on span "Space deal - CC01" at bounding box center [55, 74] width 30 height 5
click at [120, 233] on div at bounding box center [120, 236] width 11 height 11
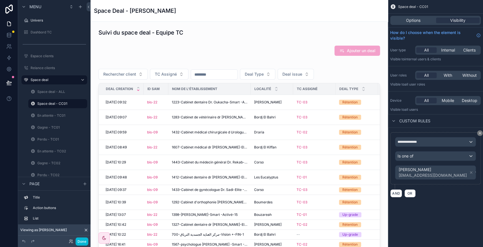
click at [255, 66] on div "scrollable content" at bounding box center [239, 167] width 289 height 208
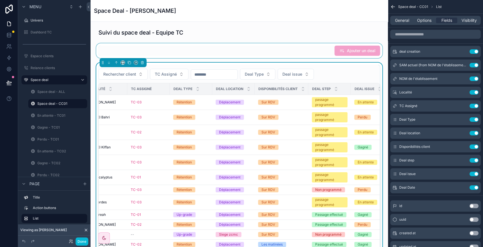
click at [343, 53] on div "scrollable content" at bounding box center [239, 50] width 289 height 15
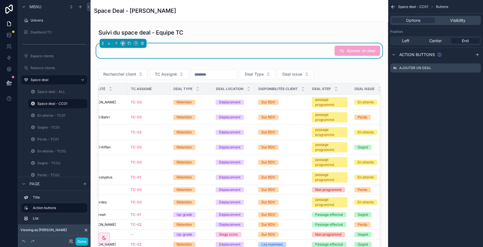
click at [346, 49] on span "Ajouter un deal" at bounding box center [358, 51] width 46 height 6
click at [84, 241] on button "Done" at bounding box center [82, 241] width 13 height 8
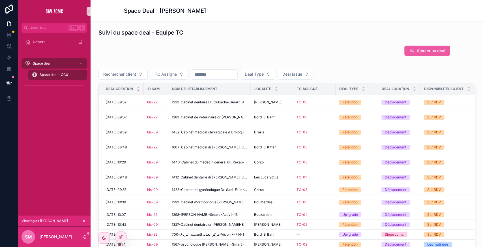
click at [420, 51] on span "Ajouter un deal" at bounding box center [431, 51] width 29 height 6
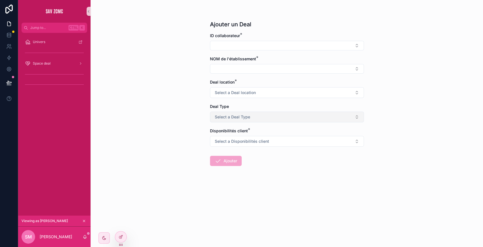
click at [245, 115] on span "Select a Deal Type" at bounding box center [232, 117] width 35 height 6
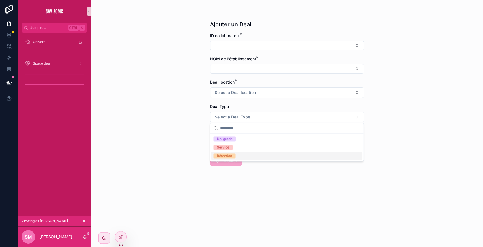
click at [183, 150] on div "Ajouter un Deal ID collaborateur * NOM de l'établissement * Deal location * Sel…" at bounding box center [287, 123] width 393 height 247
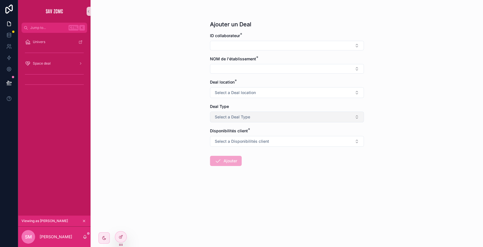
click at [226, 118] on span "Select a Deal Type" at bounding box center [232, 117] width 35 height 6
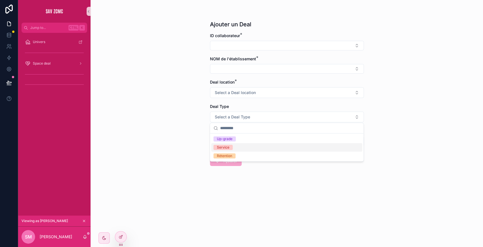
click at [202, 145] on div "Ajouter un Deal ID collaborateur * NOM de l'établissement * Deal location * Sel…" at bounding box center [287, 123] width 393 height 247
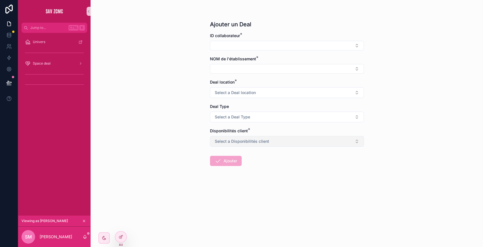
click at [245, 143] on button "Select a Disponibilités client" at bounding box center [287, 141] width 154 height 11
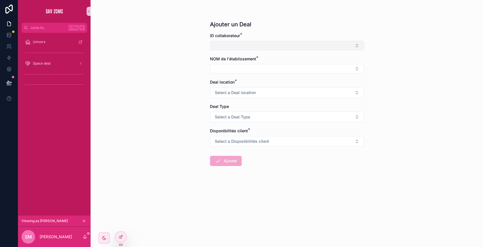
click at [239, 41] on button "Select Button" at bounding box center [287, 46] width 154 height 10
click at [123, 235] on div at bounding box center [120, 236] width 11 height 11
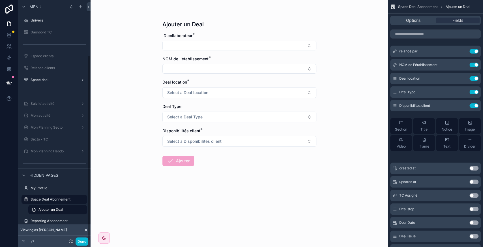
scroll to position [72, 0]
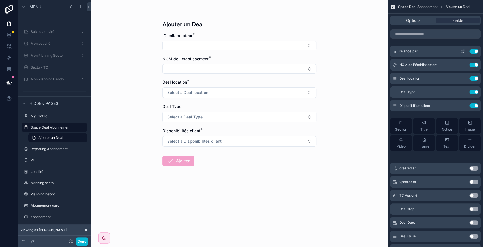
click at [466, 51] on button "scrollable content" at bounding box center [462, 51] width 9 height 5
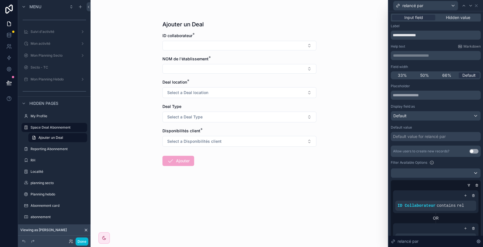
scroll to position [88, 0]
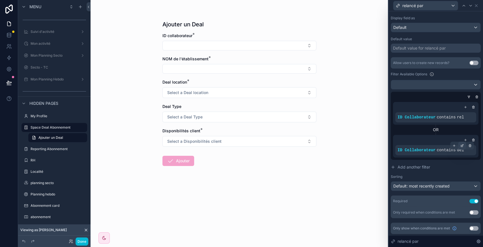
click at [461, 146] on icon at bounding box center [462, 146] width 2 height 2
click at [457, 159] on div "Allow users to create new records? Use setting Filter Available Options ID Coll…" at bounding box center [436, 124] width 90 height 134
click at [202, 46] on button "Select Button" at bounding box center [240, 46] width 154 height 10
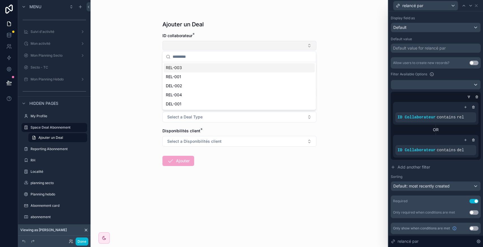
click at [202, 46] on button "Select Button" at bounding box center [240, 46] width 154 height 10
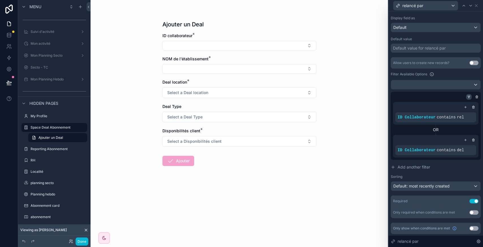
click at [469, 96] on icon at bounding box center [469, 96] width 1 height 1
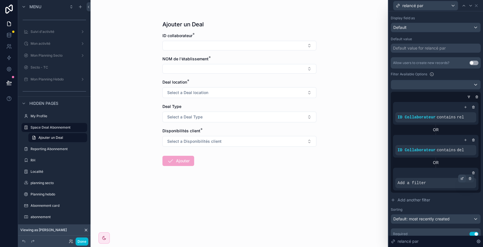
click at [461, 179] on icon at bounding box center [462, 178] width 3 height 3
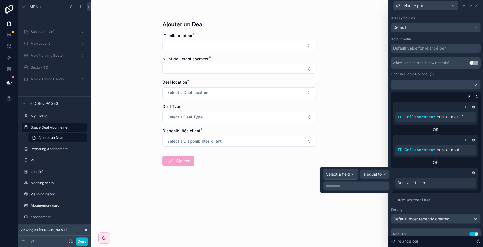
click at [349, 177] on span "Select a field" at bounding box center [338, 174] width 24 height 6
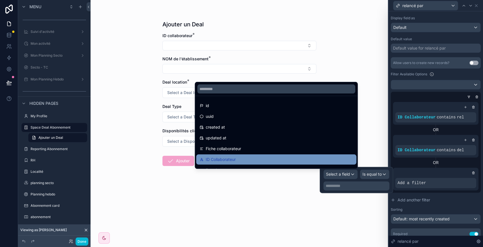
click at [256, 157] on div "ID Collaborateur" at bounding box center [276, 159] width 153 height 7
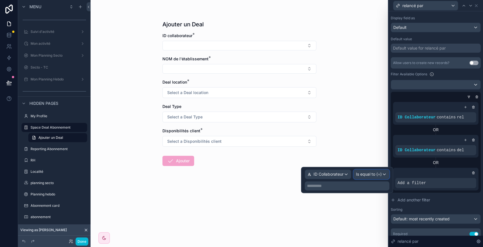
click at [374, 174] on span "Is equal to (=)" at bounding box center [369, 174] width 26 height 6
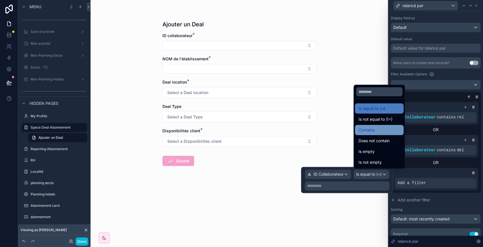
click at [376, 133] on div "Contains" at bounding box center [379, 130] width 42 height 7
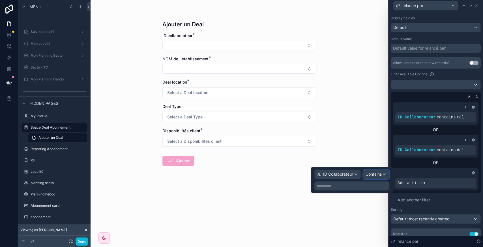
click at [373, 173] on span "Contains" at bounding box center [374, 174] width 16 height 6
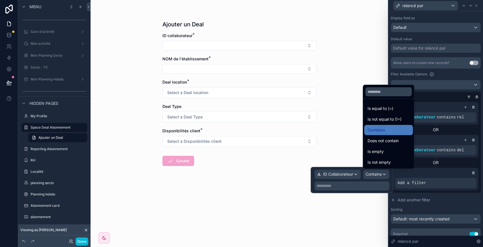
click at [341, 183] on div at bounding box center [352, 180] width 82 height 26
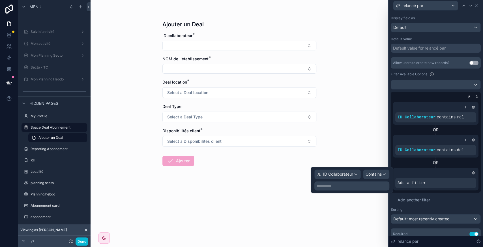
click at [333, 187] on p "**********" at bounding box center [353, 186] width 72 height 6
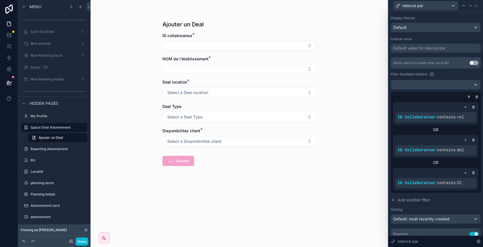
drag, startPoint x: 334, startPoint y: 187, endPoint x: 263, endPoint y: 179, distance: 70.7
click at [263, 179] on form "ID collaborateur * NOM de l'établissement * Deal location * Select a Deal locat…" at bounding box center [240, 117] width 154 height 169
click at [196, 68] on button "Select Button" at bounding box center [240, 69] width 154 height 10
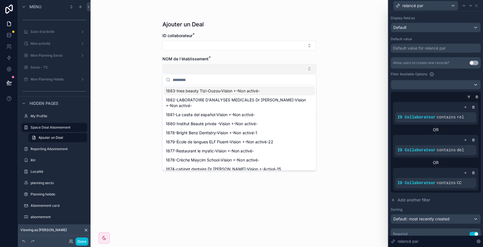
click at [196, 68] on button "Select Button" at bounding box center [240, 69] width 154 height 10
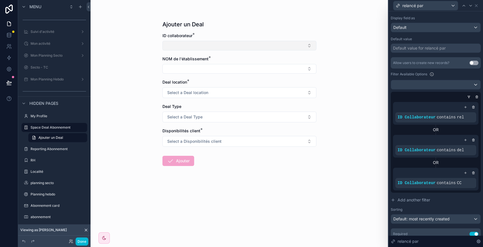
click at [201, 43] on button "Select Button" at bounding box center [240, 46] width 154 height 10
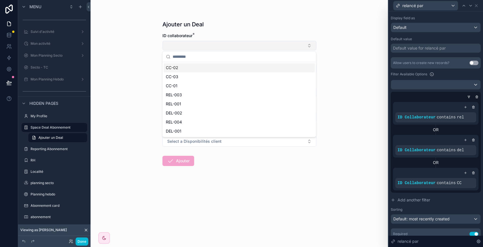
click at [201, 43] on button "Select Button" at bounding box center [240, 46] width 154 height 10
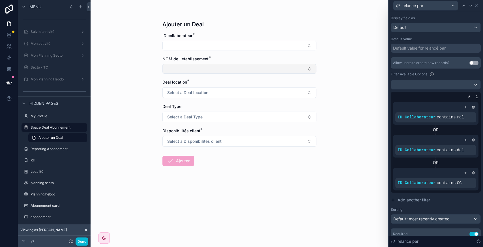
click at [185, 69] on button "Select Button" at bounding box center [240, 69] width 154 height 10
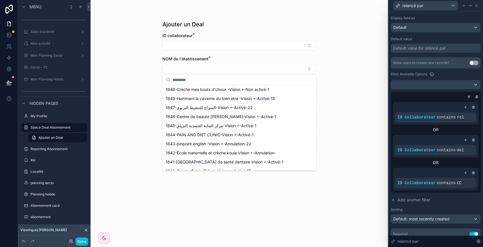
scroll to position [0, 0]
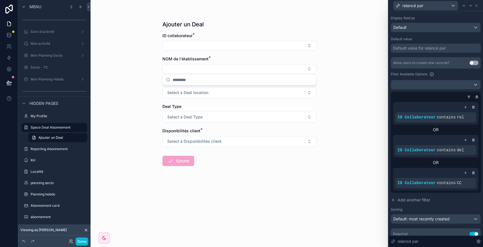
click at [127, 112] on div "Ajouter un Deal ID collaborateur * NOM de l'établissement * Deal location * Sel…" at bounding box center [240, 123] width 298 height 247
click at [213, 49] on button "Select Button" at bounding box center [240, 46] width 154 height 10
click at [466, 114] on div at bounding box center [470, 113] width 8 height 8
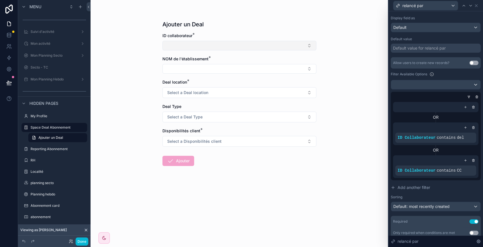
click at [209, 45] on button "Select Button" at bounding box center [240, 46] width 154 height 10
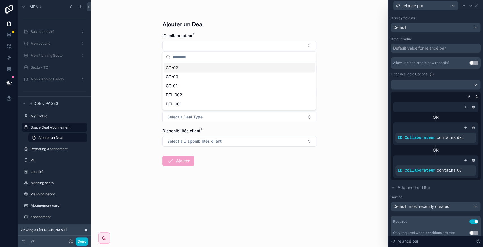
click at [136, 62] on div "Ajouter un Deal ID collaborateur * NOM de l'établissement * Deal location * Sel…" at bounding box center [240, 123] width 298 height 247
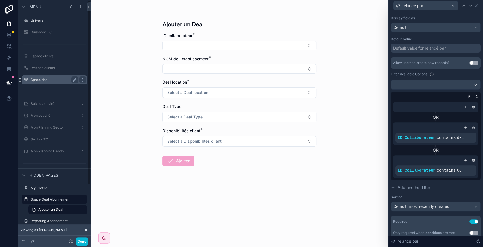
click at [57, 78] on label "Space deal" at bounding box center [53, 80] width 45 height 5
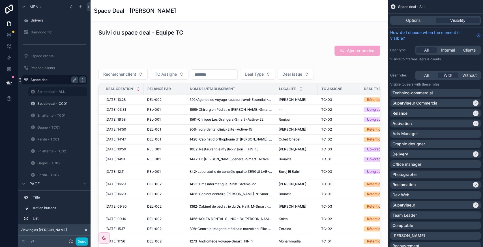
click at [48, 104] on label "Space deal - CC01" at bounding box center [61, 103] width 49 height 5
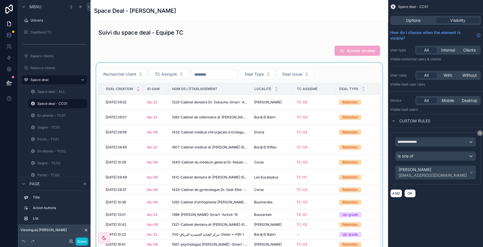
click at [228, 106] on div "scrollable content" at bounding box center [239, 167] width 289 height 208
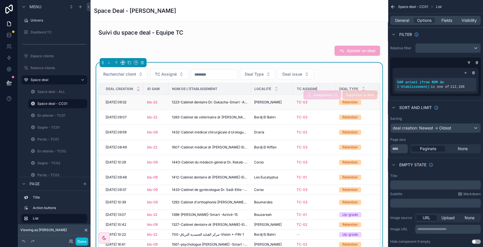
click at [219, 102] on span "1223-Cabinet dentaire Dr. Oukacha-Smart -Activé-8" at bounding box center [210, 102] width 76 height 5
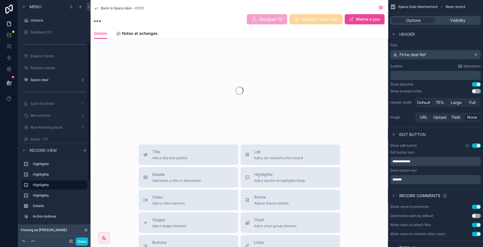
scroll to position [74, 0]
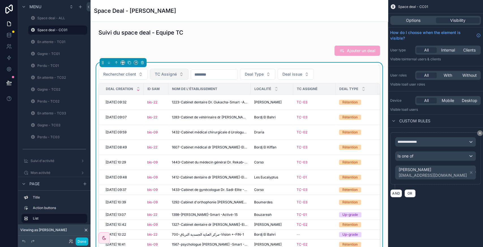
click at [176, 77] on button "TC Assigné" at bounding box center [169, 74] width 39 height 11
click at [232, 64] on div "Rechercher client TC Assigné Deal Type Deal issue Deal creation ID SAM NOM de l…" at bounding box center [239, 167] width 289 height 208
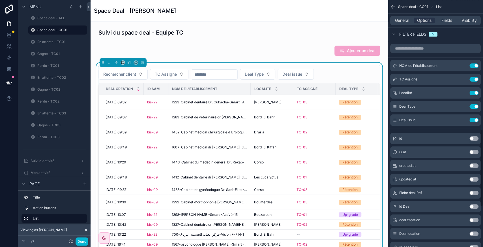
scroll to position [412, 0]
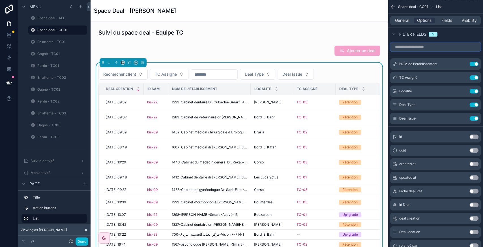
click at [418, 49] on input "scrollable content" at bounding box center [435, 46] width 91 height 9
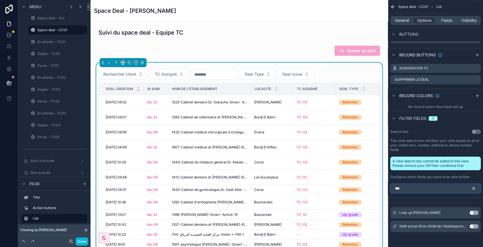
type input "***"
click at [476, 225] on button "Use setting" at bounding box center [474, 226] width 9 height 5
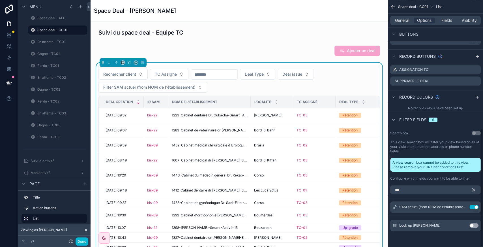
scroll to position [268, 0]
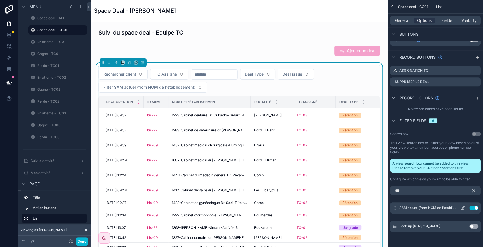
click at [463, 207] on icon "scrollable content" at bounding box center [463, 207] width 2 height 2
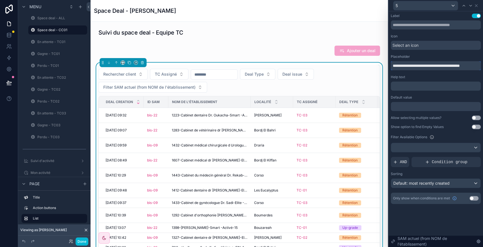
click at [418, 64] on input "**********" at bounding box center [436, 65] width 90 height 9
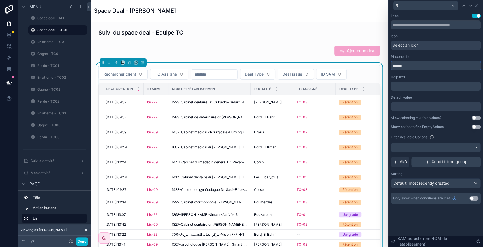
type input "******"
click at [439, 160] on span "Condition group" at bounding box center [450, 162] width 36 height 6
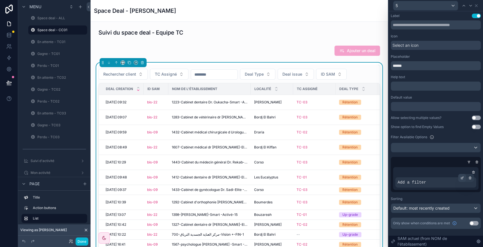
click at [462, 179] on div at bounding box center [462, 178] width 8 height 8
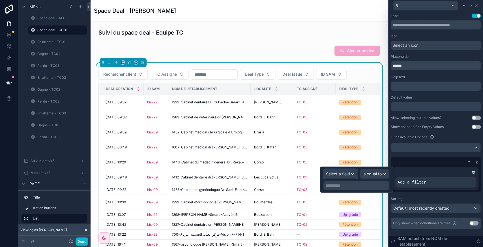
click at [334, 172] on span "Select a field" at bounding box center [338, 173] width 24 height 5
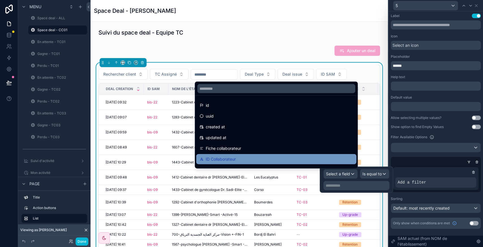
click at [250, 158] on div "ID Collaborateur" at bounding box center [276, 159] width 153 height 7
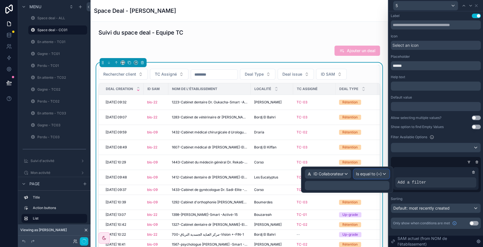
click at [374, 174] on span "Is equal to (=)" at bounding box center [369, 174] width 26 height 6
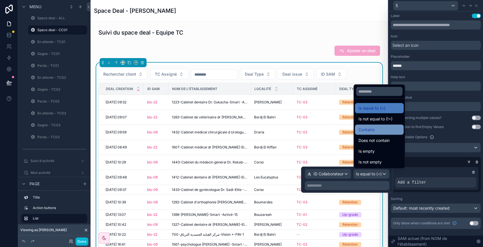
click at [376, 131] on div "Contains" at bounding box center [379, 129] width 42 height 7
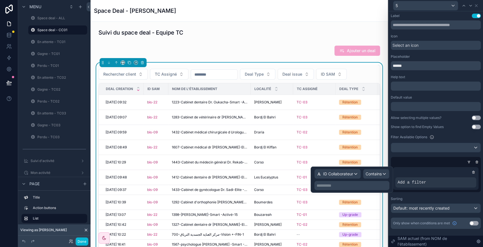
click at [332, 185] on p "**********" at bounding box center [353, 186] width 72 height 6
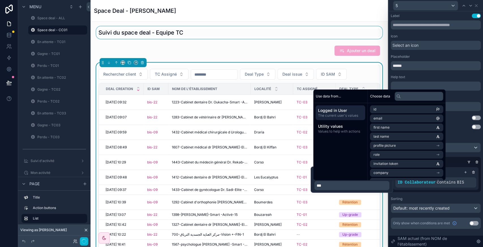
drag, startPoint x: 333, startPoint y: 185, endPoint x: 218, endPoint y: 36, distance: 188.2
click at [233, 31] on div "scrollable content" at bounding box center [239, 32] width 289 height 12
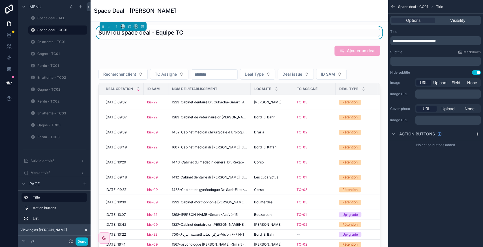
scroll to position [0, 0]
click at [217, 19] on div "Space Deal - Sarah MERGHIT" at bounding box center [239, 11] width 291 height 22
click at [171, 73] on div "scrollable content" at bounding box center [239, 167] width 289 height 208
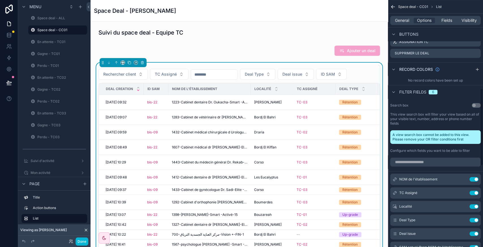
scroll to position [328, 0]
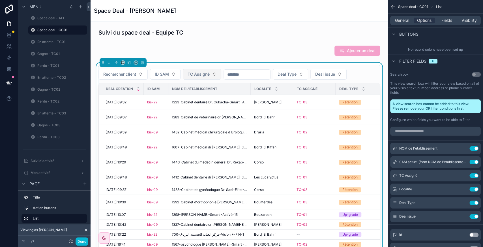
click at [204, 75] on span "TC Assigné" at bounding box center [199, 74] width 22 height 6
click at [161, 74] on span "ID SAM" at bounding box center [162, 74] width 14 height 6
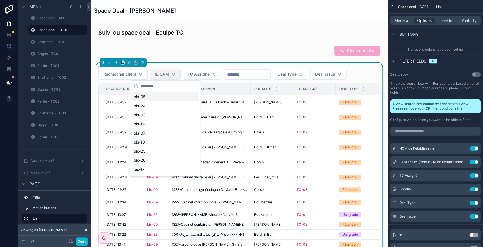
click at [161, 74] on span "ID SAM" at bounding box center [162, 74] width 14 height 6
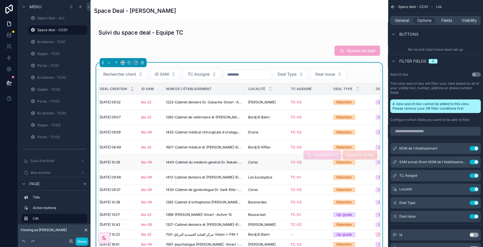
scroll to position [0, 0]
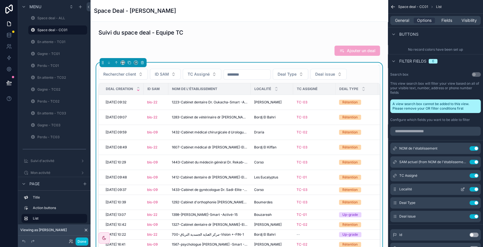
click at [473, 190] on button "Use setting" at bounding box center [474, 189] width 9 height 5
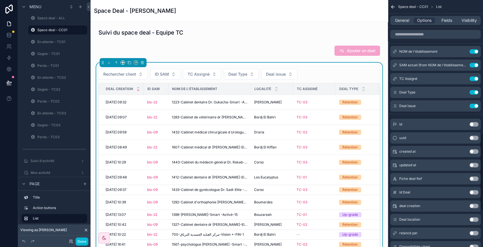
scroll to position [426, 0]
click at [475, 206] on button "Use setting" at bounding box center [474, 204] width 9 height 5
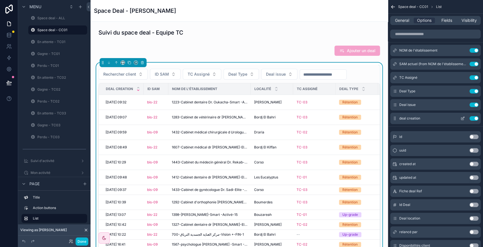
click at [463, 116] on icon "scrollable content" at bounding box center [463, 118] width 5 height 5
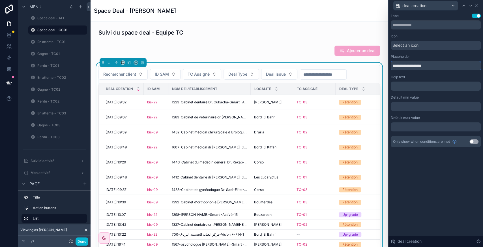
click at [403, 64] on input "**********" at bounding box center [436, 65] width 90 height 9
type input "**********"
click at [431, 192] on div "**********" at bounding box center [436, 129] width 95 height 236
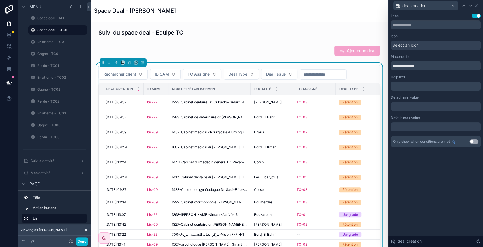
click at [308, 76] on input "scrollable content" at bounding box center [323, 75] width 46 height 8
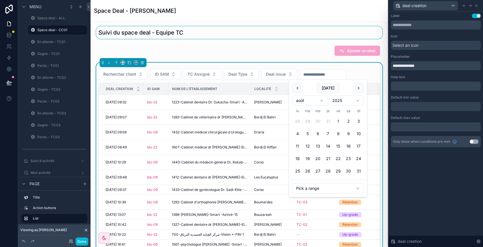
click at [302, 37] on div "scrollable content" at bounding box center [239, 32] width 289 height 12
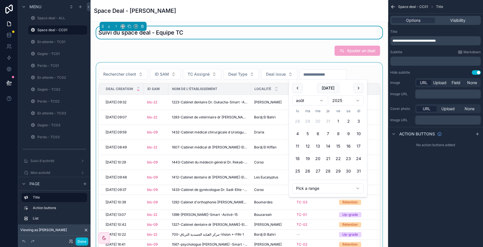
scroll to position [0, 0]
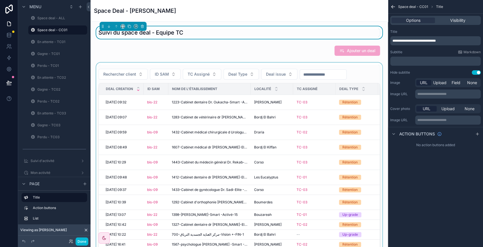
click at [215, 102] on div "scrollable content" at bounding box center [239, 167] width 289 height 208
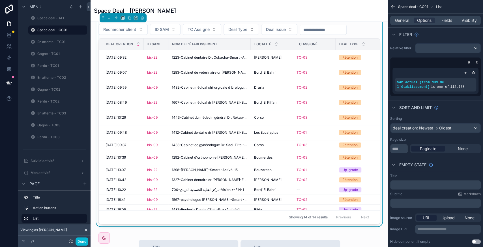
scroll to position [40, 0]
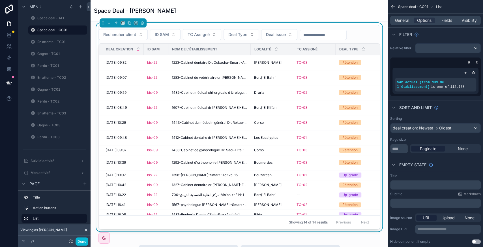
click at [236, 219] on div "Showing 14 of 14 results Previous Next" at bounding box center [239, 222] width 281 height 14
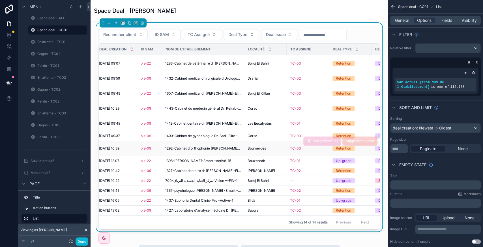
scroll to position [18, 0]
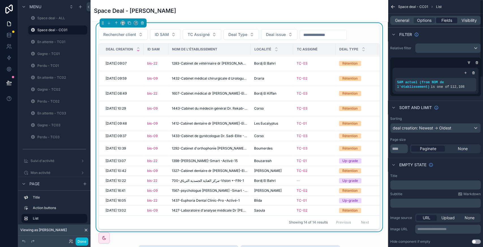
click at [450, 22] on span "Fields" at bounding box center [447, 21] width 11 height 6
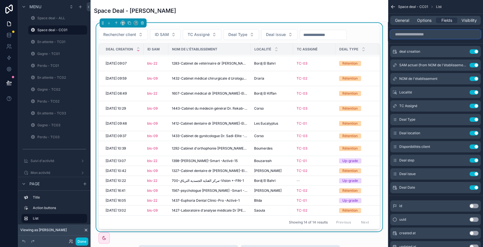
click at [427, 33] on input "scrollable content" at bounding box center [435, 34] width 91 height 9
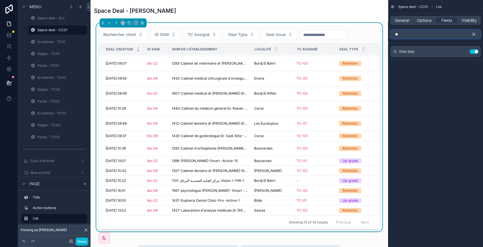
type input "*"
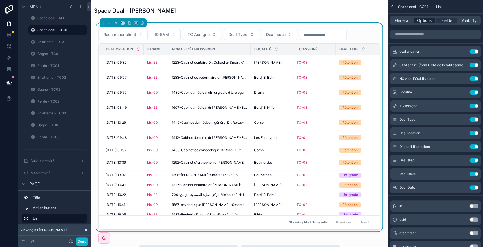
click at [424, 21] on span "Options" at bounding box center [424, 21] width 14 height 6
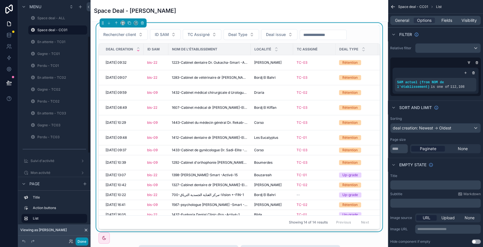
click at [85, 242] on button "Done" at bounding box center [82, 241] width 13 height 8
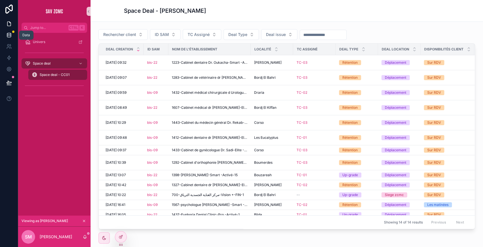
click at [10, 38] on icon at bounding box center [9, 35] width 6 height 6
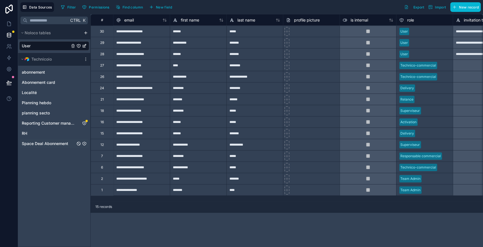
click at [45, 141] on span "Space Deal Abonnement" at bounding box center [45, 144] width 46 height 6
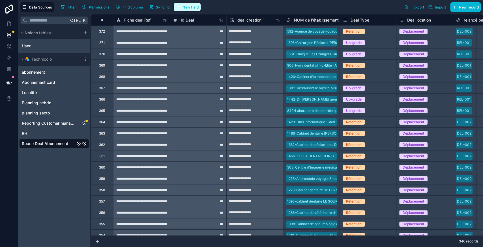
click at [195, 7] on span "New field" at bounding box center [191, 7] width 16 height 4
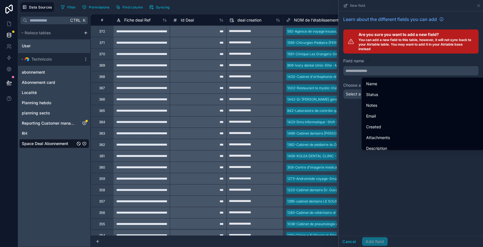
click at [372, 73] on input "text" at bounding box center [411, 70] width 135 height 9
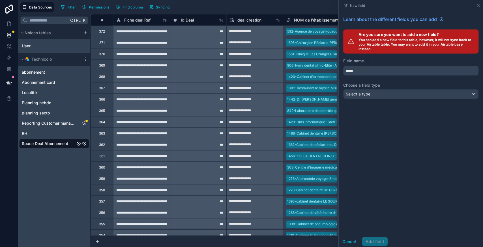
click at [343, 66] on button "****" at bounding box center [410, 71] width 135 height 10
click at [343, 66] on button "*********" at bounding box center [410, 71] width 135 height 10
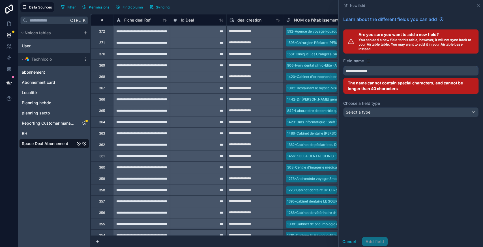
click at [343, 66] on button "**********" at bounding box center [410, 71] width 135 height 10
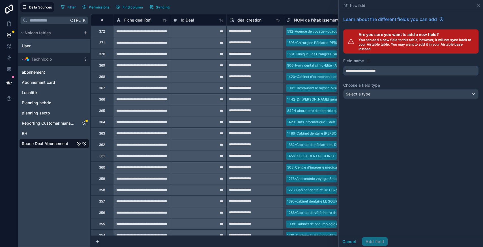
type input "**********"
click at [374, 93] on div "Select a type" at bounding box center [411, 93] width 135 height 9
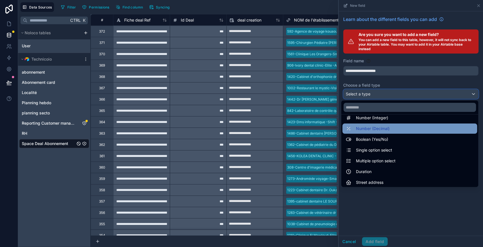
scroll to position [147, 0]
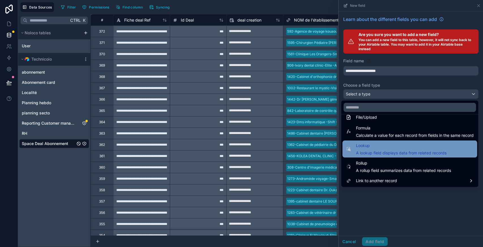
click at [377, 149] on div "Lookup A lookup field displays data from related records" at bounding box center [401, 149] width 91 height 14
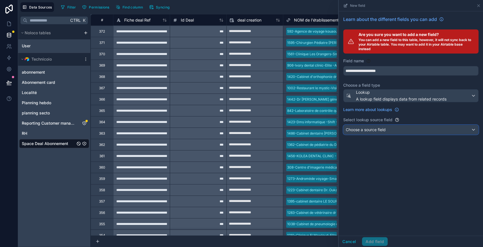
click at [375, 129] on span "Choose a source field" at bounding box center [366, 129] width 40 height 5
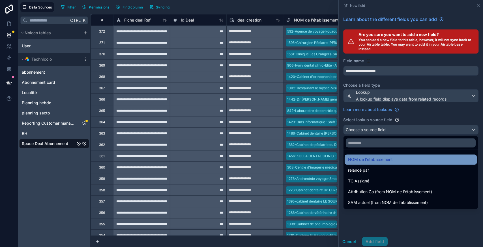
click at [377, 159] on span "NOM de l'établissement" at bounding box center [370, 159] width 45 height 7
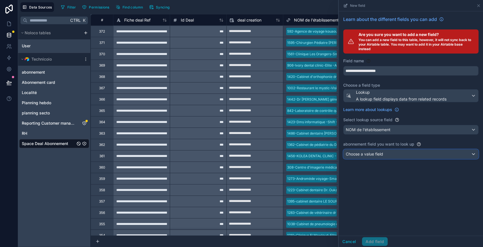
click at [377, 153] on span "Choose a value field" at bounding box center [364, 153] width 37 height 5
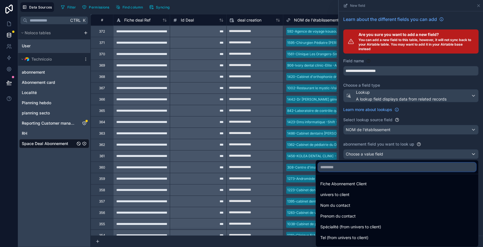
click at [365, 170] on input "text" at bounding box center [397, 167] width 158 height 9
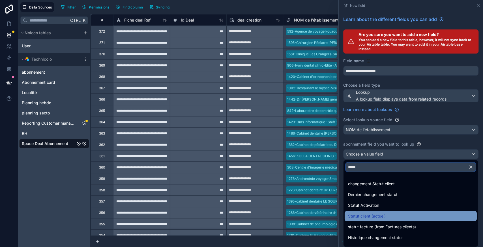
type input "*****"
click at [370, 219] on div "Statut client (actuel)" at bounding box center [411, 216] width 132 height 10
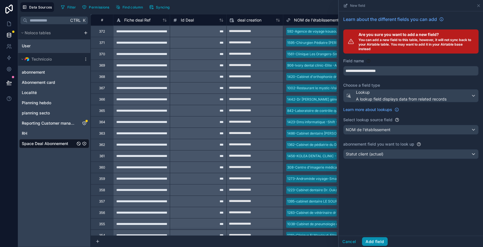
click at [379, 241] on button "Add field" at bounding box center [375, 241] width 26 height 9
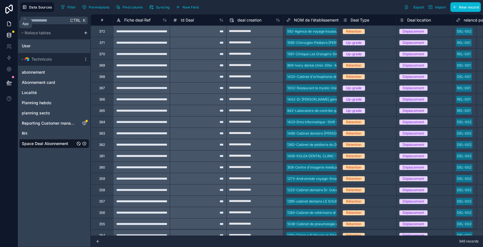
click at [7, 25] on icon at bounding box center [8, 24] width 3 height 4
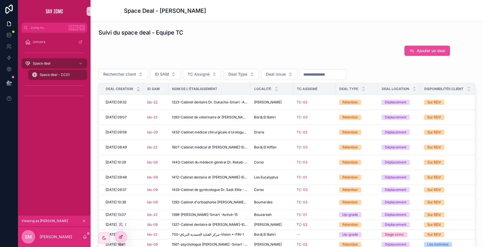
click at [121, 234] on icon at bounding box center [121, 236] width 5 height 5
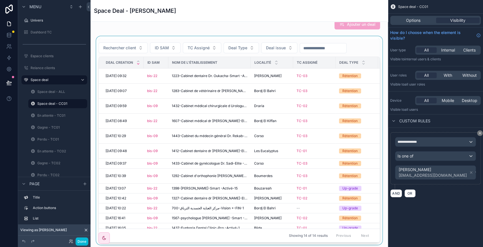
scroll to position [25, 0]
click at [371, 39] on div "scrollable content" at bounding box center [239, 141] width 289 height 208
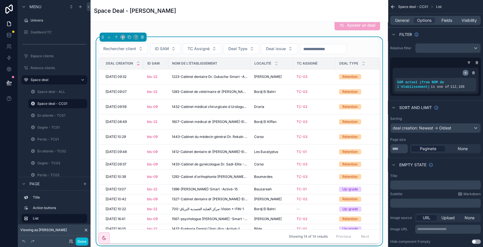
click at [464, 73] on icon "scrollable content" at bounding box center [465, 72] width 3 height 3
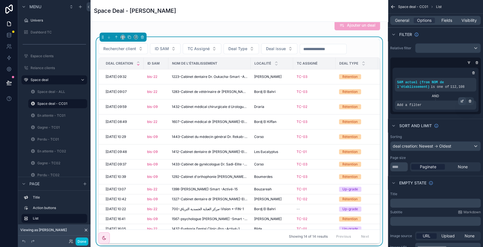
click at [461, 100] on icon "scrollable content" at bounding box center [462, 100] width 3 height 3
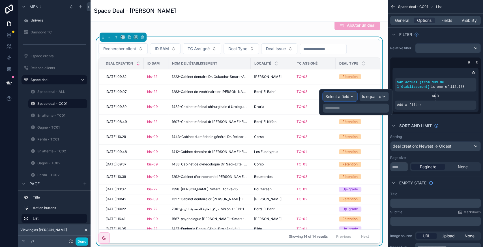
click at [350, 97] on div "Select a field" at bounding box center [340, 96] width 34 height 9
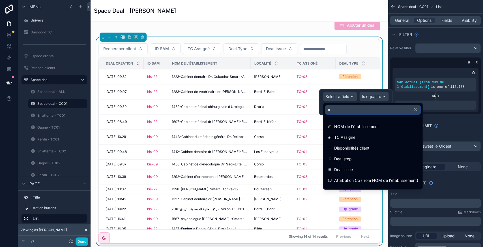
click at [343, 111] on input "*" at bounding box center [373, 109] width 95 height 9
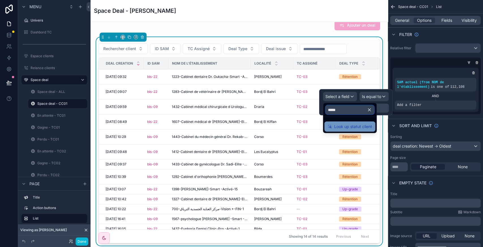
type input "*****"
click at [353, 127] on span "Look up statut client" at bounding box center [353, 126] width 38 height 7
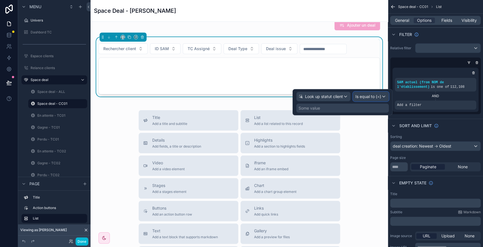
click at [374, 99] on span "Is equal to (=)" at bounding box center [369, 97] width 26 height 6
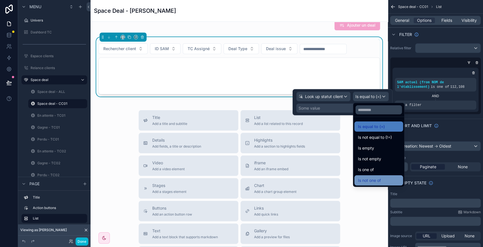
click at [378, 177] on span "Is not one of" at bounding box center [369, 180] width 23 height 7
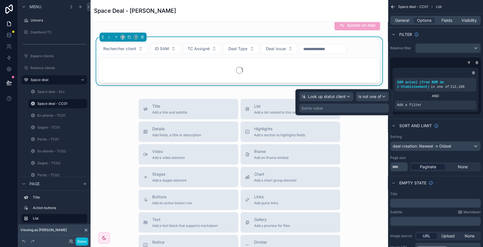
click at [342, 108] on div "Some value" at bounding box center [344, 108] width 90 height 9
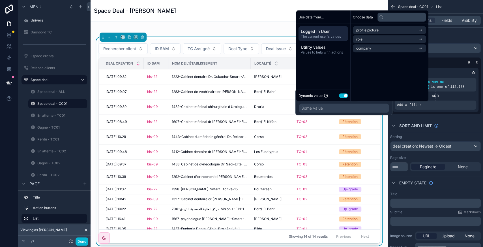
click at [342, 96] on button "Use setting" at bounding box center [343, 95] width 9 height 5
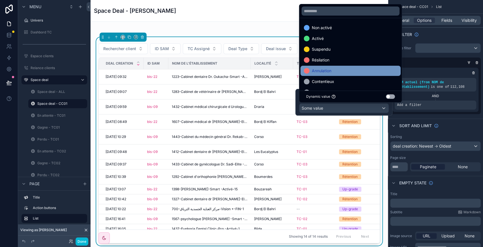
scroll to position [11, 0]
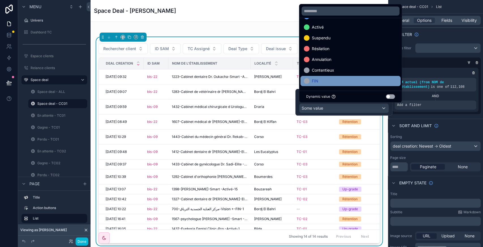
click at [317, 82] on span "FIN" at bounding box center [315, 81] width 7 height 7
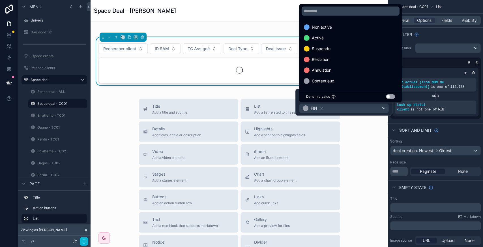
scroll to position [1, 0]
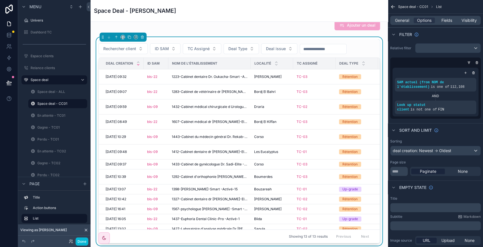
click at [275, 232] on div "Showing 13 of 13 results Previous Next" at bounding box center [239, 236] width 281 height 14
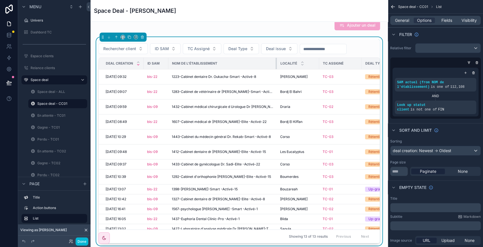
drag, startPoint x: 250, startPoint y: 65, endPoint x: 276, endPoint y: 62, distance: 26.2
click at [276, 62] on div "scrollable content" at bounding box center [277, 63] width 2 height 11
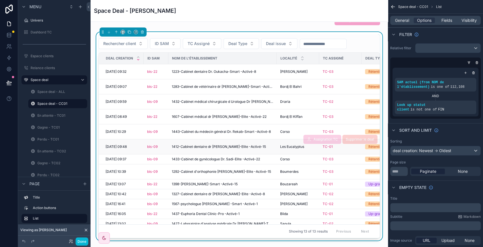
scroll to position [0, 0]
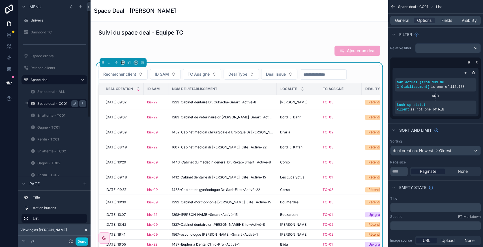
click at [46, 104] on label "Space deal - CC01" at bounding box center [56, 103] width 39 height 5
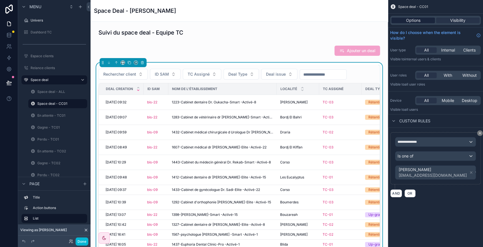
click at [418, 20] on span "Options" at bounding box center [413, 21] width 14 height 6
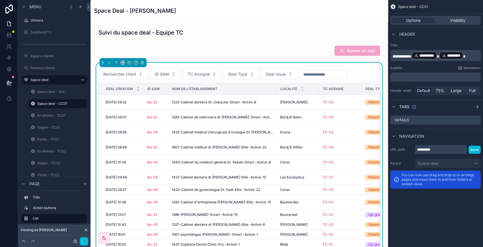
click at [438, 148] on input "*********" at bounding box center [440, 149] width 51 height 9
type input "****"
click at [475, 152] on button "Save" at bounding box center [475, 150] width 12 height 8
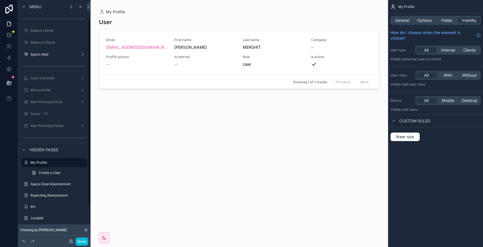
scroll to position [25, 0]
click at [41, 58] on div "Space deal" at bounding box center [54, 54] width 63 height 9
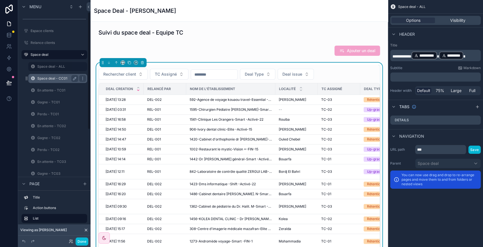
click at [59, 76] on label "Space deal - CC01" at bounding box center [56, 78] width 39 height 5
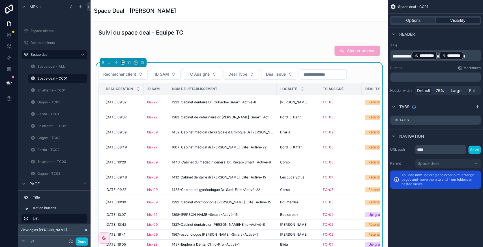
click at [456, 22] on span "Visibility" at bounding box center [458, 21] width 15 height 6
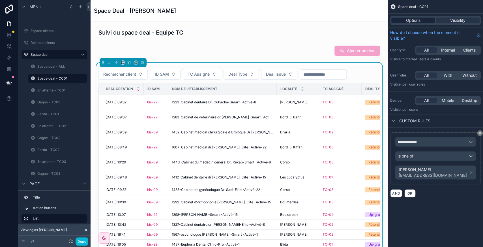
click at [418, 22] on span "Options" at bounding box center [413, 21] width 14 height 6
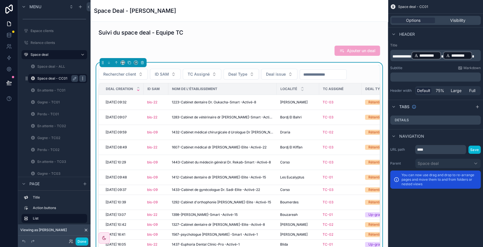
click at [82, 79] on icon "scrollable content" at bounding box center [82, 78] width 5 height 5
click at [103, 86] on span "Clone" at bounding box center [106, 85] width 10 height 6
click at [54, 89] on label "Space deal - CC01 (clone)" at bounding box center [58, 90] width 42 height 5
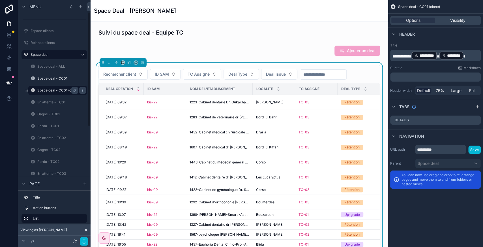
click at [74, 89] on icon "scrollable content" at bounding box center [74, 90] width 3 height 3
click at [66, 90] on input "**********" at bounding box center [53, 90] width 32 height 7
type input "**********"
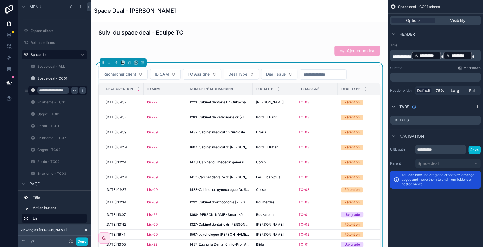
click at [73, 90] on icon "scrollable content" at bounding box center [74, 90] width 5 height 5
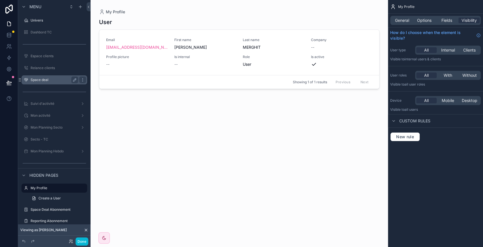
click at [47, 83] on div "Space deal" at bounding box center [54, 79] width 63 height 9
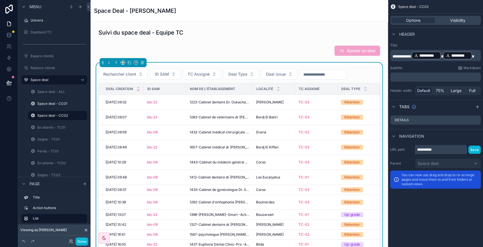
drag, startPoint x: 424, startPoint y: 150, endPoint x: 467, endPoint y: 151, distance: 43.6
click at [467, 151] on div "**********" at bounding box center [448, 149] width 66 height 9
type input "****"
click at [476, 151] on button "Save" at bounding box center [475, 150] width 12 height 8
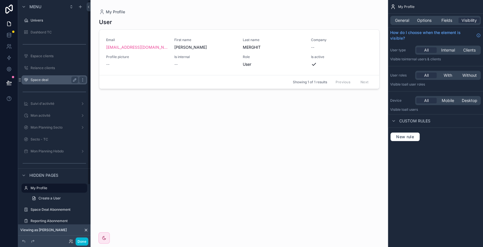
click at [49, 83] on div "Space deal" at bounding box center [54, 79] width 63 height 9
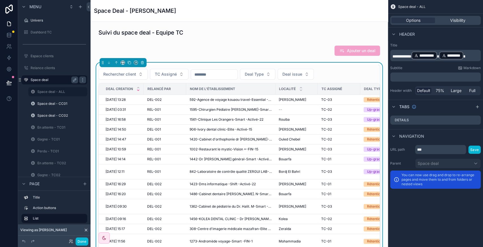
click at [48, 113] on div "Space deal - CC02" at bounding box center [61, 115] width 49 height 5
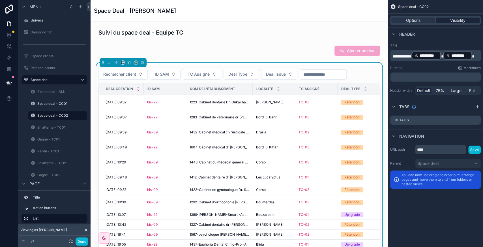
click at [455, 22] on span "Visibility" at bounding box center [458, 21] width 15 height 6
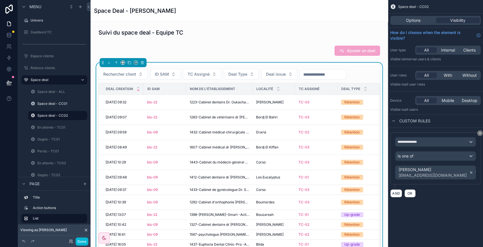
click at [470, 172] on icon "scrollable content" at bounding box center [472, 172] width 4 height 4
click at [460, 172] on div "Sarah MERGHIT sarahzcmc2@gmail.com" at bounding box center [436, 173] width 80 height 14
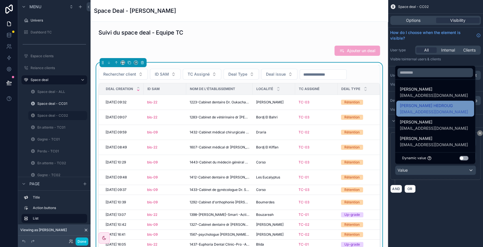
click at [425, 109] on span "mahazcmc@gmail.com" at bounding box center [434, 112] width 68 height 6
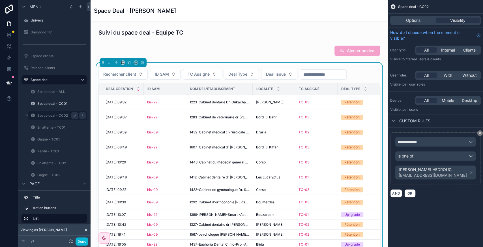
click at [51, 115] on label "Space deal - CC02" at bounding box center [56, 115] width 39 height 5
click at [409, 20] on span "Options" at bounding box center [413, 21] width 14 height 6
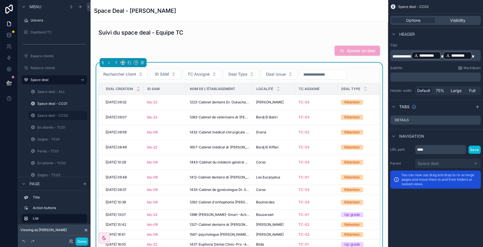
click at [365, 75] on div "Rechercher client ID SAM TC Assigné Deal Type Deal issue" at bounding box center [240, 74] width 282 height 11
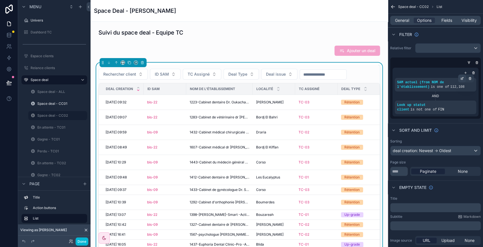
click at [463, 78] on icon "scrollable content" at bounding box center [463, 78] width 1 height 1
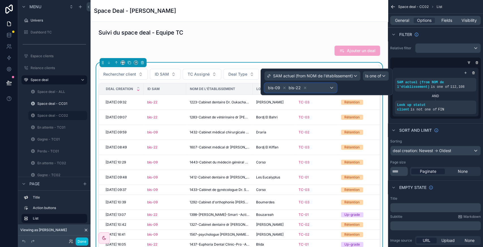
click at [323, 90] on div "bis-09 bis-22" at bounding box center [301, 87] width 72 height 9
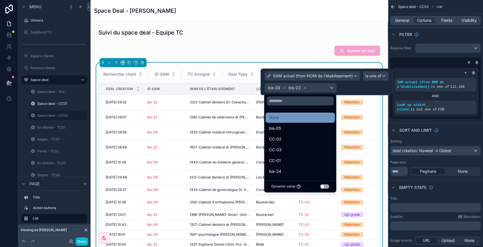
click at [282, 117] on div "None" at bounding box center [300, 117] width 63 height 7
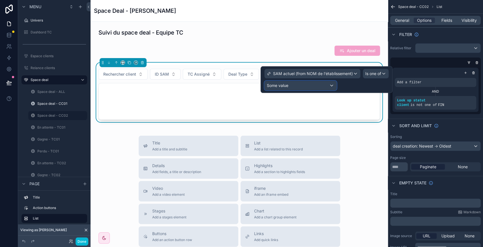
click at [313, 89] on div "Some value" at bounding box center [301, 85] width 72 height 9
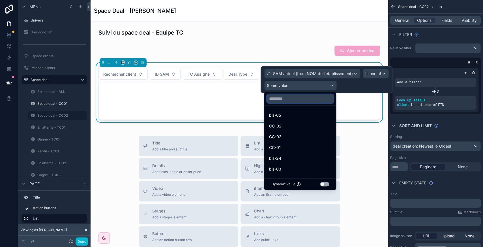
click at [295, 99] on input "text" at bounding box center [300, 98] width 67 height 9
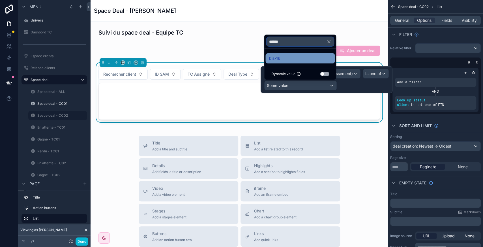
type input "******"
click at [288, 57] on div "bis-16" at bounding box center [300, 58] width 63 height 7
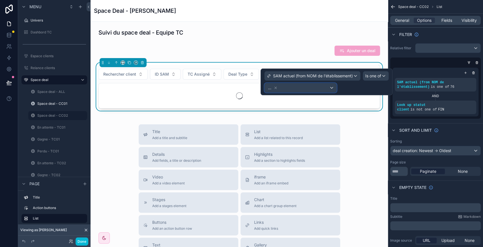
click at [293, 88] on div "..." at bounding box center [301, 87] width 72 height 9
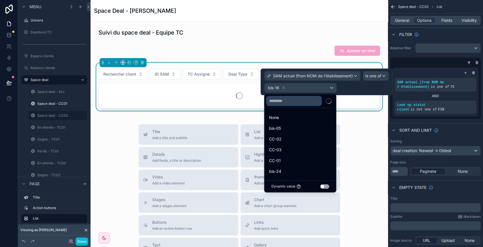
click at [284, 99] on input "text" at bounding box center [294, 100] width 55 height 9
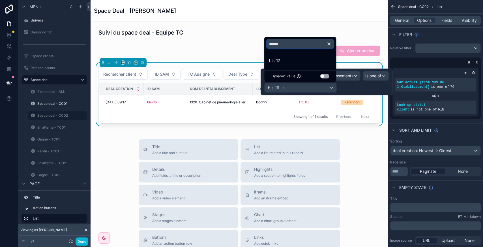
type input "******"
click at [288, 64] on div "bis-17" at bounding box center [300, 60] width 63 height 7
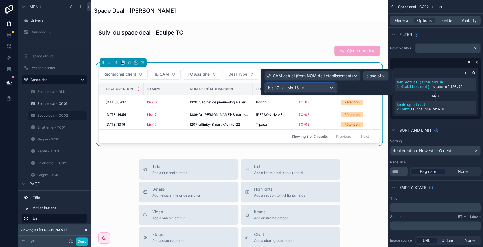
click at [312, 88] on div "bis-17 bis-16" at bounding box center [301, 87] width 72 height 9
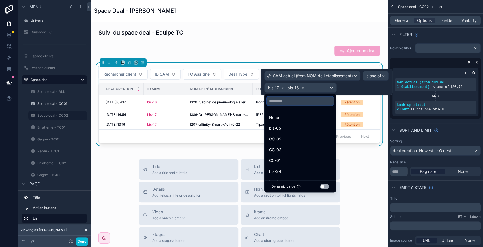
click at [293, 103] on input "text" at bounding box center [300, 100] width 67 height 9
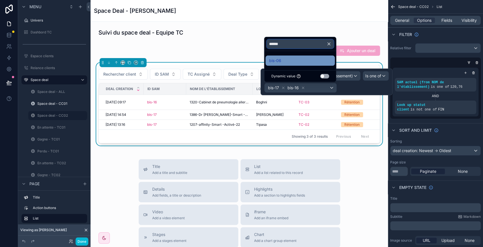
type input "******"
click at [293, 60] on div "bis-06" at bounding box center [300, 60] width 63 height 7
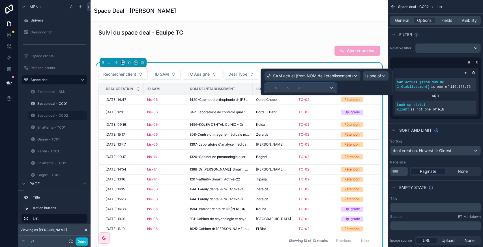
click at [318, 88] on div "... ... ..." at bounding box center [301, 87] width 72 height 9
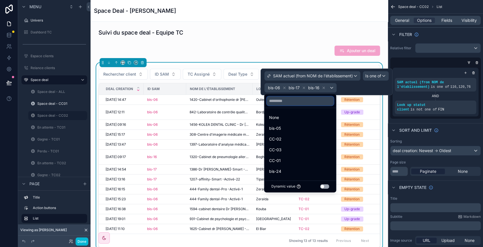
click at [290, 102] on input "text" at bounding box center [300, 100] width 67 height 9
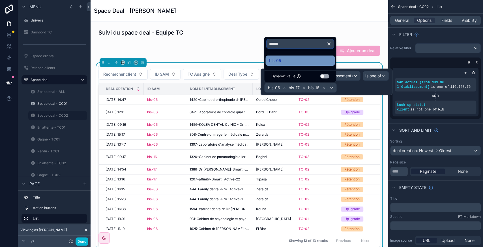
type input "******"
click at [275, 61] on span "bis-05" at bounding box center [275, 60] width 12 height 7
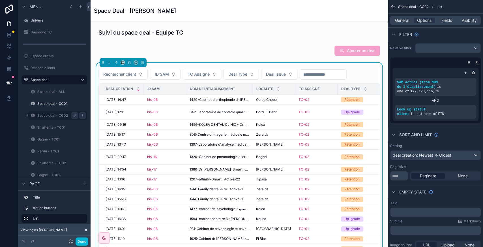
click at [82, 117] on icon "scrollable content" at bounding box center [82, 117] width 0 height 0
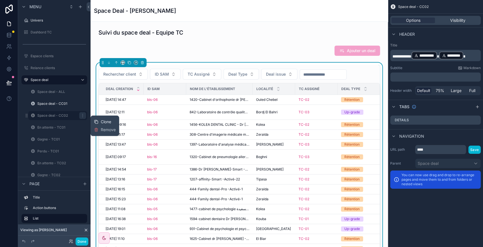
click at [100, 119] on div "Clone" at bounding box center [102, 122] width 17 height 6
click at [73, 127] on icon "scrollable content" at bounding box center [74, 127] width 5 height 5
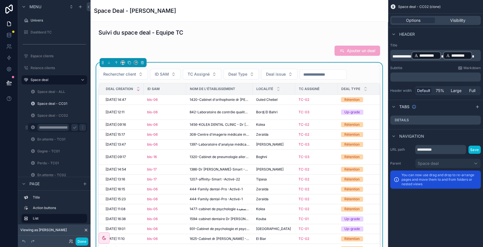
click at [55, 127] on input "**********" at bounding box center [53, 127] width 32 height 7
type input "**********"
click at [81, 127] on icon "scrollable content" at bounding box center [82, 128] width 3 height 2
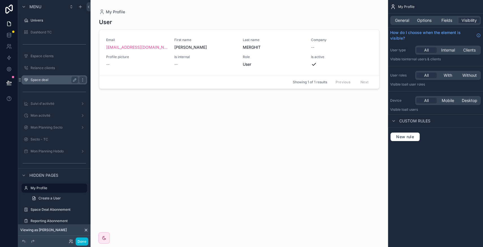
click at [56, 75] on div "Space deal" at bounding box center [54, 79] width 63 height 9
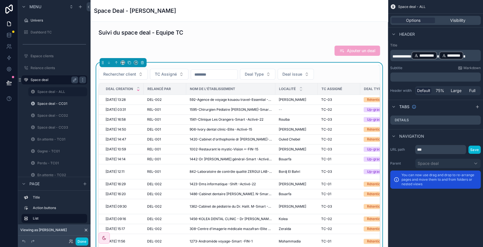
click at [56, 129] on label "Space deal - CC03" at bounding box center [61, 127] width 49 height 5
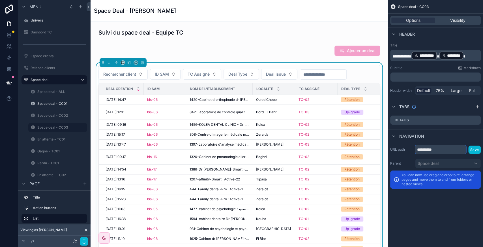
click at [462, 152] on input "**********" at bounding box center [440, 149] width 51 height 9
type input "****"
click at [475, 150] on button "Save" at bounding box center [475, 150] width 12 height 8
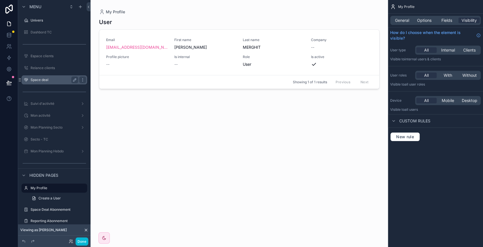
click at [56, 83] on div "Space deal" at bounding box center [55, 79] width 48 height 7
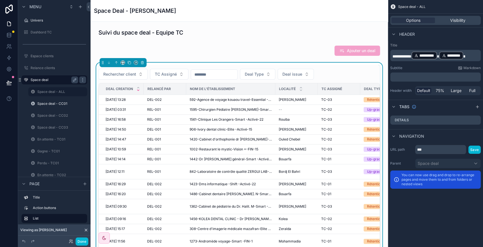
click at [53, 126] on label "Space deal - CC03" at bounding box center [61, 127] width 49 height 5
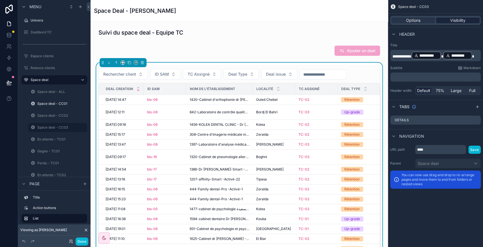
click at [468, 22] on div "Visibility" at bounding box center [458, 21] width 44 height 6
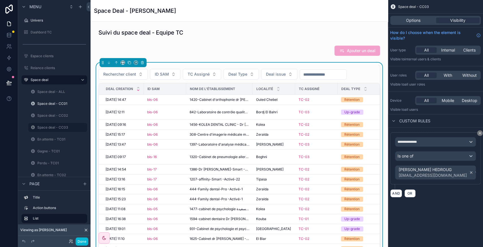
click at [471, 172] on icon "scrollable content" at bounding box center [472, 173] width 2 height 2
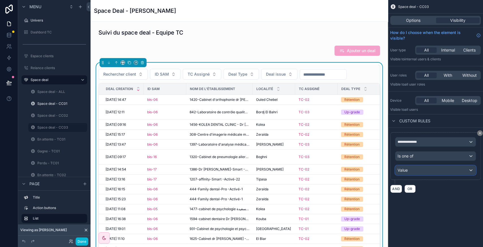
click at [439, 170] on div "Value" at bounding box center [436, 170] width 80 height 9
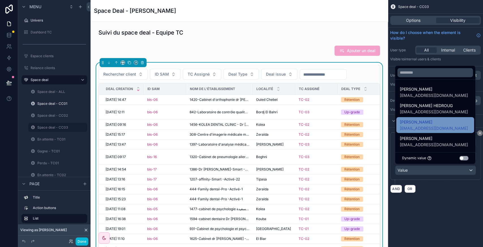
click at [420, 123] on span "Sarah MERGHIT" at bounding box center [434, 122] width 68 height 7
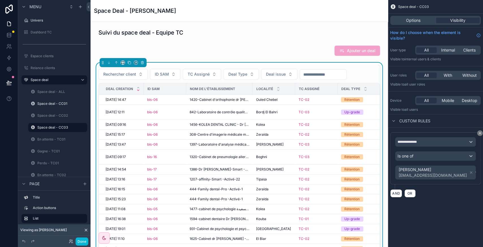
click at [347, 71] on input "scrollable content" at bounding box center [323, 75] width 46 height 8
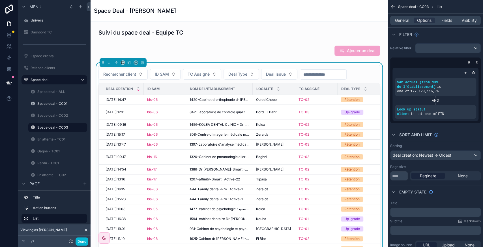
click at [364, 75] on div "Rechercher client ID SAM TC Assigné Deal Type Deal issue" at bounding box center [240, 74] width 282 height 11
click at [462, 81] on div "scrollable content" at bounding box center [462, 78] width 8 height 8
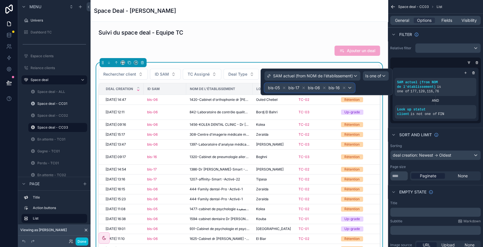
click at [347, 91] on div "bis-16" at bounding box center [337, 87] width 19 height 7
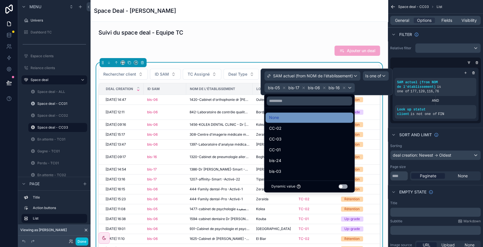
click at [304, 118] on div "None" at bounding box center [309, 117] width 81 height 7
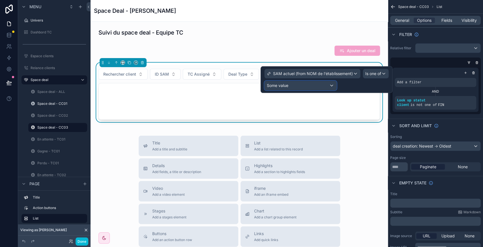
click at [288, 87] on span "Some value" at bounding box center [278, 85] width 22 height 5
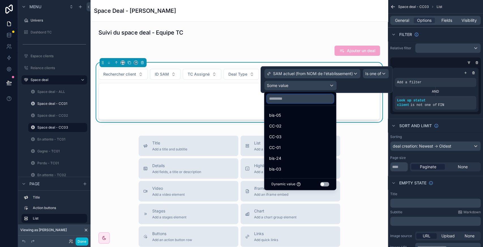
click at [284, 102] on input "text" at bounding box center [300, 98] width 67 height 9
type input "****"
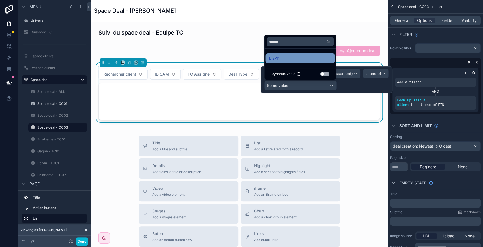
type input "******"
click at [292, 62] on div "bis-11" at bounding box center [300, 58] width 69 height 10
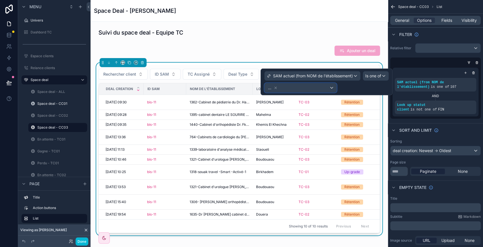
click at [311, 88] on div "..." at bounding box center [301, 87] width 72 height 9
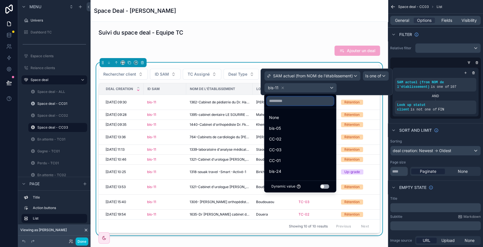
click at [286, 103] on input "text" at bounding box center [300, 100] width 67 height 9
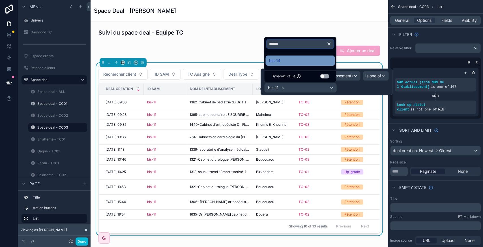
type input "******"
click at [293, 61] on div "bis-14" at bounding box center [300, 60] width 63 height 7
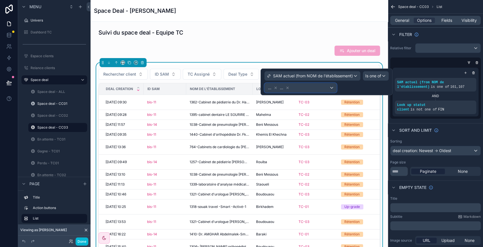
click at [311, 89] on div "... ..." at bounding box center [301, 87] width 72 height 9
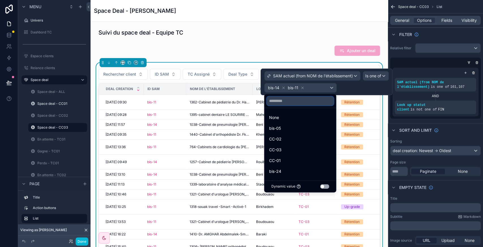
click at [289, 104] on input "text" at bounding box center [300, 100] width 67 height 9
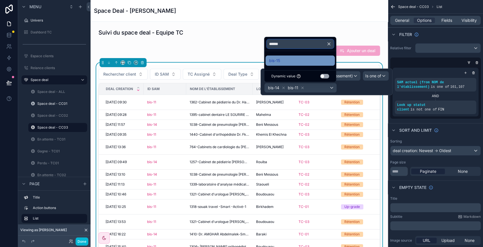
type input "******"
click at [292, 59] on div "bis-15" at bounding box center [300, 60] width 63 height 7
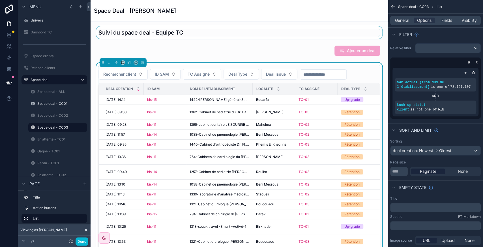
click at [263, 29] on div "scrollable content" at bounding box center [239, 32] width 289 height 12
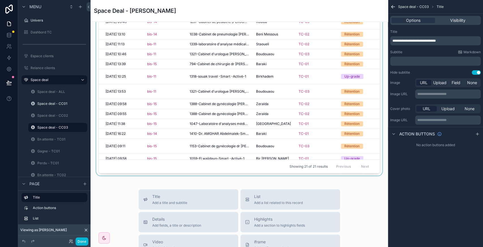
scroll to position [95, 0]
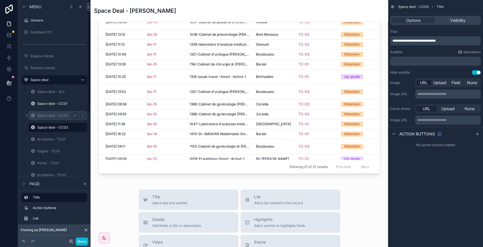
click at [56, 116] on label "Space deal - CC02" at bounding box center [56, 115] width 39 height 5
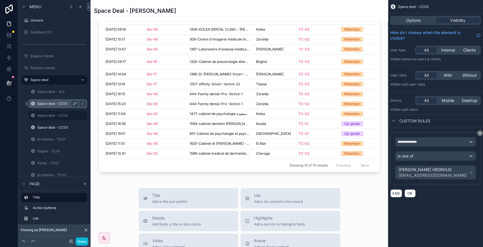
click at [61, 104] on label "Space deal - CC01" at bounding box center [56, 103] width 39 height 5
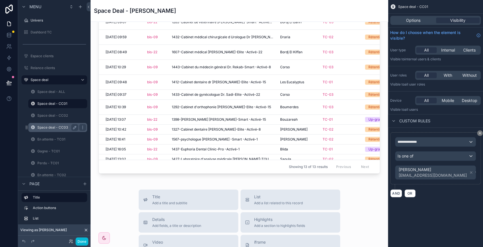
click at [54, 126] on label "Space deal - CC03" at bounding box center [56, 127] width 39 height 5
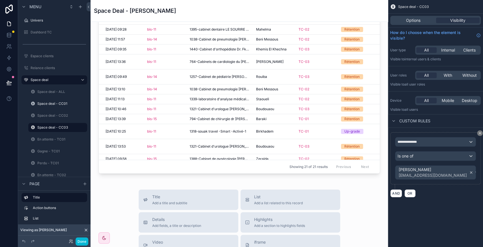
click at [470, 170] on icon "scrollable content" at bounding box center [472, 172] width 4 height 4
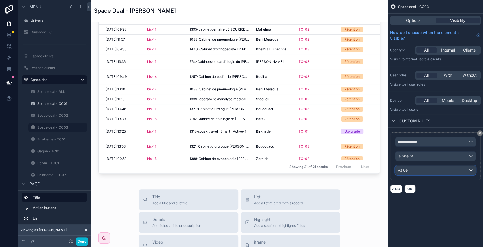
click at [457, 172] on div "Value" at bounding box center [436, 170] width 80 height 9
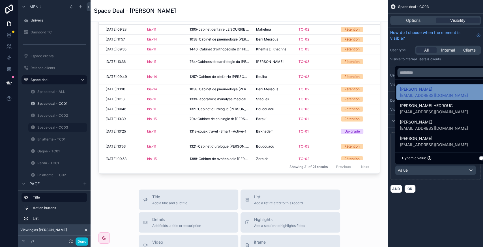
click at [418, 94] on span "[EMAIL_ADDRESS][DOMAIN_NAME]" at bounding box center [434, 96] width 68 height 6
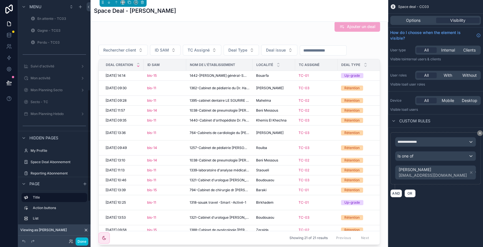
scroll to position [193, 0]
click at [56, 68] on label "Suivi d'activité" at bounding box center [53, 65] width 45 height 5
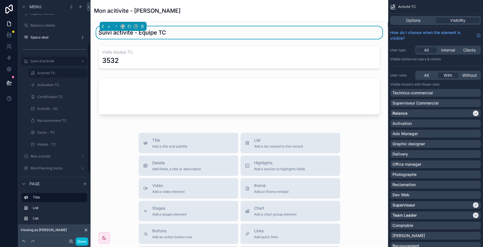
scroll to position [25, 0]
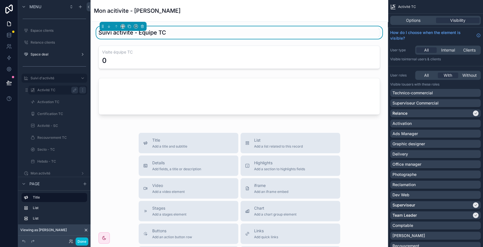
click at [49, 88] on label "Activité TC" at bounding box center [56, 90] width 39 height 5
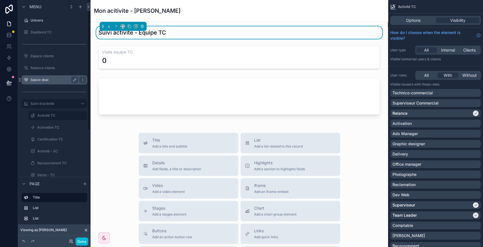
click at [46, 81] on label "Space deal" at bounding box center [53, 80] width 45 height 5
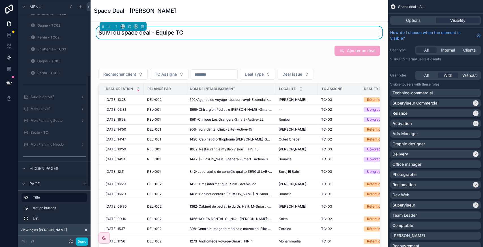
scroll to position [162, 0]
click at [83, 240] on button "Done" at bounding box center [82, 241] width 13 height 8
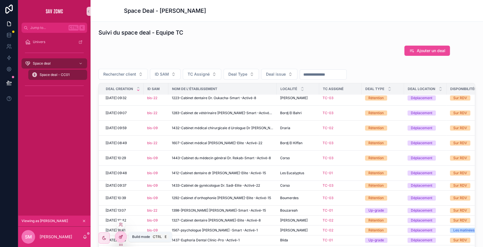
click at [118, 233] on div at bounding box center [120, 236] width 11 height 11
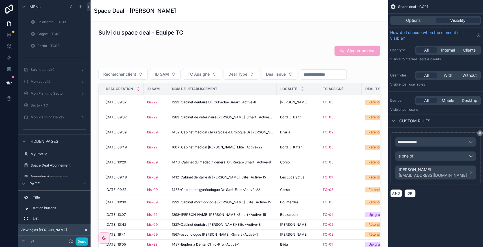
scroll to position [191, 0]
click at [10, 37] on icon at bounding box center [9, 35] width 6 height 6
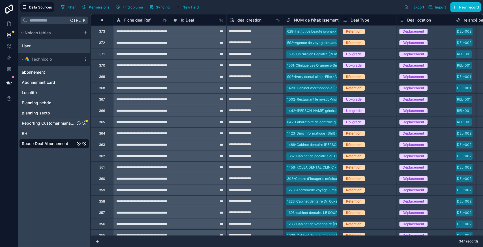
click at [86, 122] on icon "Reporting Customer manager" at bounding box center [84, 123] width 5 height 5
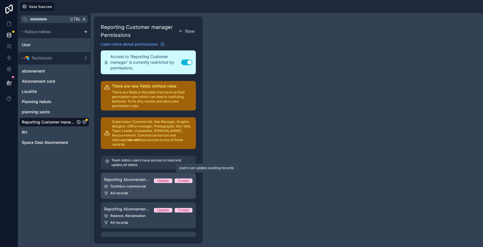
scroll to position [28, 0]
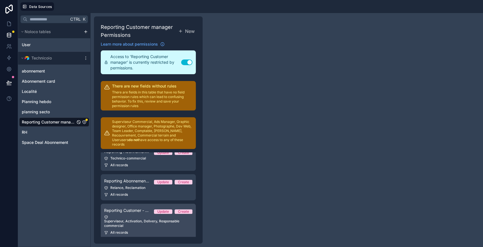
click at [135, 223] on link "Reporting Customer - Sales Manager Update Create Superviseur, Activation, Deliv…" at bounding box center [148, 221] width 95 height 35
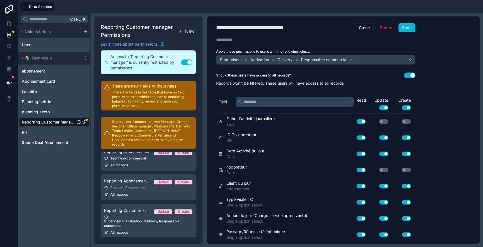
click at [253, 104] on input "text" at bounding box center [294, 101] width 117 height 9
click at [363, 61] on div "Superviseur Activation Delivery Responsable commercial" at bounding box center [316, 59] width 199 height 9
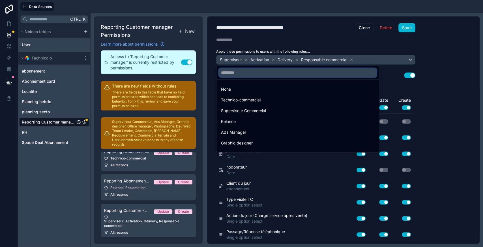
click at [341, 71] on input "text" at bounding box center [298, 72] width 158 height 9
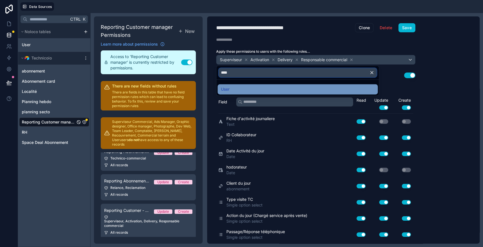
type input "****"
click at [313, 91] on div "User" at bounding box center [297, 89] width 153 height 7
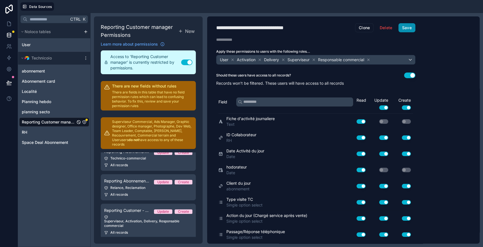
click at [408, 26] on button "Save" at bounding box center [407, 27] width 17 height 9
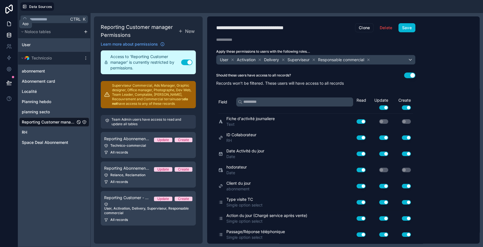
click at [7, 23] on icon at bounding box center [8, 24] width 3 height 4
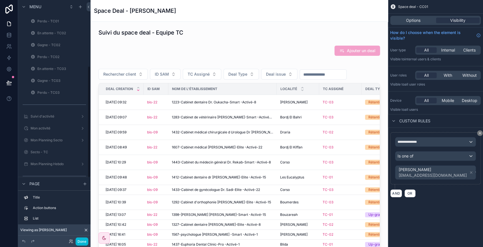
scroll to position [150, 0]
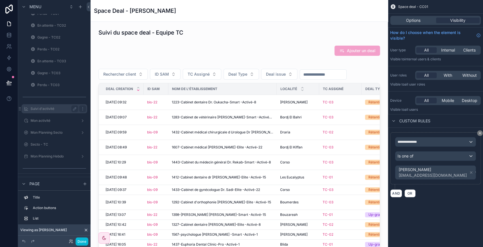
click at [54, 111] on div "Suivi d'activité" at bounding box center [55, 108] width 48 height 7
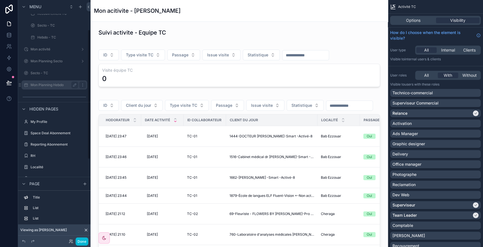
scroll to position [52, 0]
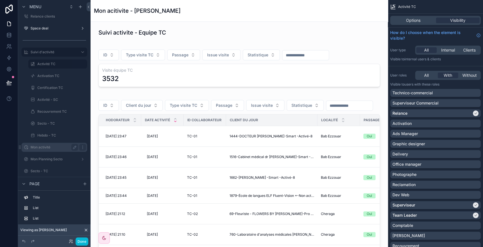
click at [57, 145] on label "Mon activité" at bounding box center [53, 147] width 45 height 5
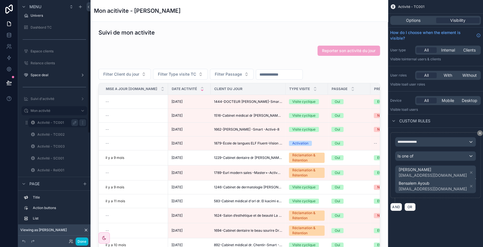
scroll to position [4, 0]
click at [43, 101] on label "Suivi d'activité" at bounding box center [53, 100] width 45 height 5
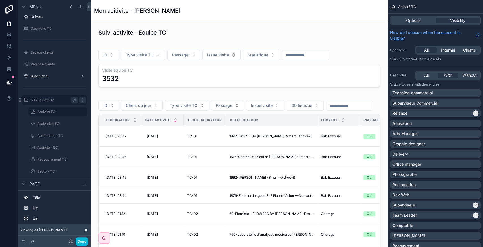
click at [57, 112] on label "Activité TC" at bounding box center [60, 112] width 46 height 5
click at [82, 111] on icon "scrollable content" at bounding box center [82, 112] width 5 height 5
click at [99, 116] on div "Clone" at bounding box center [102, 118] width 17 height 6
click at [62, 124] on label "Activité TC (clone)" at bounding box center [56, 123] width 39 height 5
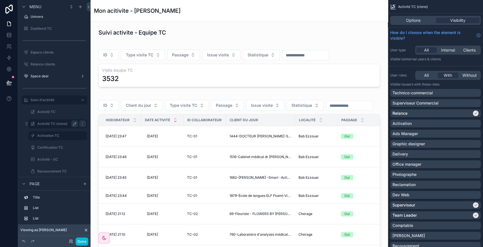
click at [74, 123] on icon "scrollable content" at bounding box center [74, 123] width 5 height 5
click at [55, 124] on input "**********" at bounding box center [53, 123] width 32 height 7
click at [413, 20] on span "Options" at bounding box center [413, 21] width 14 height 6
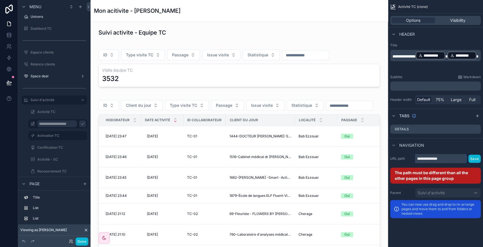
drag, startPoint x: 432, startPoint y: 160, endPoint x: 450, endPoint y: 159, distance: 17.9
click at [450, 159] on input "**********" at bounding box center [440, 158] width 51 height 9
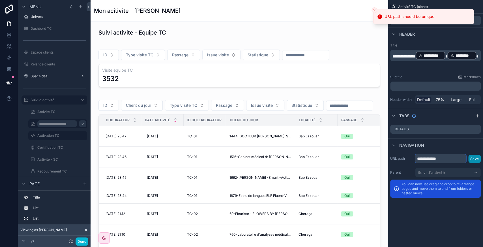
type input "**********"
click at [479, 159] on button "Save" at bounding box center [475, 159] width 12 height 8
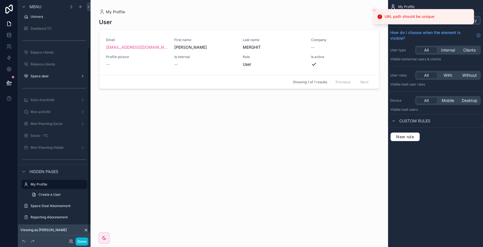
scroll to position [62, 0]
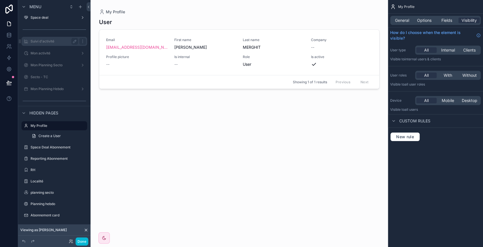
click at [50, 42] on label "Suivi d'activité" at bounding box center [53, 41] width 45 height 5
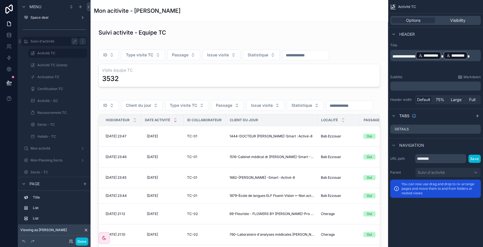
click at [54, 66] on label "Activité TC (clone)" at bounding box center [61, 65] width 49 height 5
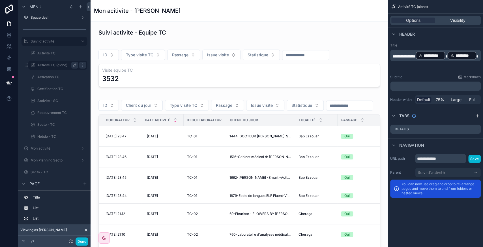
click at [74, 63] on icon "scrollable content" at bounding box center [74, 65] width 5 height 5
click at [55, 67] on input "**********" at bounding box center [53, 65] width 32 height 7
type input "**********"
click at [80, 66] on icon "scrollable content" at bounding box center [82, 65] width 5 height 5
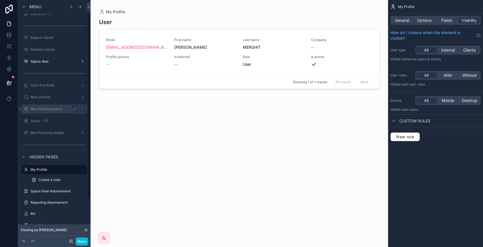
scroll to position [18, 0]
click at [54, 85] on label "Suivi d'activité" at bounding box center [53, 86] width 45 height 5
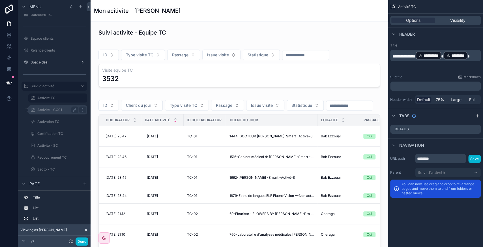
click at [53, 108] on label "Activité - CC01" at bounding box center [56, 110] width 39 height 5
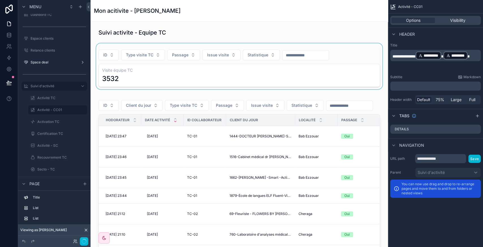
click at [265, 46] on div "scrollable content" at bounding box center [239, 66] width 289 height 46
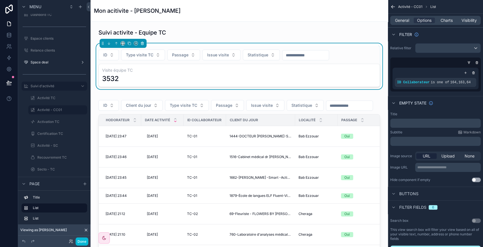
click at [143, 42] on icon "scrollable content" at bounding box center [142, 43] width 4 height 4
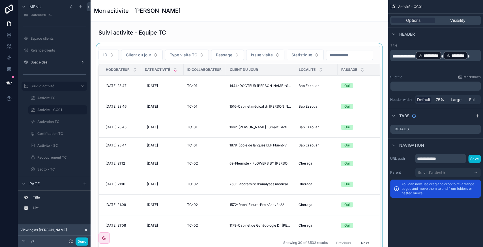
click at [202, 66] on div "scrollable content" at bounding box center [239, 147] width 289 height 208
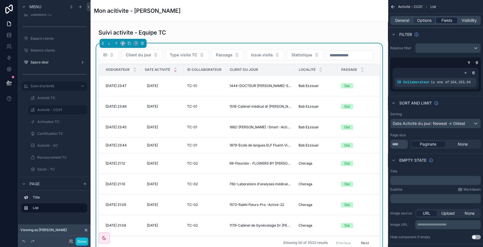
click at [450, 22] on span "Fields" at bounding box center [447, 21] width 11 height 6
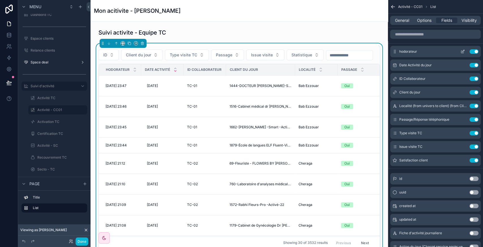
click at [474, 51] on button "Use setting" at bounding box center [474, 51] width 9 height 5
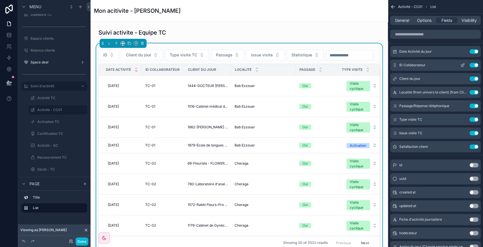
click at [462, 65] on icon "scrollable content" at bounding box center [463, 65] width 3 height 3
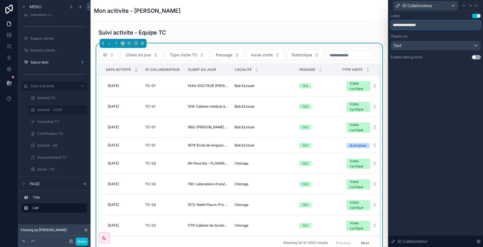
drag, startPoint x: 397, startPoint y: 26, endPoint x: 451, endPoint y: 29, distance: 53.6
click at [451, 29] on div "**********" at bounding box center [436, 37] width 90 height 46
type input "*****"
click at [446, 109] on div "Label Use setting ***** Display as Text Enable editing inline Use setting ID Co…" at bounding box center [436, 129] width 95 height 236
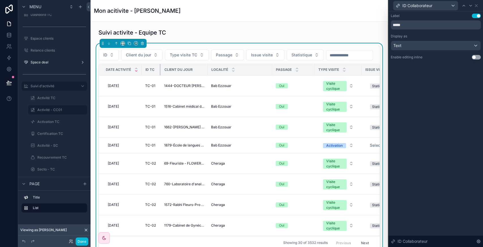
drag, startPoint x: 183, startPoint y: 83, endPoint x: 161, endPoint y: 84, distance: 22.7
click at [161, 75] on div "scrollable content" at bounding box center [161, 69] width 2 height 11
click at [476, 6] on icon at bounding box center [476, 5] width 5 height 5
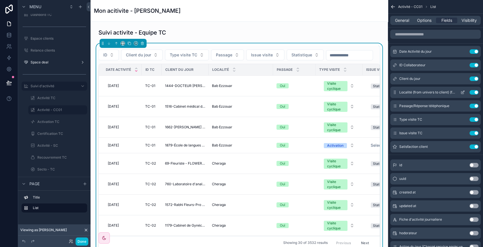
click at [474, 91] on button "Use setting" at bounding box center [474, 92] width 9 height 5
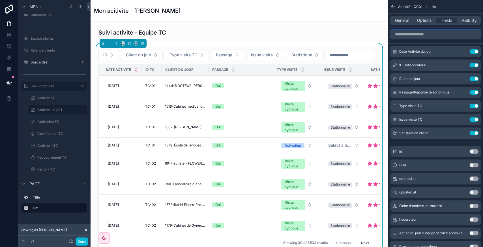
click at [428, 36] on input "scrollable content" at bounding box center [435, 34] width 91 height 9
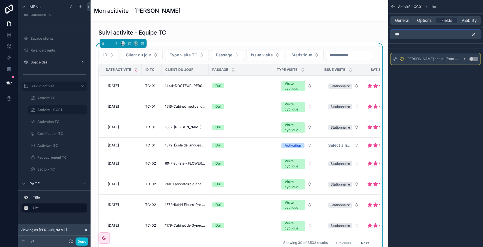
type input "***"
click at [473, 58] on button "Use setting" at bounding box center [474, 59] width 9 height 5
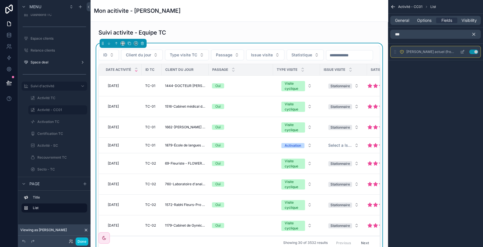
click at [462, 52] on icon "scrollable content" at bounding box center [463, 51] width 2 height 2
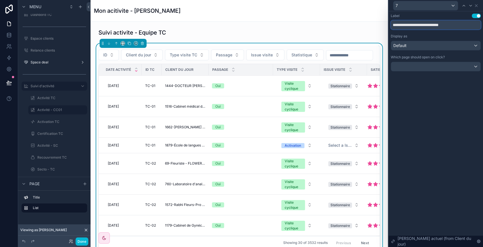
click at [402, 25] on input "**********" at bounding box center [436, 24] width 90 height 9
type input "******"
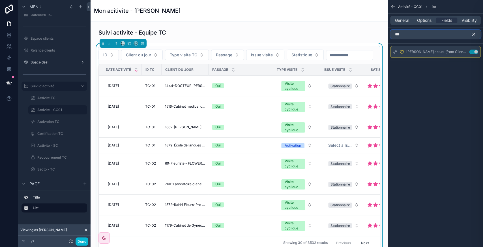
click at [447, 34] on input "***" at bounding box center [435, 34] width 91 height 9
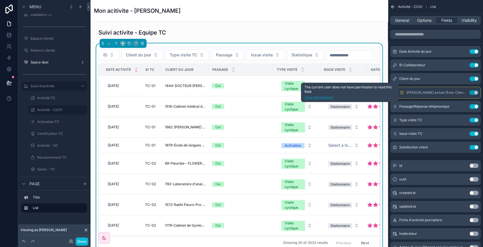
click at [322, 98] on link "View permissions" at bounding box center [350, 97] width 91 height 5
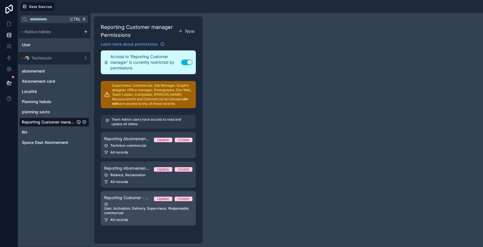
click at [150, 214] on div "User, Activation, Delivery, Superviseur, Responsable commercial" at bounding box center [148, 208] width 88 height 13
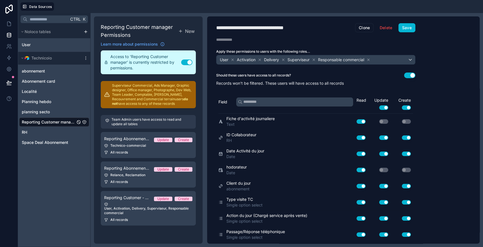
scroll to position [388, 0]
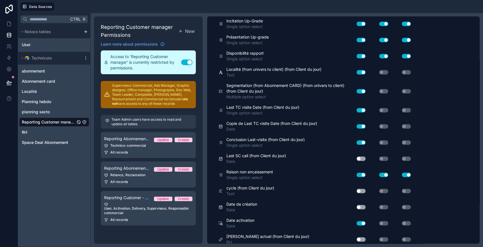
click at [361, 237] on button "Use setting" at bounding box center [361, 239] width 9 height 5
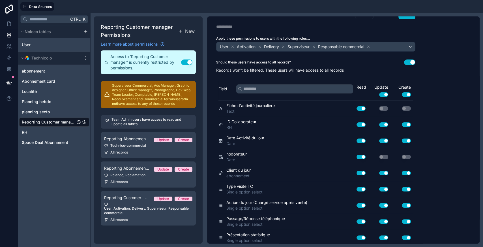
scroll to position [0, 0]
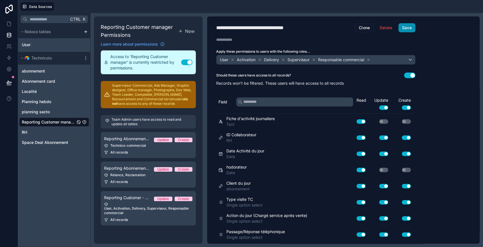
click at [410, 27] on button "Save" at bounding box center [407, 27] width 17 height 9
click at [10, 24] on icon at bounding box center [9, 24] width 6 height 6
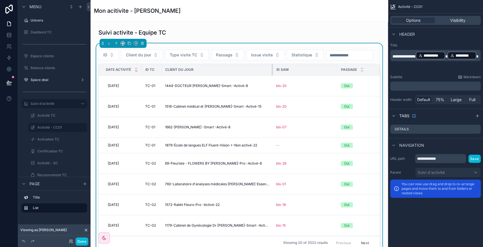
drag, startPoint x: 208, startPoint y: 81, endPoint x: 272, endPoint y: 81, distance: 64.0
click at [272, 75] on div "scrollable content" at bounding box center [273, 69] width 2 height 11
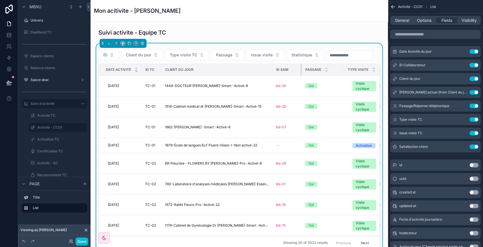
drag, startPoint x: 337, startPoint y: 82, endPoint x: 301, endPoint y: 86, distance: 35.9
click at [301, 75] on div "scrollable content" at bounding box center [302, 69] width 2 height 11
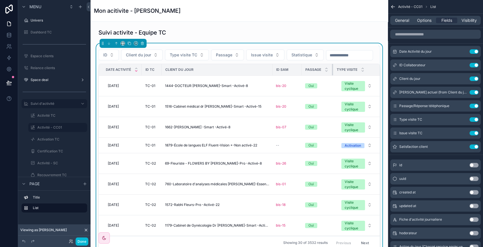
drag, startPoint x: 344, startPoint y: 84, endPoint x: 333, endPoint y: 85, distance: 11.1
click at [333, 75] on div "scrollable content" at bounding box center [333, 69] width 2 height 11
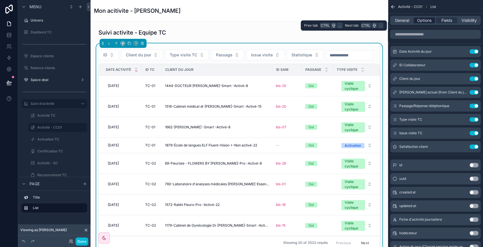
click at [424, 22] on span "Options" at bounding box center [424, 21] width 14 height 6
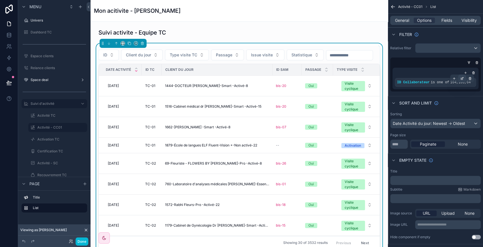
click at [463, 78] on icon "scrollable content" at bounding box center [463, 78] width 2 height 2
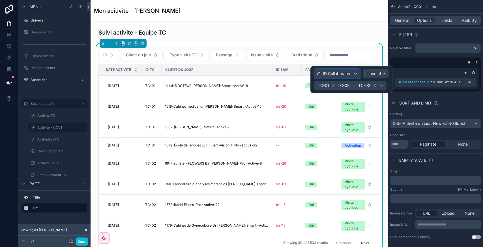
click at [335, 72] on span "ID Collaborateur" at bounding box center [338, 74] width 30 height 6
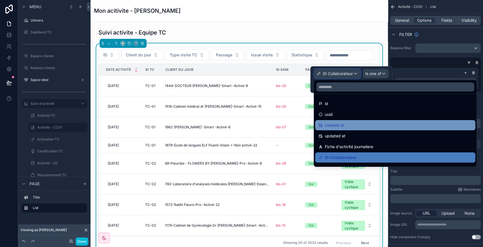
scroll to position [320, 0]
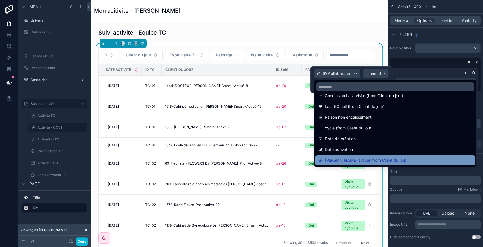
click at [338, 159] on span "SAM actuel (from Client du jour)" at bounding box center [366, 160] width 83 height 7
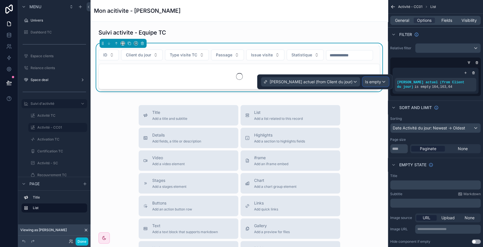
click at [380, 81] on span "Is empty" at bounding box center [373, 82] width 16 height 6
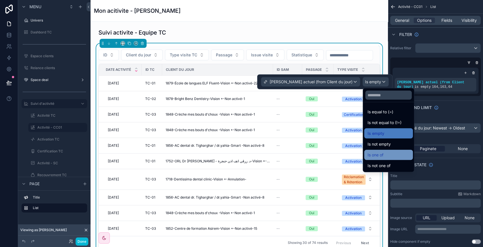
click at [377, 153] on span "Is one of" at bounding box center [376, 154] width 16 height 7
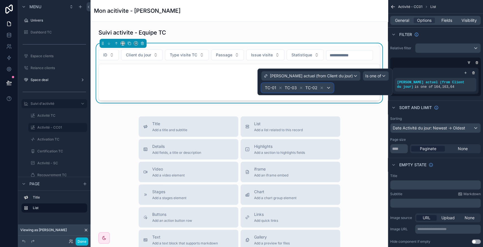
click at [334, 88] on div "TC-01 TC-03 TC-02" at bounding box center [298, 87] width 72 height 9
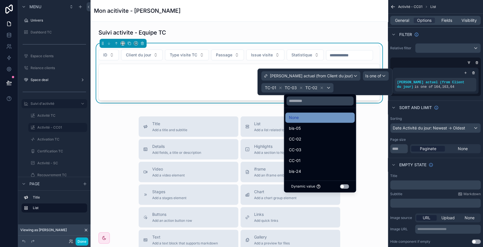
click at [305, 118] on div "None" at bounding box center [320, 117] width 63 height 7
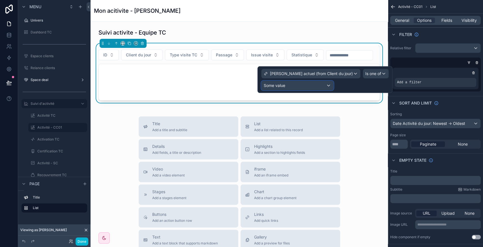
click at [316, 87] on div "Some value" at bounding box center [298, 85] width 72 height 9
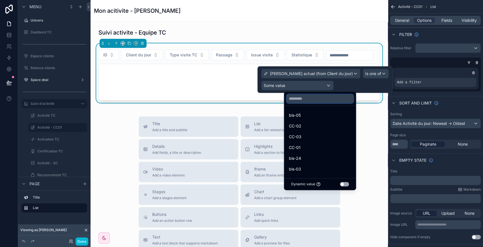
click at [300, 100] on input "text" at bounding box center [320, 98] width 67 height 9
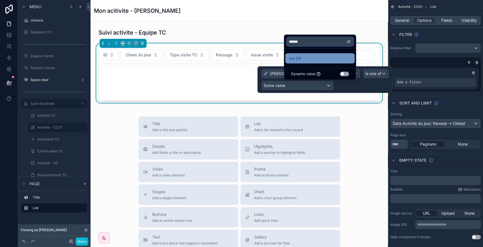
type input "******"
click at [314, 56] on div "bis-09" at bounding box center [320, 58] width 63 height 7
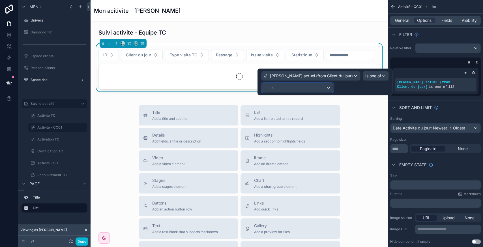
click at [330, 86] on div "..." at bounding box center [298, 87] width 72 height 9
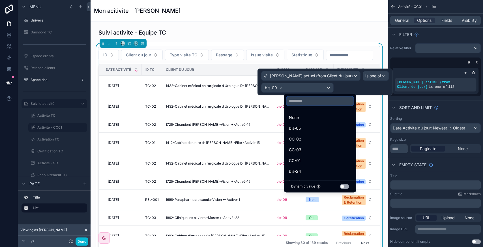
click at [301, 103] on input "text" at bounding box center [320, 100] width 67 height 9
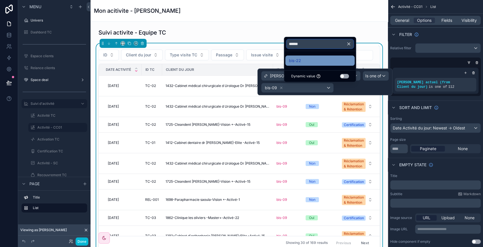
type input "******"
click at [301, 62] on div "bis-22" at bounding box center [320, 60] width 63 height 7
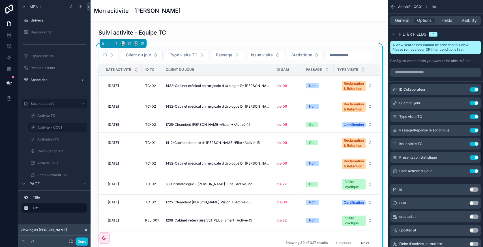
scroll to position [458, 0]
click at [463, 88] on icon "scrollable content" at bounding box center [463, 89] width 2 height 2
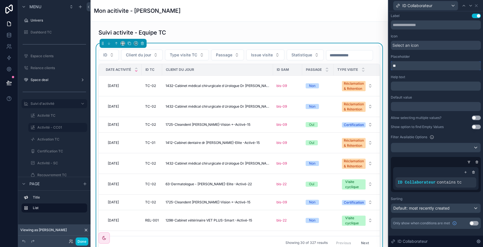
click at [404, 66] on input "**" at bounding box center [436, 65] width 90 height 9
type input "*****"
click at [470, 6] on icon at bounding box center [471, 5] width 5 height 5
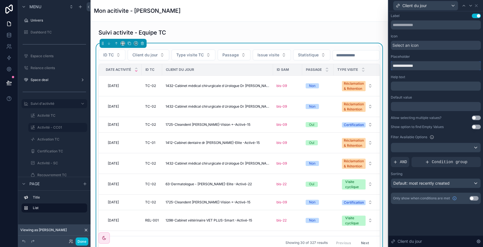
click at [421, 65] on input "**********" at bounding box center [436, 65] width 90 height 9
click at [421, 65] on input "*" at bounding box center [436, 65] width 90 height 9
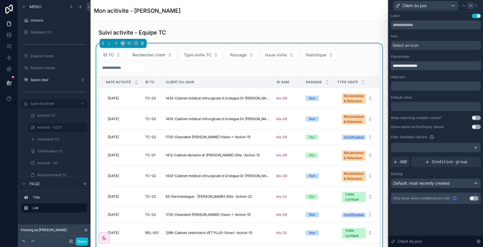
type input "**********"
click at [470, 6] on icon at bounding box center [471, 5] width 5 height 5
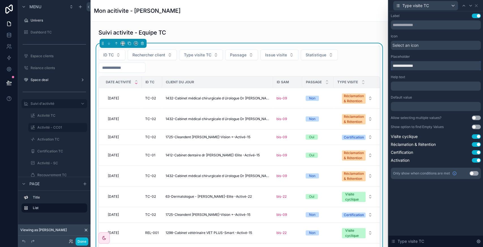
drag, startPoint x: 414, startPoint y: 65, endPoint x: 447, endPoint y: 63, distance: 32.6
click at [447, 63] on input "**********" at bounding box center [436, 65] width 90 height 9
type input "**********"
click at [318, 57] on button "Statistique" at bounding box center [313, 55] width 37 height 11
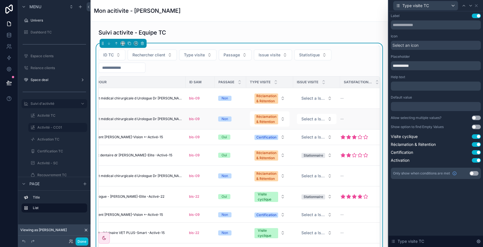
scroll to position [0, 102]
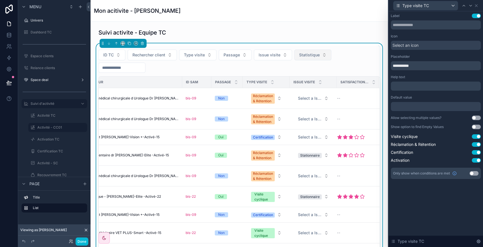
click at [309, 52] on button "Statistique" at bounding box center [313, 55] width 37 height 11
click at [289, 83] on div "scrollable content" at bounding box center [290, 81] width 2 height 11
click at [236, 56] on span "Passage" at bounding box center [232, 55] width 16 height 6
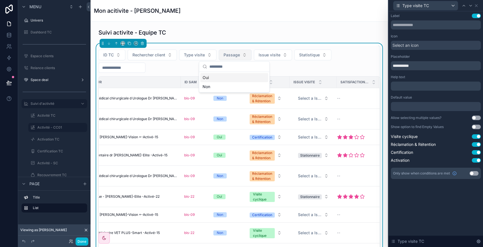
click at [236, 56] on span "Passage" at bounding box center [232, 55] width 16 height 6
click at [476, 6] on icon at bounding box center [476, 5] width 5 height 5
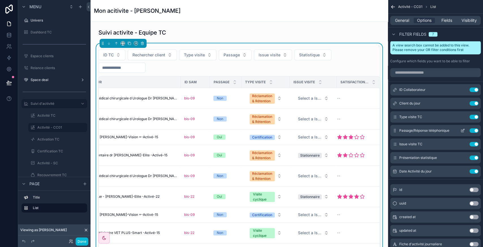
click at [473, 129] on button "Use setting" at bounding box center [474, 130] width 9 height 5
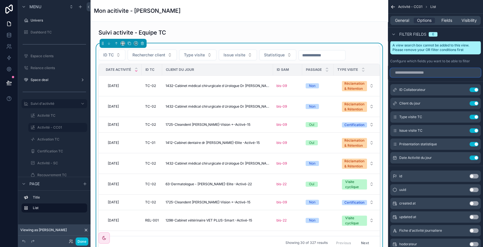
click at [410, 73] on input "scrollable content" at bounding box center [435, 72] width 91 height 9
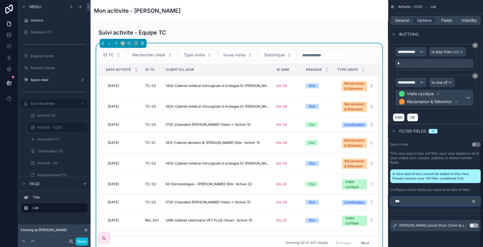
scroll to position [327, 0]
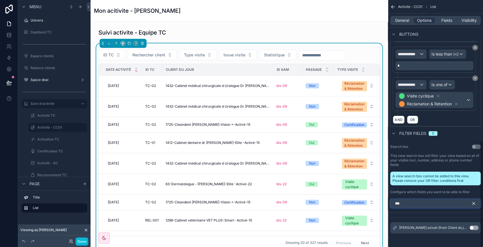
type input "***"
click at [475, 225] on button "Use setting" at bounding box center [474, 227] width 9 height 5
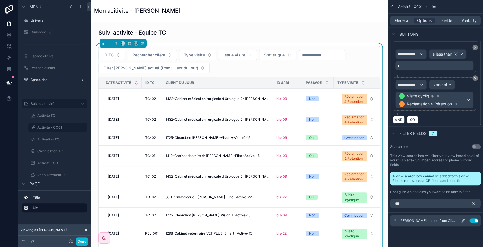
click at [462, 220] on icon "scrollable content" at bounding box center [463, 221] width 3 height 3
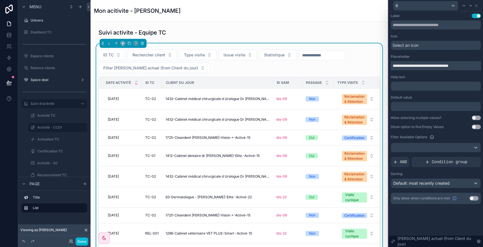
click at [412, 66] on input "**********" at bounding box center [436, 65] width 90 height 9
click at [412, 66] on input "*" at bounding box center [436, 65] width 90 height 9
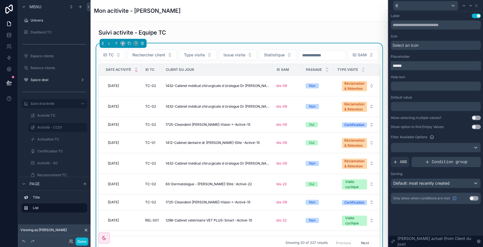
type input "******"
click at [436, 162] on span "Condition group" at bounding box center [450, 162] width 36 height 6
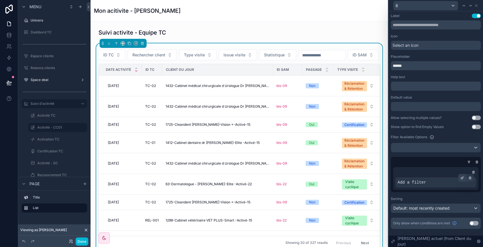
click at [462, 178] on icon at bounding box center [462, 177] width 3 height 3
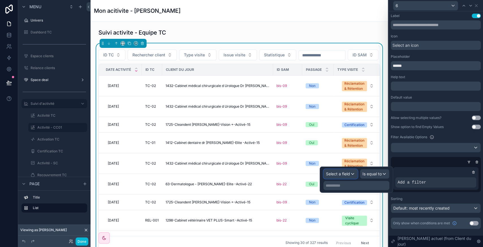
click at [345, 175] on span "Select a field" at bounding box center [338, 173] width 24 height 5
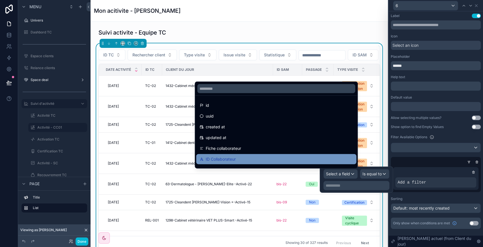
click at [270, 156] on div "ID Collaborateur" at bounding box center [276, 159] width 153 height 7
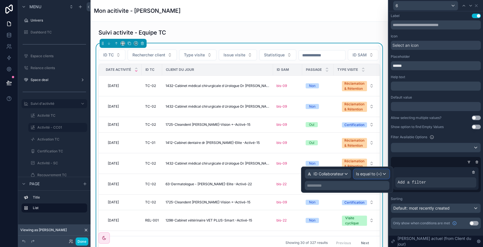
click at [368, 173] on span "Is equal to (=)" at bounding box center [369, 174] width 26 height 6
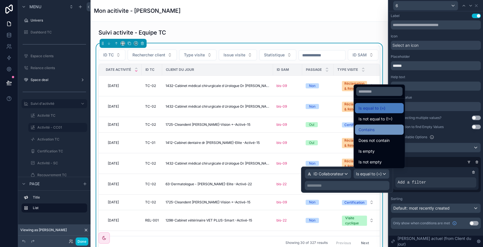
click at [377, 134] on div "Contains" at bounding box center [379, 130] width 49 height 10
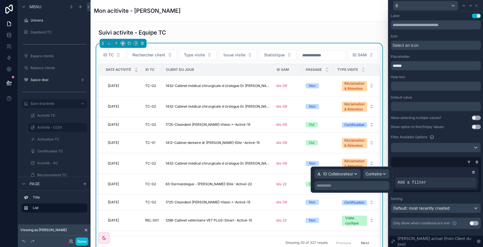
click at [345, 185] on p "**********" at bounding box center [353, 186] width 72 height 6
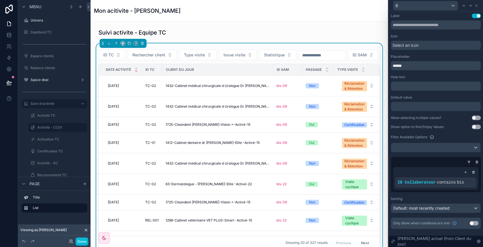
click at [252, 18] on div "Mon acitivite - Sarah MERGHIT" at bounding box center [239, 11] width 291 height 22
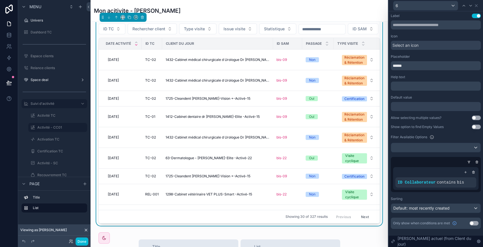
scroll to position [23, 0]
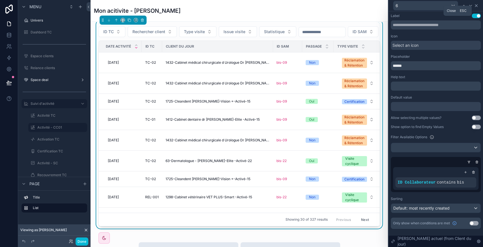
click at [476, 7] on icon at bounding box center [476, 5] width 5 height 5
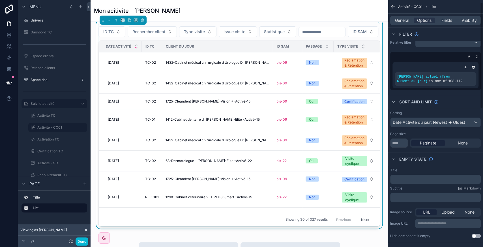
scroll to position [0, 0]
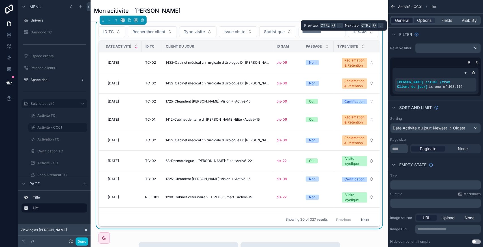
click at [402, 19] on span "General" at bounding box center [402, 21] width 14 height 6
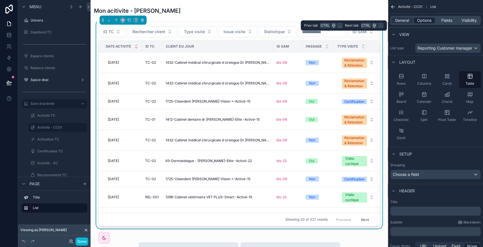
click at [421, 20] on span "Options" at bounding box center [424, 21] width 14 height 6
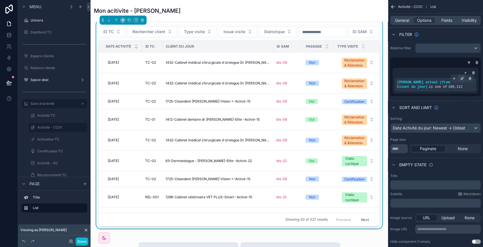
click at [464, 78] on icon "scrollable content" at bounding box center [462, 78] width 3 height 3
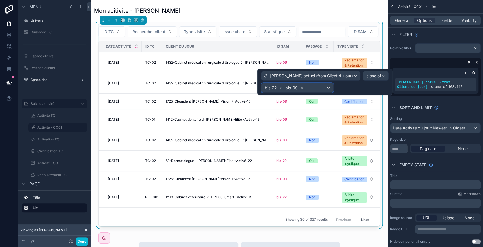
click at [334, 88] on div "bis-22 bis-09" at bounding box center [298, 87] width 72 height 9
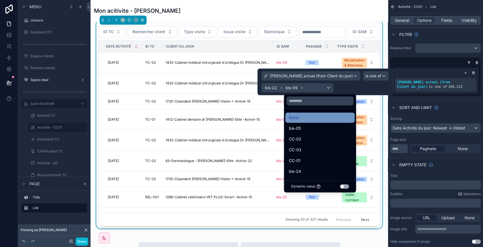
click at [301, 116] on div "None" at bounding box center [320, 117] width 63 height 7
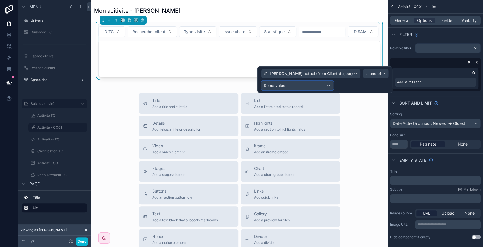
click at [328, 84] on div "Some value" at bounding box center [298, 85] width 72 height 9
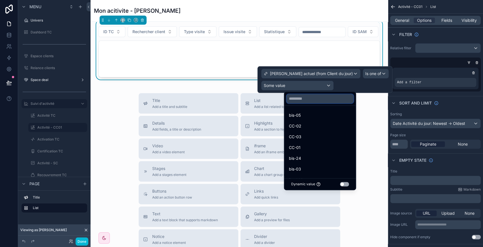
click at [300, 97] on input "text" at bounding box center [320, 98] width 67 height 9
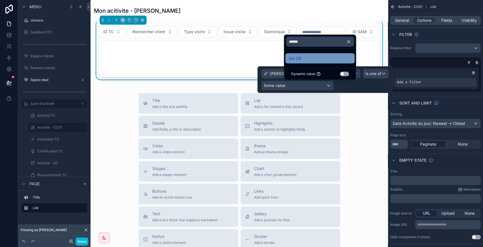
type input "******"
click at [301, 61] on span "bis-09" at bounding box center [295, 58] width 12 height 7
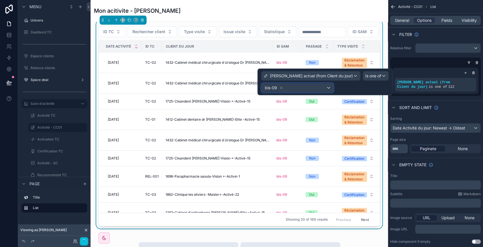
click at [322, 88] on div "bis-09" at bounding box center [298, 87] width 72 height 9
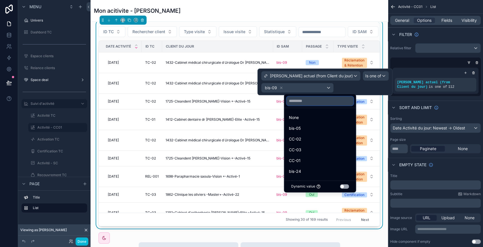
click at [300, 103] on input "text" at bounding box center [320, 100] width 67 height 9
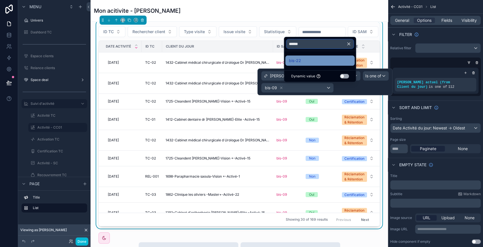
type input "******"
click at [310, 64] on div "bis-22" at bounding box center [320, 60] width 63 height 7
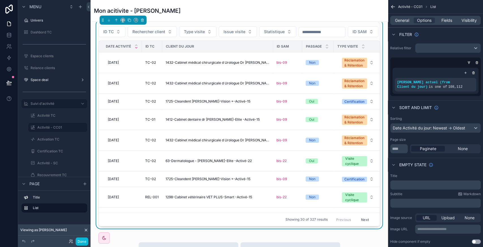
click at [464, 107] on div "Sort And Limit" at bounding box center [435, 108] width 95 height 14
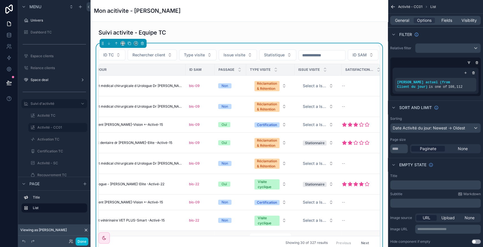
scroll to position [0, 91]
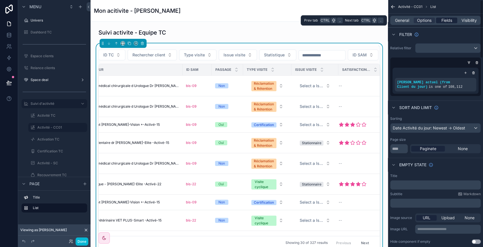
click at [448, 19] on span "Fields" at bounding box center [447, 21] width 11 height 6
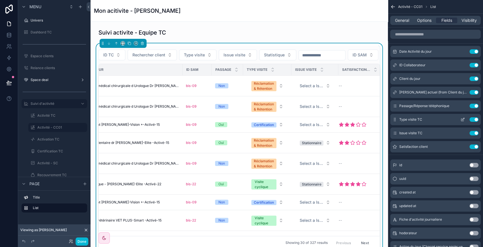
click at [471, 118] on button "Use setting" at bounding box center [474, 119] width 9 height 5
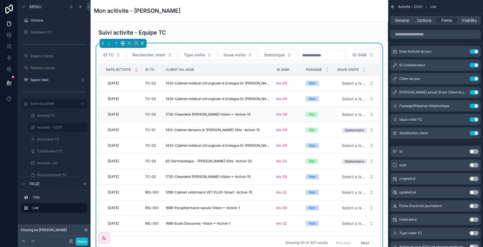
scroll to position [0, 56]
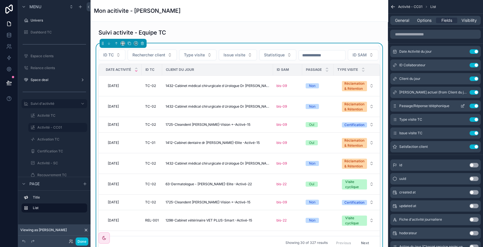
click at [462, 105] on icon "scrollable content" at bounding box center [463, 106] width 5 height 5
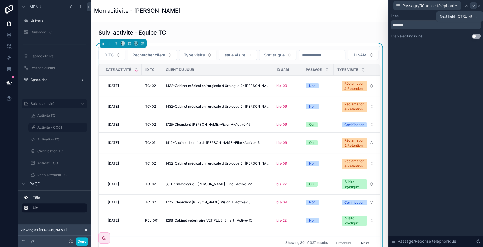
click at [473, 5] on icon at bounding box center [474, 5] width 2 height 1
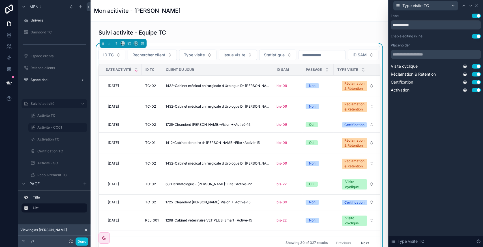
click at [477, 37] on button "Use setting" at bounding box center [476, 36] width 9 height 5
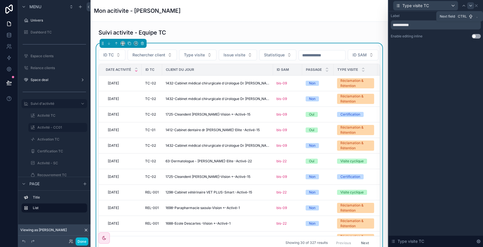
click at [471, 6] on icon at bounding box center [471, 5] width 5 height 5
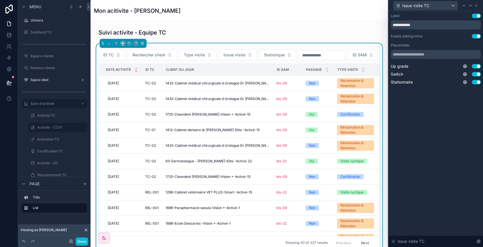
click at [477, 37] on button "Use setting" at bounding box center [476, 36] width 9 height 5
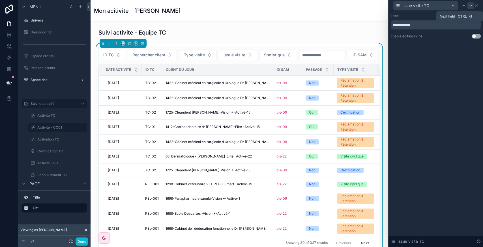
click at [471, 5] on icon at bounding box center [471, 5] width 5 height 5
click at [471, 7] on icon at bounding box center [471, 5] width 5 height 5
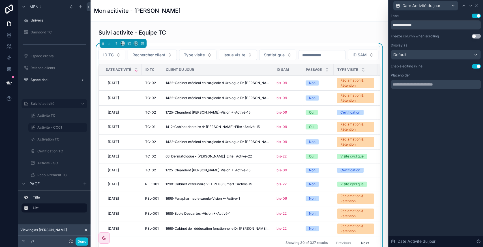
click at [477, 66] on button "Use setting" at bounding box center [476, 66] width 9 height 5
click at [472, 5] on icon at bounding box center [471, 5] width 5 height 5
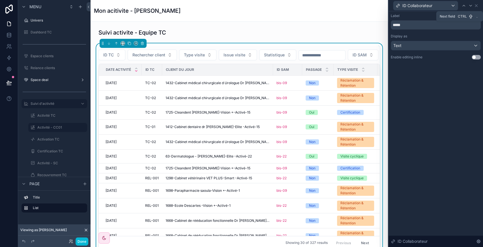
click at [472, 5] on icon at bounding box center [471, 5] width 5 height 5
click at [58, 127] on label "Activité - CC01" at bounding box center [56, 127] width 39 height 5
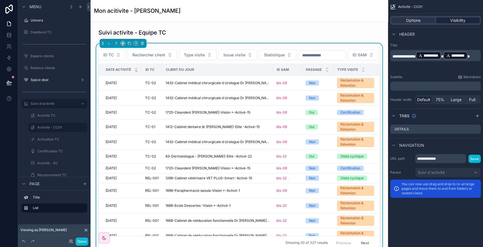
click at [459, 22] on span "Visibility" at bounding box center [458, 21] width 15 height 6
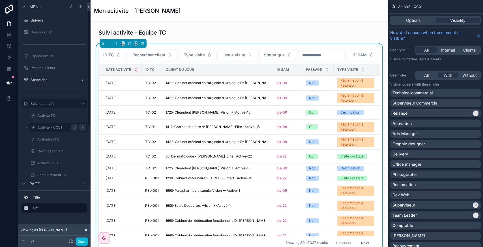
click at [50, 127] on label "Activité - CC01" at bounding box center [56, 127] width 39 height 5
click at [80, 241] on button "Done" at bounding box center [82, 241] width 13 height 8
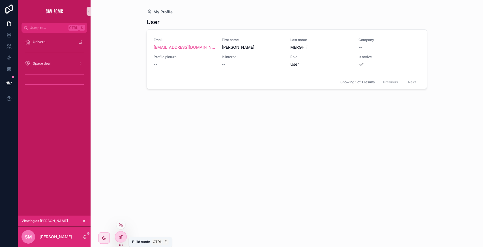
click at [120, 237] on icon at bounding box center [121, 236] width 5 height 5
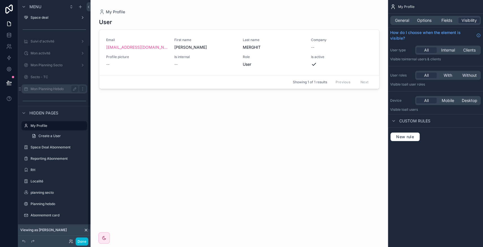
scroll to position [54, 0]
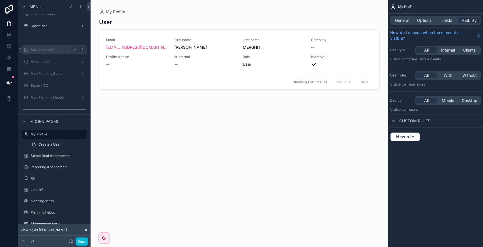
click at [83, 50] on icon "scrollable content" at bounding box center [82, 50] width 5 height 5
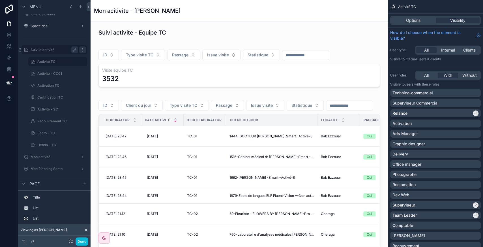
click at [83, 50] on icon "scrollable content" at bounding box center [82, 50] width 0 height 0
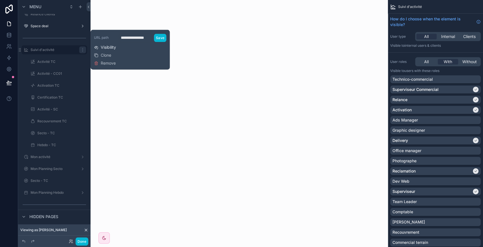
click at [105, 48] on span "Visibility" at bounding box center [108, 47] width 15 height 6
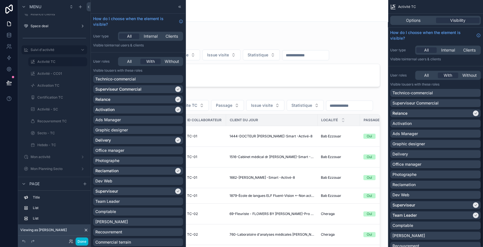
scroll to position [113, 0]
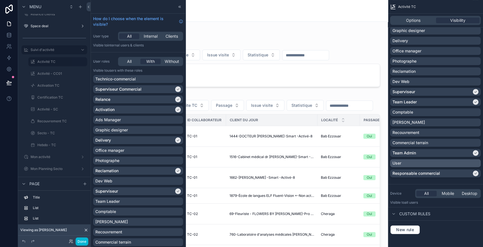
click at [443, 160] on div "User" at bounding box center [436, 163] width 86 height 6
click at [437, 163] on div "User" at bounding box center [436, 163] width 86 height 6
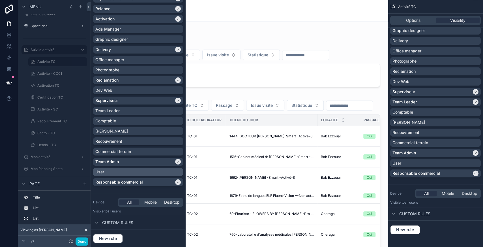
click at [112, 170] on div "User" at bounding box center [138, 172] width 86 height 6
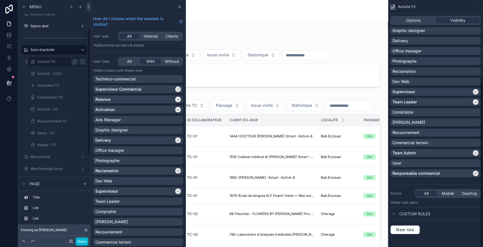
scroll to position [113, 0]
click at [45, 63] on label "Activité TC" at bounding box center [56, 61] width 39 height 5
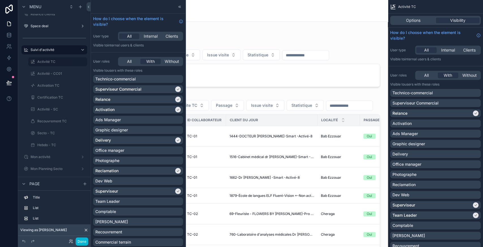
scroll to position [113, 0]
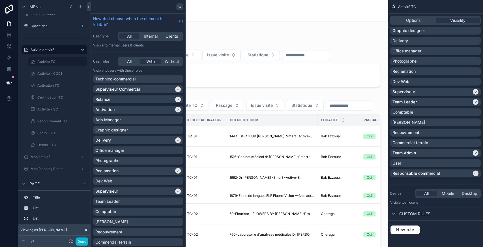
click at [178, 5] on icon at bounding box center [180, 7] width 5 height 5
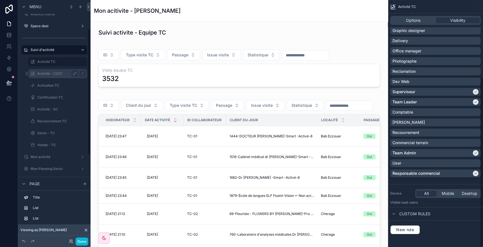
scroll to position [113, 0]
click at [53, 74] on label "Activité - CC01" at bounding box center [56, 73] width 39 height 5
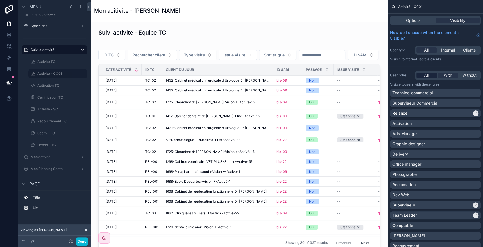
click at [429, 73] on span "All" at bounding box center [426, 75] width 5 height 6
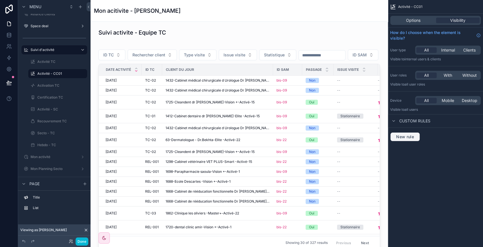
click at [409, 135] on span "New rule" at bounding box center [405, 136] width 22 height 5
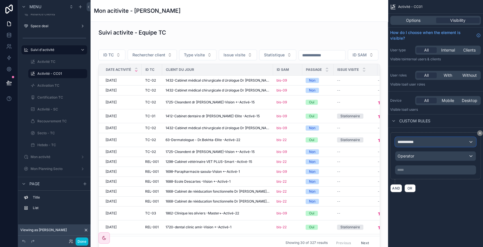
click at [439, 140] on div "**********" at bounding box center [436, 141] width 80 height 9
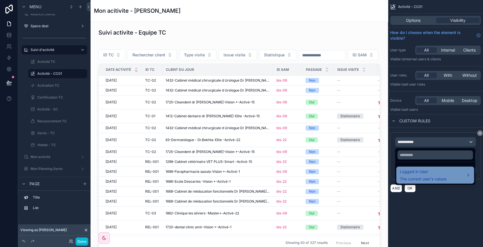
click at [431, 175] on div "Logged in User The current user's values" at bounding box center [423, 175] width 47 height 14
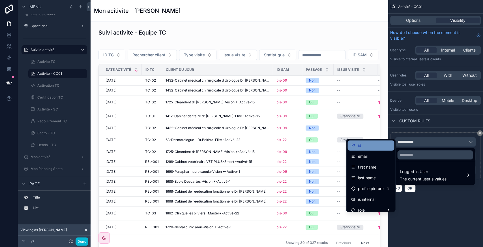
click at [365, 148] on div "id" at bounding box center [371, 145] width 40 height 7
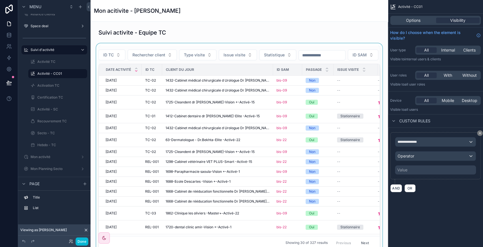
click at [295, 73] on div "scrollable content" at bounding box center [239, 147] width 289 height 208
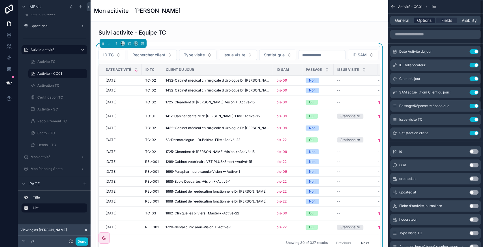
click at [427, 23] on span "Options" at bounding box center [424, 21] width 14 height 6
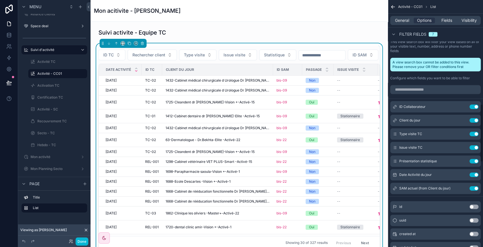
scroll to position [441, 0]
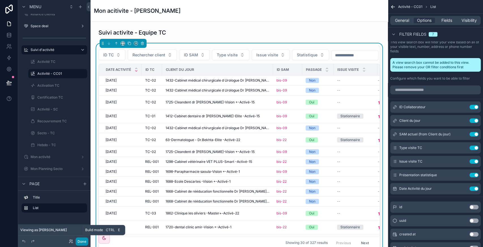
click at [85, 239] on button "Done" at bounding box center [82, 241] width 13 height 8
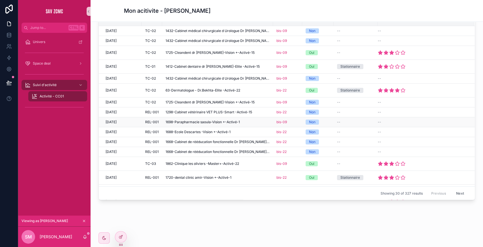
scroll to position [0, 0]
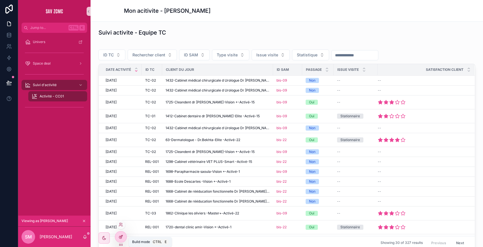
click at [121, 237] on icon at bounding box center [121, 236] width 5 height 5
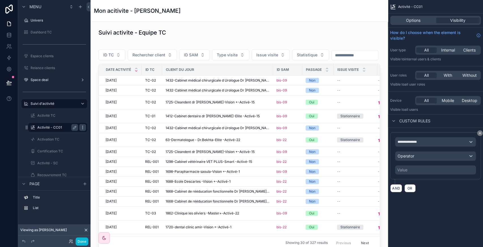
click at [84, 129] on icon "scrollable content" at bounding box center [82, 127] width 5 height 5
click at [99, 131] on div "Clone" at bounding box center [102, 134] width 17 height 6
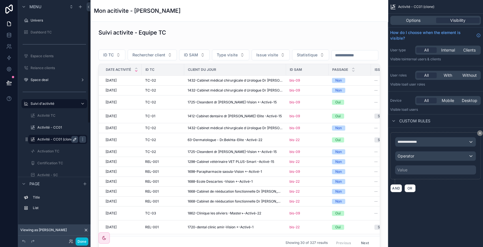
click at [75, 139] on icon "scrollable content" at bounding box center [74, 139] width 5 height 5
click at [65, 140] on input "**********" at bounding box center [53, 139] width 32 height 7
type input "**********"
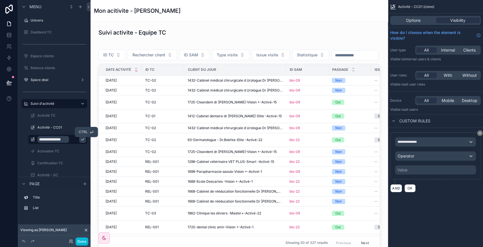
click at [80, 138] on icon "scrollable content" at bounding box center [82, 139] width 5 height 5
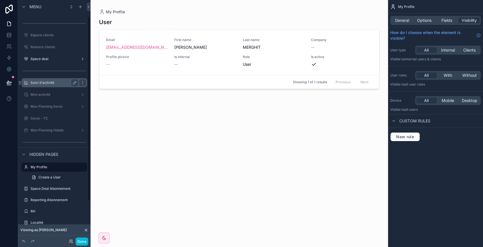
scroll to position [21, 0]
click at [49, 81] on label "Suivi d'activité" at bounding box center [53, 83] width 45 height 5
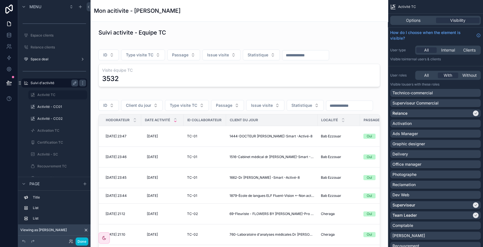
click at [57, 116] on div "Activité - CC02" at bounding box center [61, 118] width 49 height 5
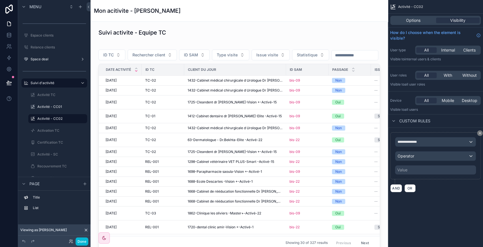
click at [424, 169] on div "Value" at bounding box center [435, 169] width 81 height 9
click at [411, 169] on div "Value" at bounding box center [435, 169] width 81 height 9
click at [425, 169] on div "Value" at bounding box center [435, 169] width 81 height 9
click at [425, 143] on div "**********" at bounding box center [436, 141] width 80 height 9
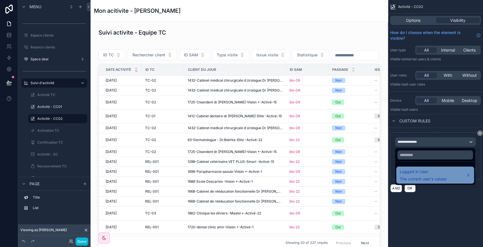
click at [421, 177] on span "The current user's values" at bounding box center [423, 179] width 47 height 6
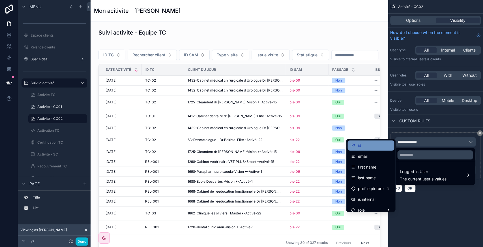
click at [376, 147] on div "id" at bounding box center [371, 145] width 40 height 7
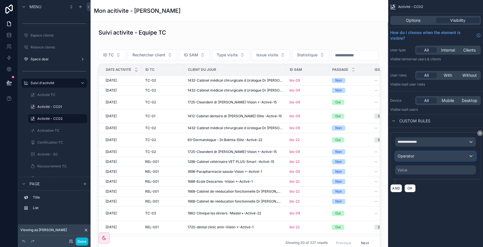
click at [415, 156] on div "Operator" at bounding box center [436, 155] width 80 height 9
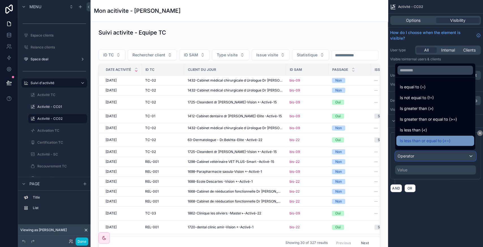
scroll to position [40, 0]
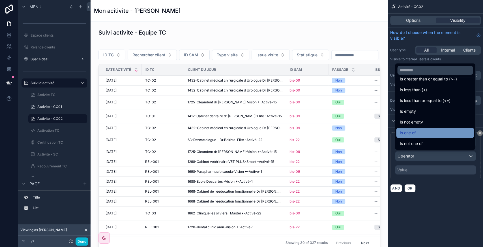
click at [412, 134] on span "Is one of" at bounding box center [408, 132] width 16 height 7
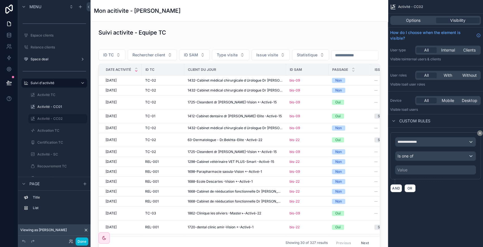
click at [404, 170] on div "Value" at bounding box center [403, 170] width 10 height 6
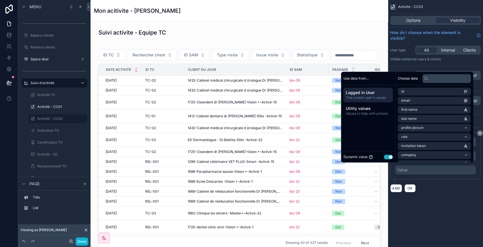
click at [389, 158] on button "Use setting" at bounding box center [388, 157] width 9 height 5
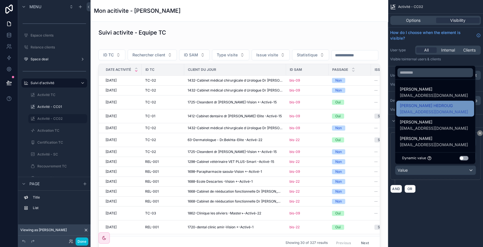
click at [415, 113] on span "[EMAIL_ADDRESS][DOMAIN_NAME]" at bounding box center [434, 112] width 68 height 6
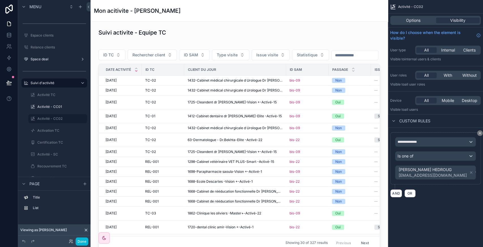
click at [418, 209] on div "**********" at bounding box center [435, 105] width 95 height 211
click at [347, 69] on div "scrollable content" at bounding box center [239, 147] width 289 height 208
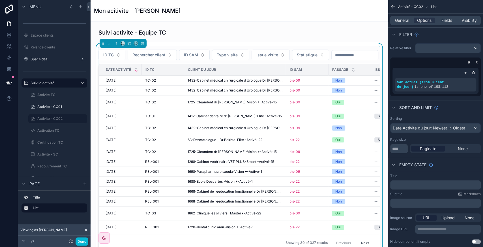
click at [188, 55] on span "ID SAM" at bounding box center [191, 55] width 14 height 6
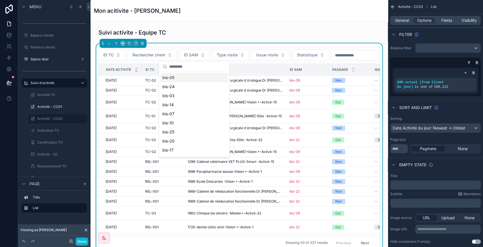
click at [188, 55] on span "ID SAM" at bounding box center [191, 55] width 14 height 6
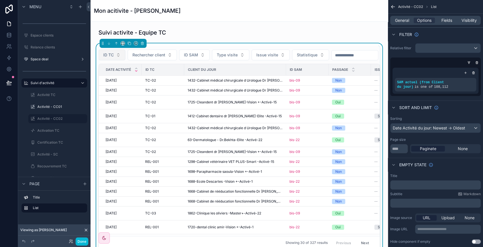
click at [111, 57] on span "ID TC" at bounding box center [108, 55] width 10 height 6
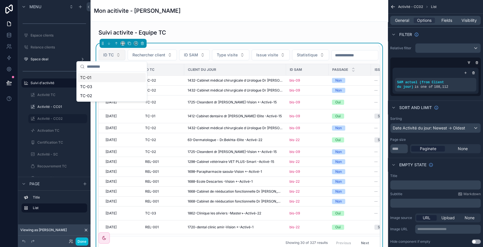
click at [111, 57] on span "ID TC" at bounding box center [108, 55] width 10 height 6
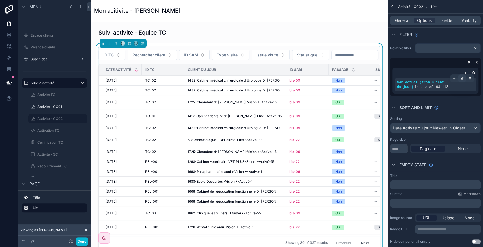
click at [463, 78] on icon "scrollable content" at bounding box center [463, 78] width 2 height 2
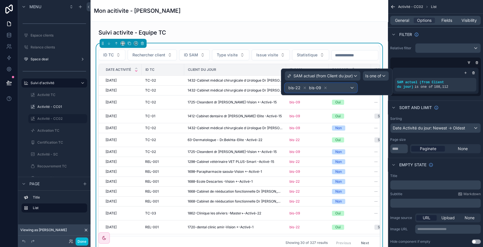
click at [338, 87] on div "bis-22 bis-09" at bounding box center [321, 87] width 72 height 9
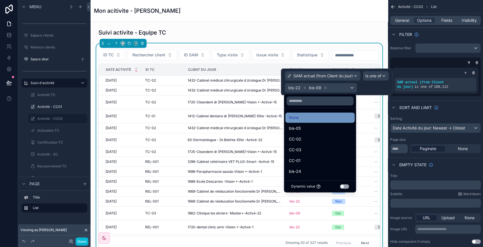
click at [332, 116] on div "None" at bounding box center [320, 117] width 63 height 7
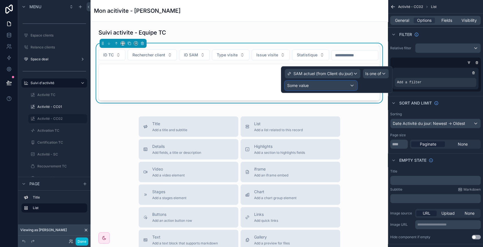
click at [321, 86] on div "Some value" at bounding box center [321, 85] width 72 height 9
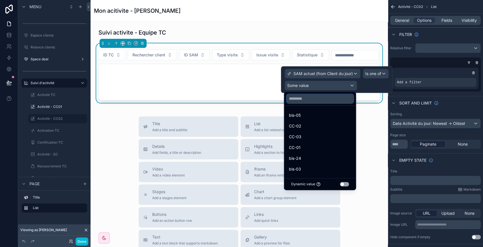
click at [307, 97] on input "text" at bounding box center [320, 98] width 67 height 9
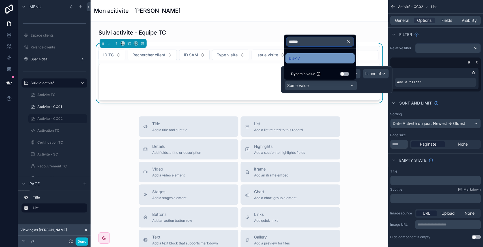
type input "******"
click at [306, 58] on div "bis-17" at bounding box center [320, 58] width 63 height 7
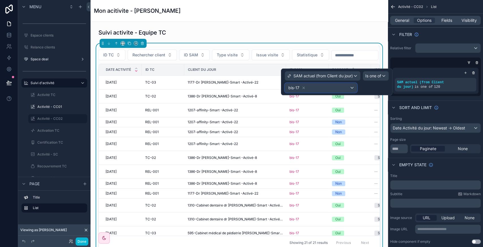
click at [317, 87] on div "bis-17" at bounding box center [321, 87] width 72 height 9
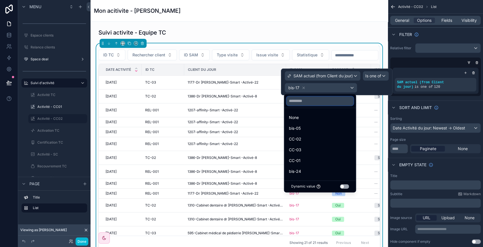
click at [299, 96] on input "text" at bounding box center [320, 100] width 67 height 9
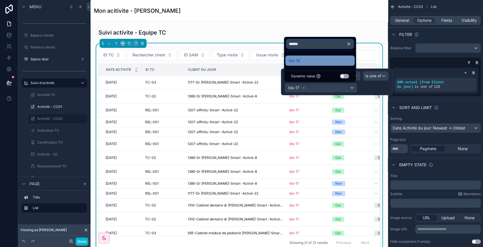
type input "******"
click at [311, 62] on div "bis-16" at bounding box center [320, 60] width 63 height 7
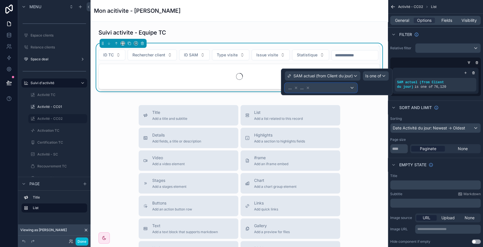
click at [327, 89] on div "... ..." at bounding box center [321, 87] width 72 height 9
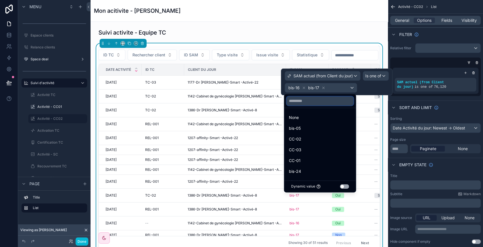
click at [312, 101] on input "text" at bounding box center [320, 100] width 67 height 9
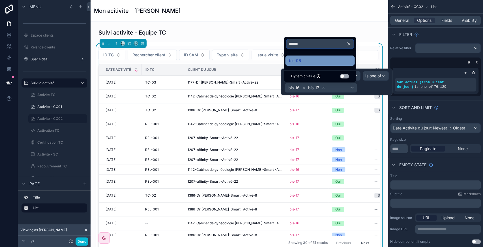
type input "******"
click at [301, 62] on span "bis-06" at bounding box center [295, 60] width 12 height 7
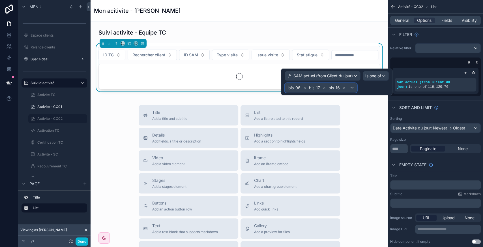
click at [353, 88] on div "bis-06 bis-17 bis-16" at bounding box center [321, 87] width 72 height 9
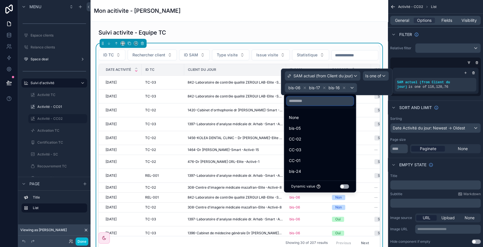
click at [301, 105] on input "text" at bounding box center [320, 100] width 67 height 9
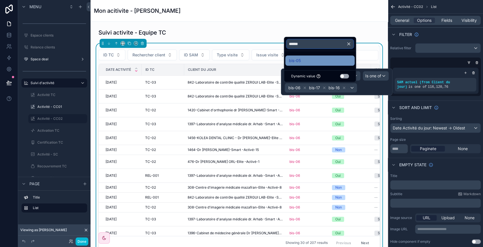
type input "******"
click at [309, 63] on div "bis-05" at bounding box center [320, 60] width 63 height 7
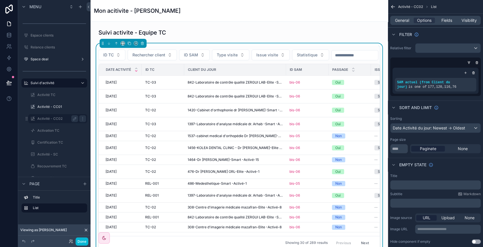
click at [51, 120] on label "Activité - CC02" at bounding box center [56, 118] width 39 height 5
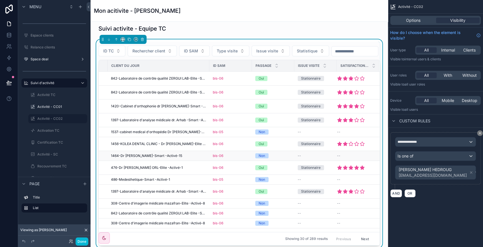
scroll to position [4, 0]
click at [347, 54] on div "ID TC Rechercher client ID SAM Type visite Issue visite Statistique" at bounding box center [240, 51] width 282 height 11
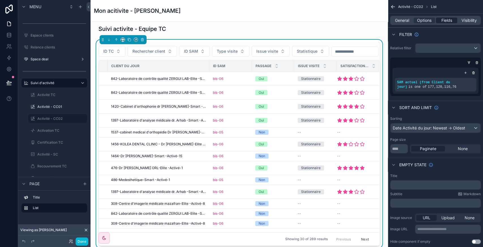
click at [447, 18] on span "Fields" at bounding box center [447, 21] width 11 height 6
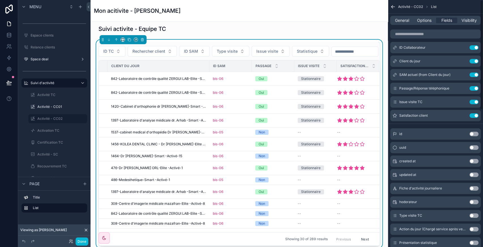
scroll to position [0, 0]
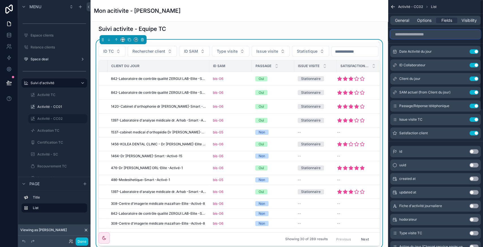
click at [424, 35] on input "scrollable content" at bounding box center [435, 34] width 91 height 9
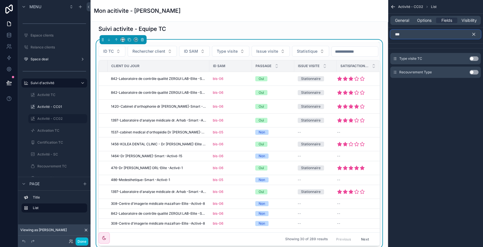
type input "***"
click at [473, 58] on button "Use setting" at bounding box center [474, 58] width 9 height 5
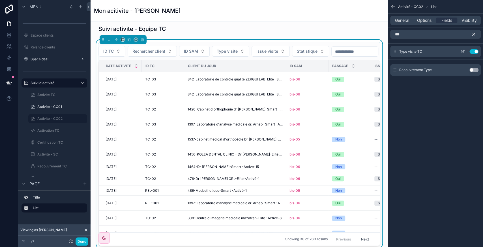
click at [463, 52] on icon "scrollable content" at bounding box center [463, 51] width 5 height 5
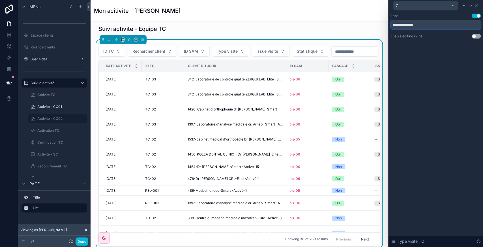
drag, startPoint x: 414, startPoint y: 23, endPoint x: 447, endPoint y: 24, distance: 33.1
click at [447, 24] on input "**********" at bounding box center [436, 24] width 90 height 9
type input "**********"
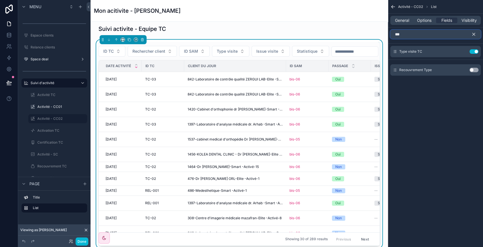
click at [422, 33] on input "***" at bounding box center [435, 34] width 91 height 9
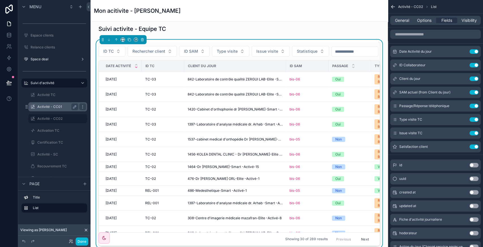
click at [48, 106] on label "Activité - CC01" at bounding box center [56, 106] width 39 height 5
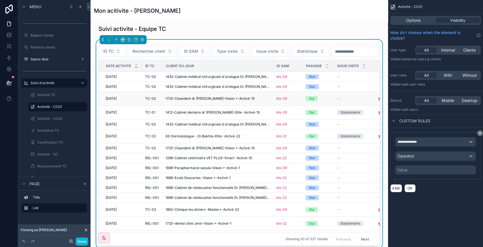
scroll to position [0, 52]
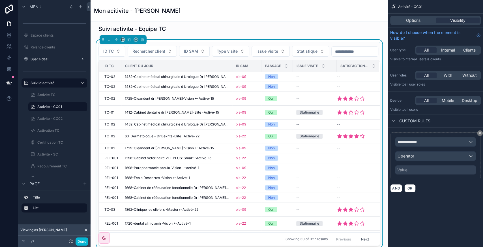
click at [363, 57] on div "ID TC Rechercher client ID SAM Type visite Issue visite Statistique" at bounding box center [240, 51] width 282 height 11
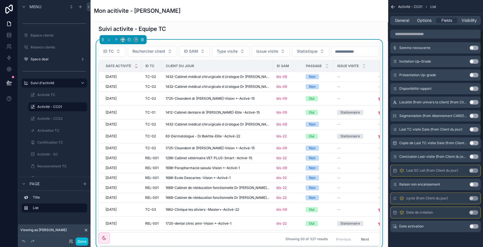
scroll to position [0, 0]
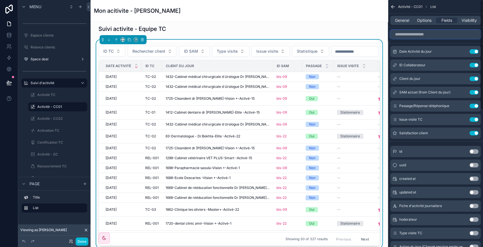
click at [419, 34] on input "scrollable content" at bounding box center [435, 34] width 91 height 9
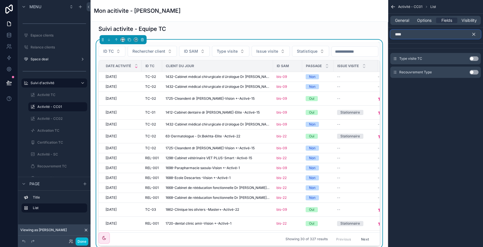
type input "****"
click at [475, 57] on button "Use setting" at bounding box center [474, 58] width 9 height 5
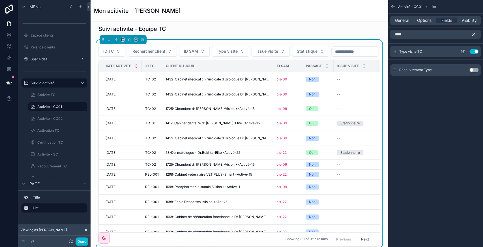
click at [463, 52] on icon "scrollable content" at bounding box center [463, 51] width 5 height 5
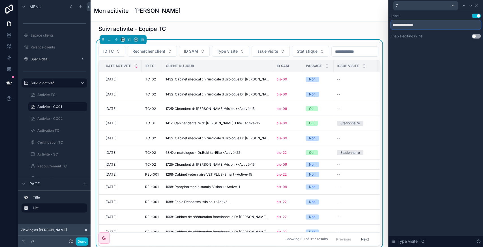
drag, startPoint x: 412, startPoint y: 24, endPoint x: 454, endPoint y: 27, distance: 41.7
click at [454, 27] on input "**********" at bounding box center [436, 24] width 90 height 9
type input "**********"
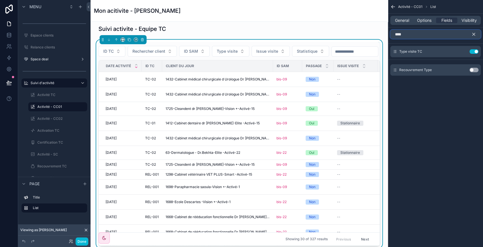
click at [447, 35] on input "****" at bounding box center [435, 34] width 91 height 9
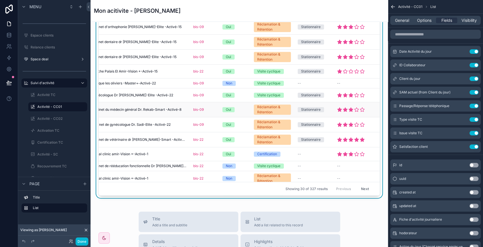
scroll to position [244, 0]
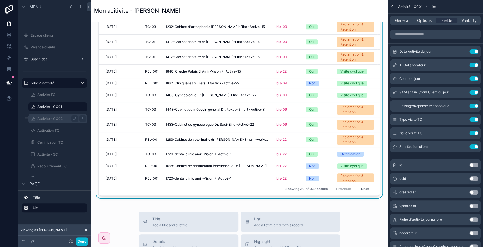
click at [55, 120] on label "Activité - CC02" at bounding box center [56, 118] width 39 height 5
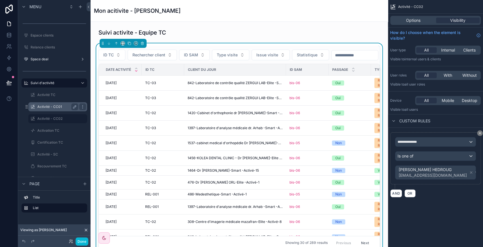
click at [52, 108] on label "Activité - CC01" at bounding box center [56, 106] width 39 height 5
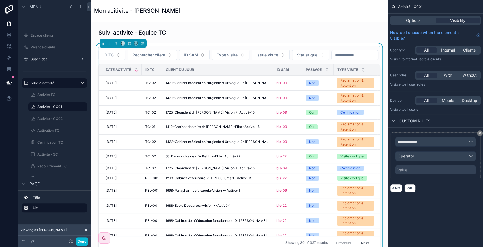
click at [439, 167] on div "Value" at bounding box center [435, 169] width 81 height 9
drag, startPoint x: 417, startPoint y: 173, endPoint x: 432, endPoint y: 157, distance: 21.8
click at [432, 157] on div "**********" at bounding box center [435, 155] width 81 height 37
click at [432, 157] on div "Operator" at bounding box center [436, 155] width 80 height 9
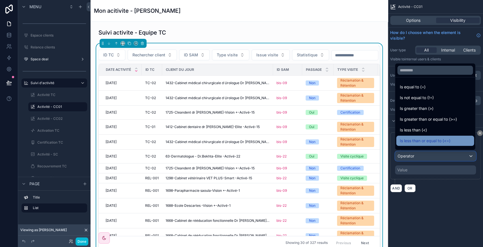
scroll to position [40, 0]
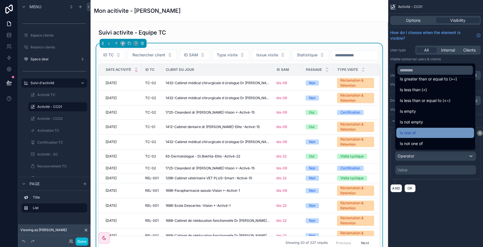
click at [421, 137] on div "Is one of" at bounding box center [435, 133] width 78 height 10
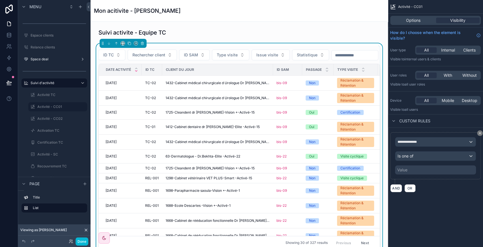
click at [416, 168] on div "Value" at bounding box center [435, 169] width 81 height 9
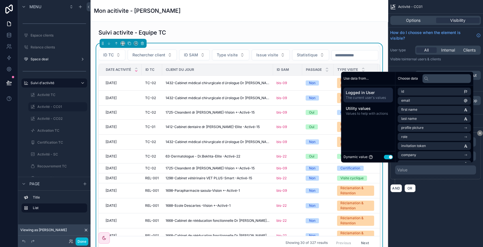
click at [384, 157] on button "Use setting" at bounding box center [388, 157] width 9 height 5
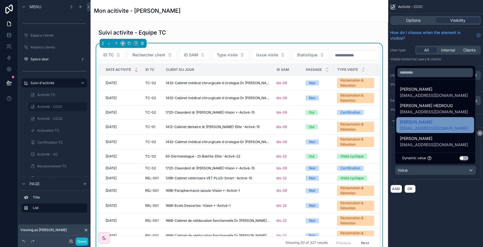
click at [431, 122] on span "Sarah MERGHIT" at bounding box center [434, 122] width 68 height 7
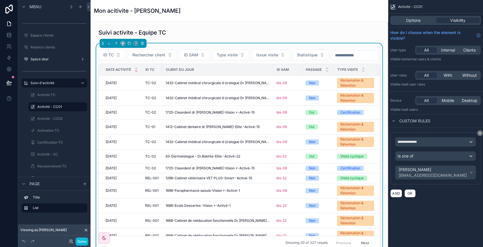
click at [425, 214] on div "**********" at bounding box center [435, 123] width 95 height 247
click at [57, 122] on div "Activité - CC02" at bounding box center [57, 118] width 57 height 9
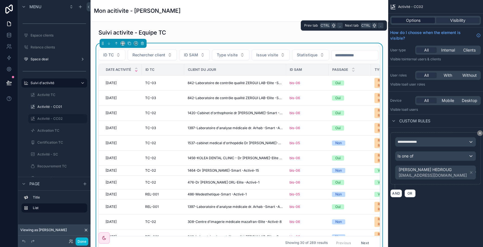
click at [420, 22] on span "Options" at bounding box center [413, 21] width 14 height 6
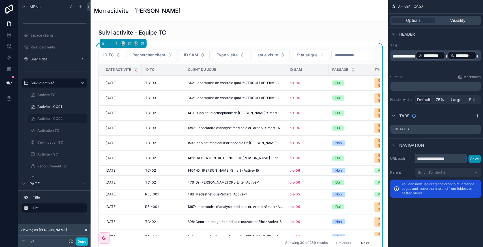
drag, startPoint x: 439, startPoint y: 159, endPoint x: 471, endPoint y: 157, distance: 31.7
click at [471, 157] on div "**********" at bounding box center [448, 158] width 66 height 9
type input "**********"
click at [476, 156] on button "Save" at bounding box center [475, 159] width 12 height 8
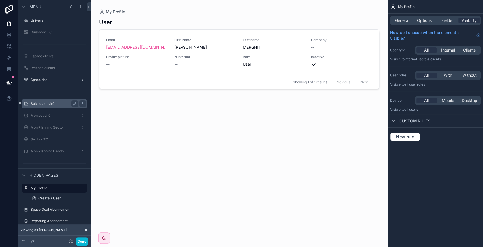
click at [50, 104] on label "Suivi d'activité" at bounding box center [53, 103] width 45 height 5
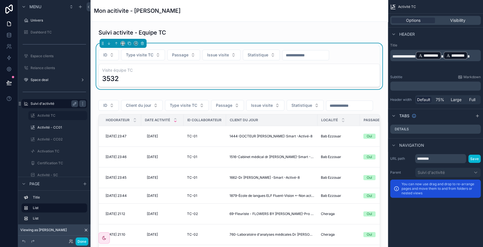
click at [58, 138] on label "Activité - CC02" at bounding box center [61, 139] width 49 height 5
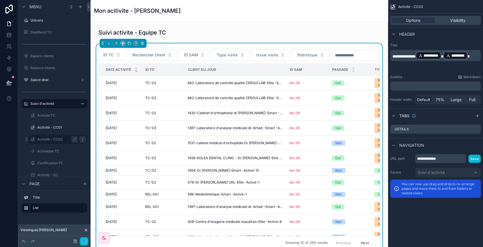
click at [83, 139] on icon "scrollable content" at bounding box center [82, 139] width 0 height 0
click at [105, 136] on span "Clone" at bounding box center [106, 136] width 10 height 6
click at [75, 151] on icon "scrollable content" at bounding box center [74, 151] width 5 height 5
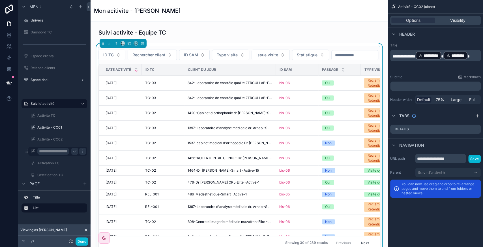
click at [66, 151] on input "**********" at bounding box center [53, 151] width 32 height 7
type input "**********"
click at [80, 151] on icon "scrollable content" at bounding box center [82, 151] width 5 height 5
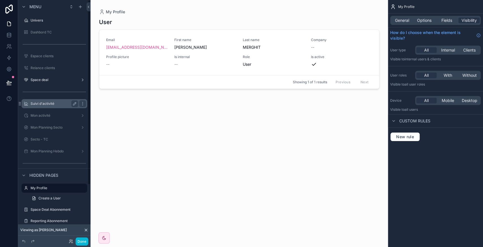
click at [52, 99] on div "Suivi d'activité" at bounding box center [54, 104] width 72 height 10
click at [50, 100] on div "Suivi d'activité" at bounding box center [55, 103] width 48 height 7
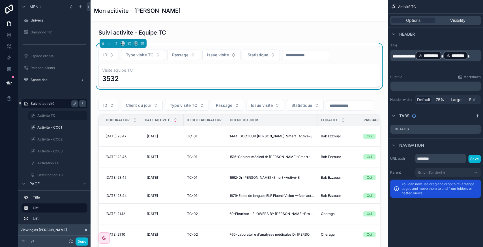
click at [52, 151] on label "Activité - CC03" at bounding box center [61, 151] width 49 height 5
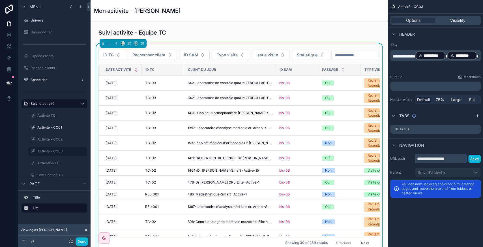
drag, startPoint x: 440, startPoint y: 159, endPoint x: 463, endPoint y: 158, distance: 23.5
click at [463, 158] on input "**********" at bounding box center [440, 158] width 51 height 9
type input "**********"
click at [470, 159] on button "Save" at bounding box center [475, 159] width 12 height 8
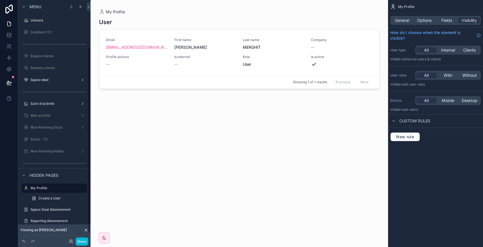
scroll to position [62, 0]
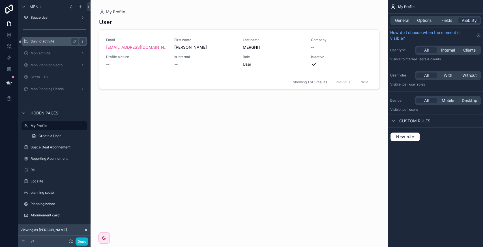
click at [59, 40] on label "Suivi d'activité" at bounding box center [53, 41] width 45 height 5
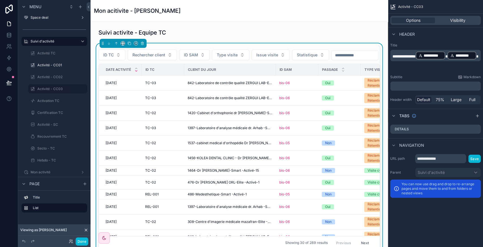
click at [290, 60] on div "ID TC Rechercher client ID SAM Type visite Issue visite Statistique" at bounding box center [240, 55] width 282 height 11
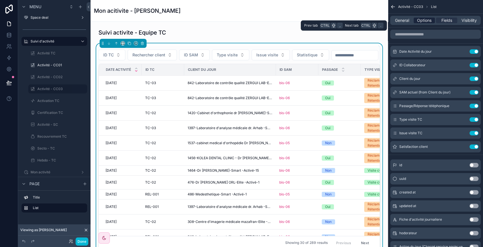
click at [428, 20] on span "Options" at bounding box center [424, 21] width 14 height 6
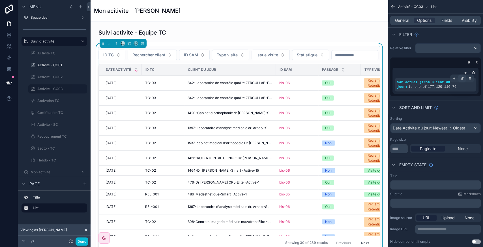
click at [464, 77] on icon "scrollable content" at bounding box center [463, 78] width 2 height 2
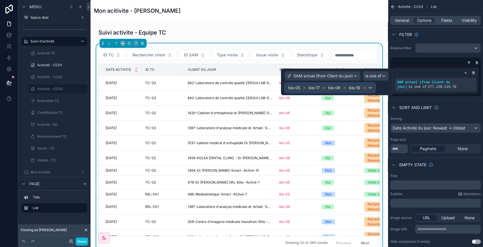
click at [372, 89] on div "bis-05 bis-17 bis-06 bis-16" at bounding box center [330, 87] width 90 height 9
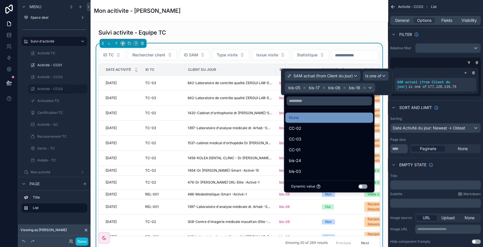
click at [297, 116] on span "None" at bounding box center [294, 117] width 10 height 7
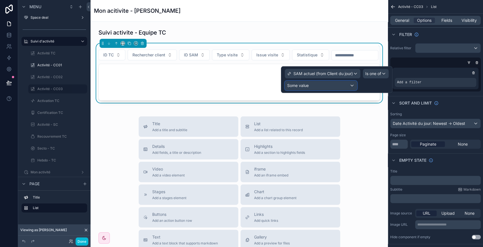
click at [326, 86] on div "Some value" at bounding box center [321, 85] width 72 height 9
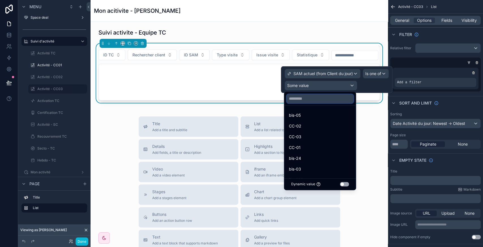
click at [300, 97] on input "text" at bounding box center [320, 98] width 67 height 9
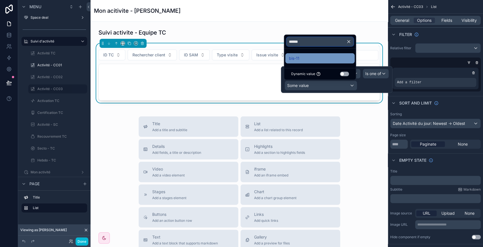
type input "******"
click at [315, 60] on div "bis-11" at bounding box center [320, 58] width 63 height 7
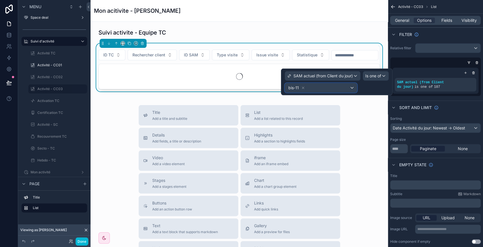
click at [317, 86] on div "bis-11" at bounding box center [321, 87] width 72 height 9
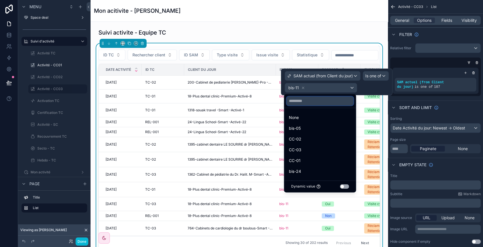
click at [296, 99] on input "text" at bounding box center [320, 100] width 67 height 9
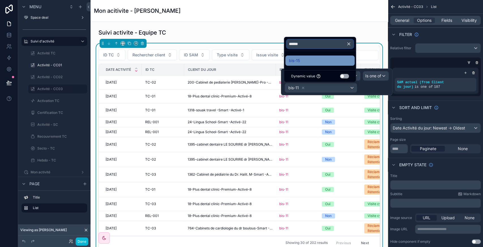
type input "******"
click at [305, 61] on div "bis-15" at bounding box center [320, 60] width 63 height 7
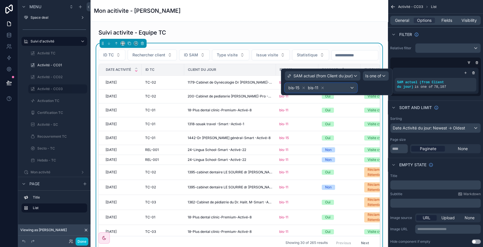
click at [335, 88] on div "bis-15 bis-11" at bounding box center [321, 87] width 72 height 9
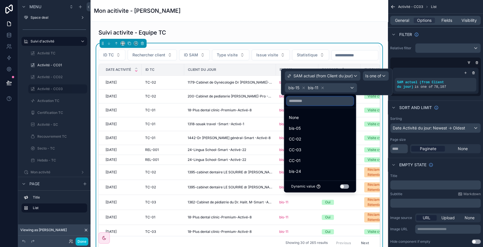
click at [317, 103] on input "text" at bounding box center [320, 100] width 67 height 9
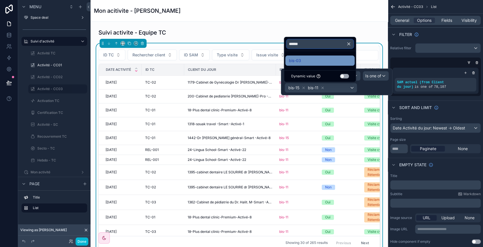
type input "******"
click at [302, 64] on div "bis-03" at bounding box center [319, 61] width 69 height 10
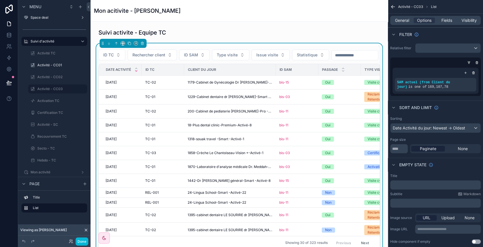
click at [302, 19] on div "Mon acitivite - Sarah MERGHIT" at bounding box center [239, 11] width 291 height 22
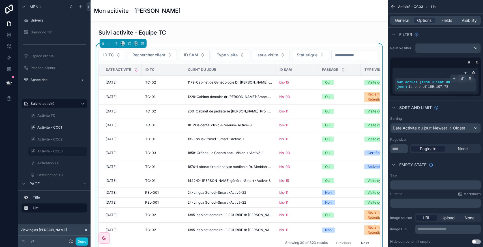
click at [461, 77] on icon "scrollable content" at bounding box center [462, 78] width 3 height 3
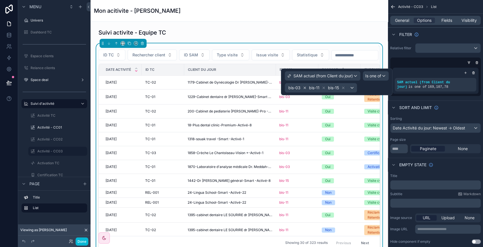
click at [305, 88] on icon at bounding box center [305, 88] width 4 height 4
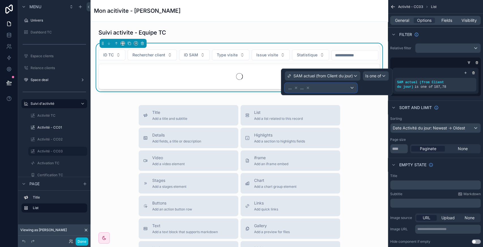
click at [330, 89] on div "... ..." at bounding box center [321, 87] width 72 height 9
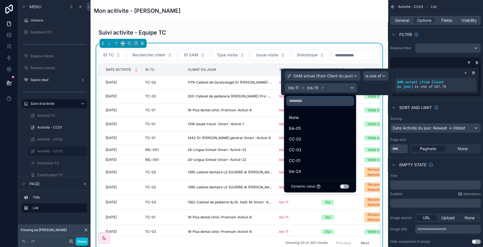
click at [310, 100] on input "text" at bounding box center [320, 100] width 67 height 9
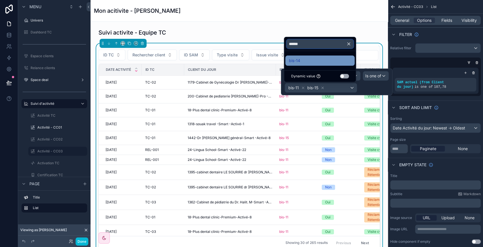
type input "******"
click at [309, 65] on div "bis-14" at bounding box center [319, 61] width 69 height 10
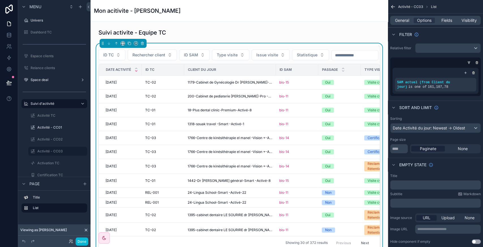
click at [51, 153] on label "Activité - CC03" at bounding box center [56, 151] width 39 height 5
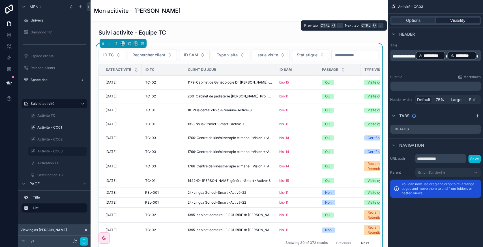
click at [465, 22] on span "Visibility" at bounding box center [458, 21] width 15 height 6
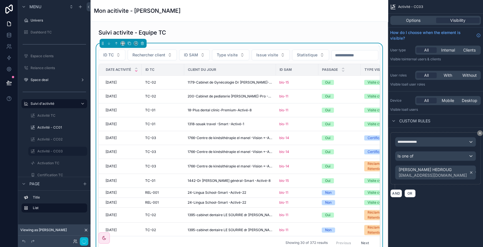
click at [470, 172] on icon "scrollable content" at bounding box center [472, 172] width 4 height 4
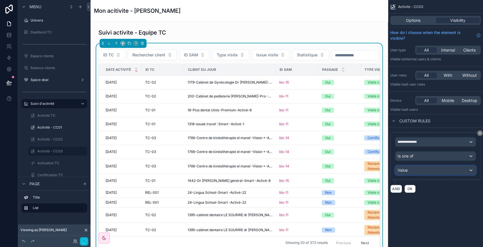
click at [453, 171] on div "Value" at bounding box center [436, 170] width 80 height 9
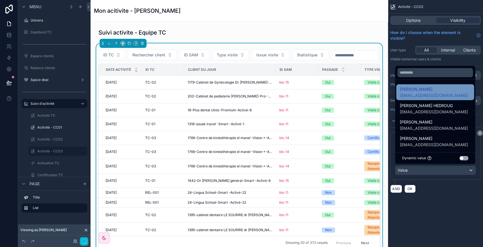
click at [428, 90] on span "Katia KYOUS" at bounding box center [434, 89] width 68 height 7
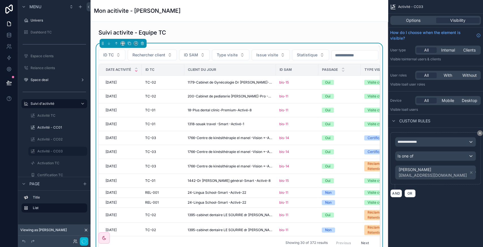
click at [440, 223] on div "**********" at bounding box center [435, 123] width 95 height 247
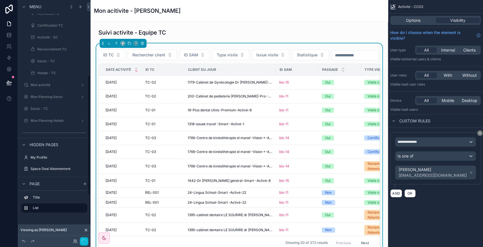
scroll to position [151, 0]
click at [249, 16] on div "Mon acitivite - Sarah MERGHIT" at bounding box center [239, 11] width 291 height 22
click at [221, 20] on div "Mon acitivite - Sarah MERGHIT" at bounding box center [239, 11] width 291 height 22
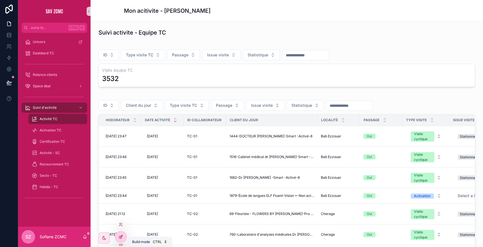
click at [121, 233] on div at bounding box center [120, 236] width 11 height 11
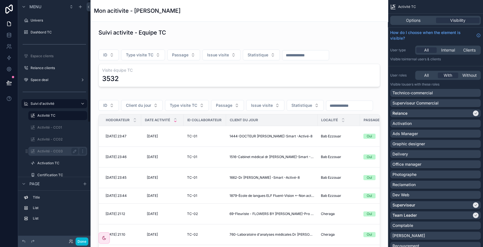
click at [50, 148] on div "Activité - CC03" at bounding box center [57, 151] width 41 height 7
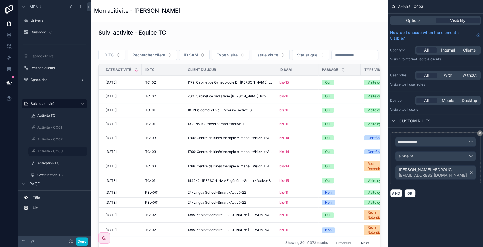
click at [470, 170] on icon "scrollable content" at bounding box center [472, 172] width 4 height 4
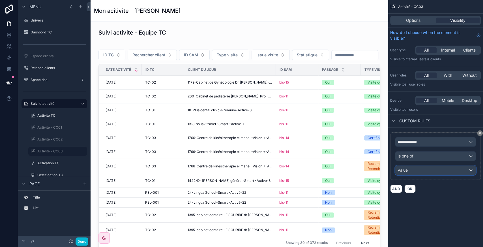
click at [450, 170] on div "Value" at bounding box center [436, 170] width 80 height 9
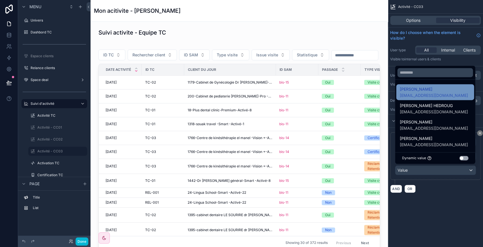
click at [429, 92] on span "[PERSON_NAME]" at bounding box center [434, 89] width 68 height 7
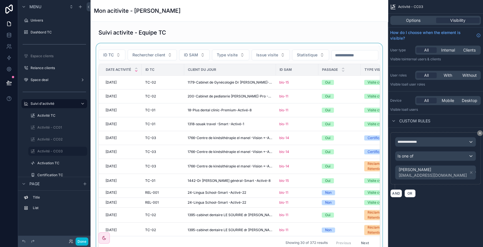
click at [347, 64] on div "scrollable content" at bounding box center [239, 147] width 289 height 208
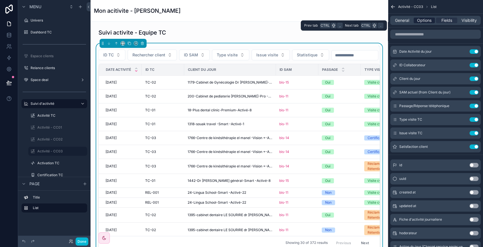
click at [421, 23] on span "Options" at bounding box center [424, 21] width 14 height 6
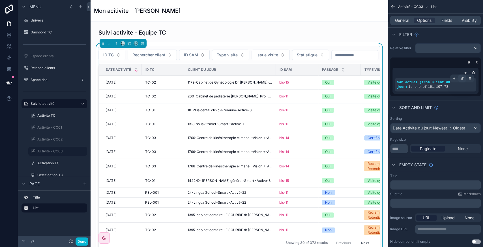
click at [461, 79] on icon "scrollable content" at bounding box center [462, 78] width 3 height 3
click at [80, 241] on button "Done" at bounding box center [82, 241] width 13 height 8
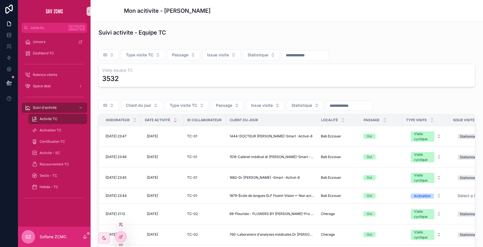
click at [121, 225] on icon at bounding box center [120, 225] width 2 height 1
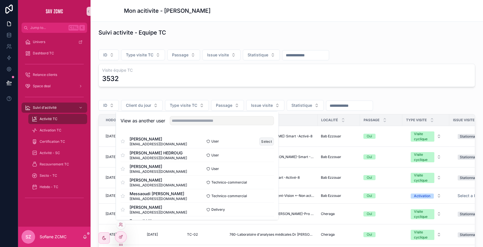
click at [261, 138] on button "Select" at bounding box center [266, 141] width 15 height 8
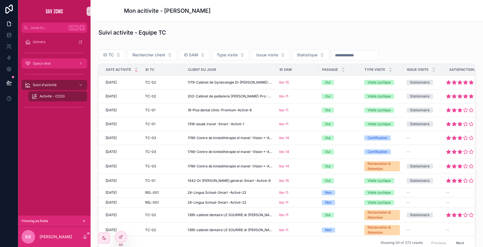
click at [48, 62] on span "Space deal" at bounding box center [42, 63] width 18 height 5
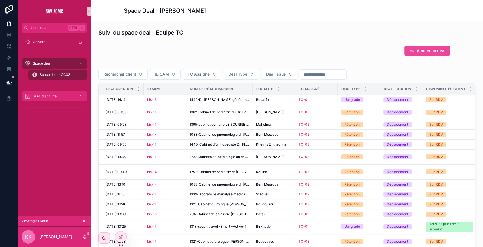
click at [53, 98] on span "Suivi d'activité" at bounding box center [45, 96] width 24 height 5
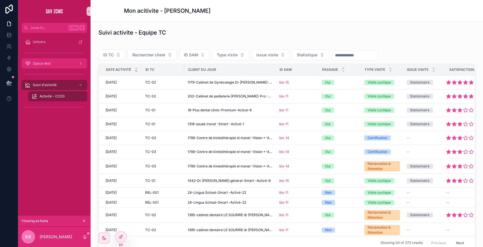
click at [59, 60] on div "Space deal" at bounding box center [54, 63] width 59 height 9
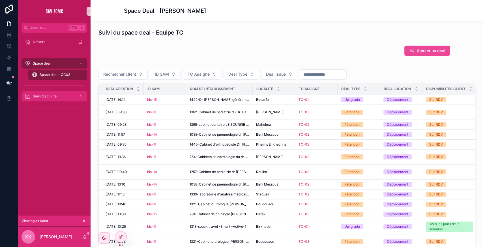
click at [67, 95] on div "Suivi d'activité" at bounding box center [54, 96] width 59 height 9
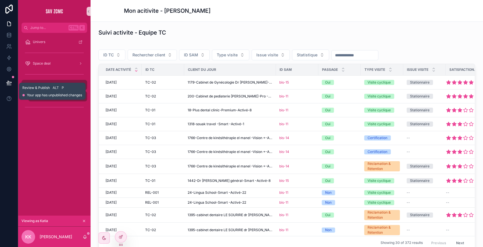
click at [8, 82] on icon at bounding box center [9, 83] width 6 height 6
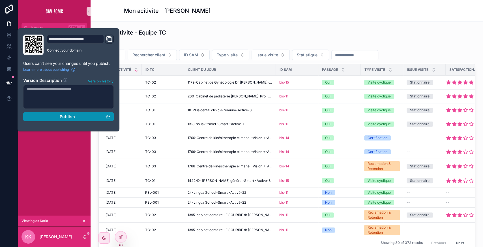
click at [65, 115] on span "Publish" at bounding box center [67, 116] width 15 height 5
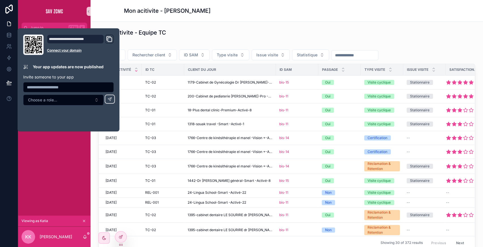
click at [198, 34] on div "Suivi activite - Equipe TC" at bounding box center [287, 33] width 377 height 8
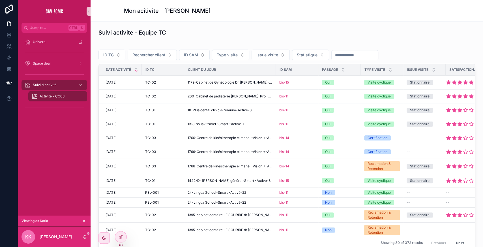
click at [153, 30] on h1 "Suivi activite - Equipe TC" at bounding box center [133, 33] width 68 height 8
click at [138, 31] on h1 "Suivi activite - Equipe TC" at bounding box center [133, 33] width 68 height 8
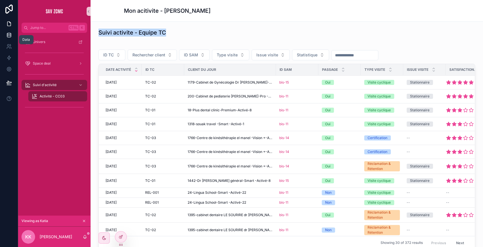
click at [7, 33] on icon at bounding box center [9, 35] width 6 height 6
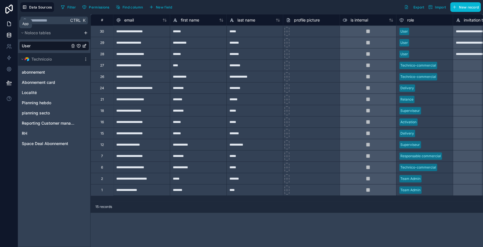
click at [6, 23] on link at bounding box center [9, 23] width 18 height 11
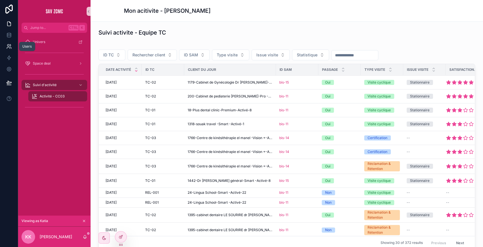
click at [8, 44] on icon at bounding box center [9, 47] width 6 height 6
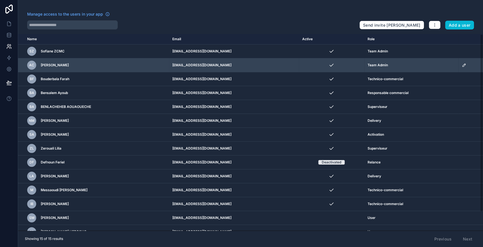
scroll to position [20, 0]
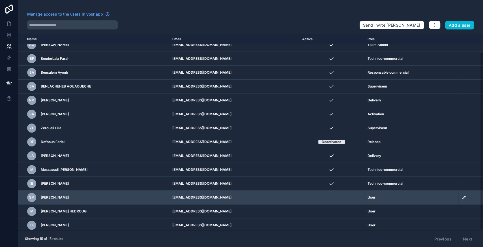
click at [466, 197] on icon "scrollable content" at bounding box center [464, 197] width 5 height 5
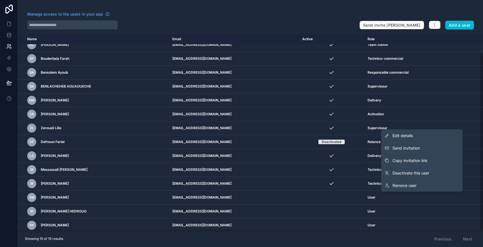
click at [119, 231] on div "Showing 15 of 15 results Previous Next" at bounding box center [250, 239] width 465 height 17
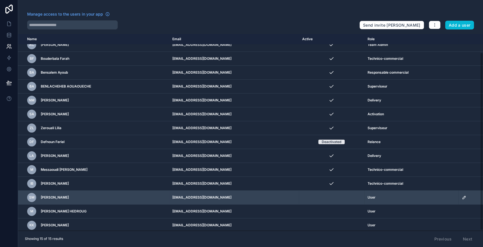
drag, startPoint x: 39, startPoint y: 196, endPoint x: 75, endPoint y: 193, distance: 35.5
click at [75, 193] on div "SM [PERSON_NAME]" at bounding box center [96, 197] width 138 height 9
copy span "[PERSON_NAME]"
click at [462, 196] on icon "scrollable content" at bounding box center [464, 197] width 5 height 5
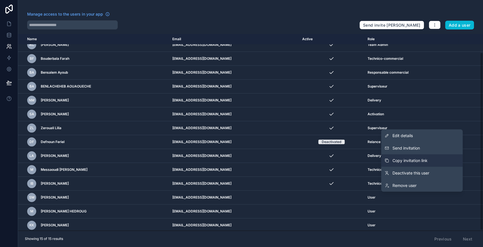
click at [404, 161] on span "Copy invitation link" at bounding box center [410, 161] width 35 height 6
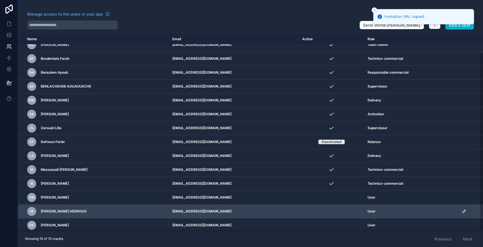
click at [39, 210] on div "M [PERSON_NAME] HEDROUG" at bounding box center [96, 211] width 138 height 9
drag, startPoint x: 39, startPoint y: 210, endPoint x: 90, endPoint y: 213, distance: 51.1
click at [90, 213] on div "M [PERSON_NAME] HEDROUG" at bounding box center [96, 211] width 138 height 9
copy span "[PERSON_NAME] HEDROUG"
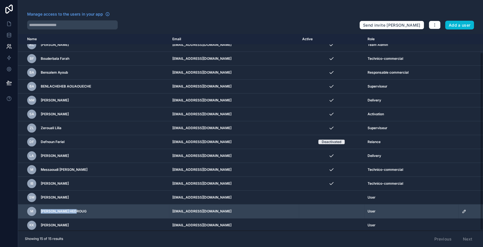
click at [464, 210] on icon "scrollable content" at bounding box center [464, 211] width 5 height 5
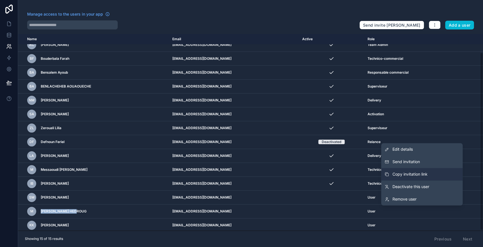
click at [415, 172] on span "Copy invitation link" at bounding box center [410, 174] width 35 height 6
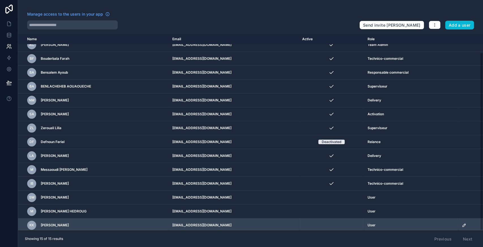
click at [43, 223] on span "[PERSON_NAME]" at bounding box center [55, 225] width 28 height 5
drag, startPoint x: 39, startPoint y: 224, endPoint x: 91, endPoint y: 225, distance: 51.8
click at [91, 225] on div "KK Katia KYOUS" at bounding box center [96, 225] width 138 height 9
copy span "[PERSON_NAME]"
click at [464, 225] on icon "scrollable content" at bounding box center [464, 225] width 5 height 5
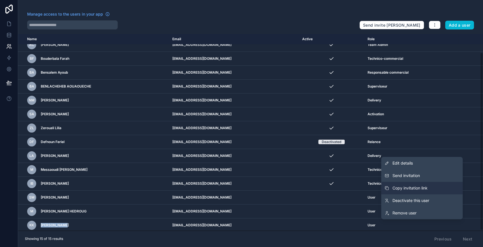
click at [409, 188] on span "Copy invitation link" at bounding box center [410, 188] width 35 height 6
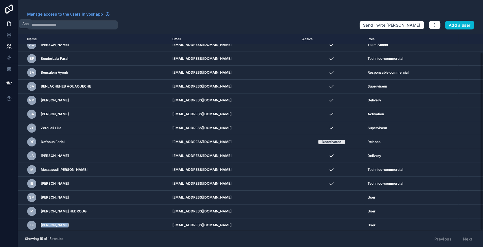
click at [7, 26] on icon at bounding box center [9, 24] width 6 height 6
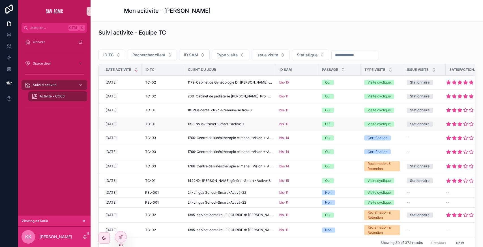
click at [220, 122] on span "1318-souak travel -Smart -Activé-1" at bounding box center [216, 124] width 57 height 5
click at [254, 124] on div "1318-souak travel -Smart -Activé-1" at bounding box center [230, 124] width 85 height 5
click at [195, 180] on span "1442-Dr [PERSON_NAME] général-Smart -Activé-8" at bounding box center [229, 180] width 83 height 5
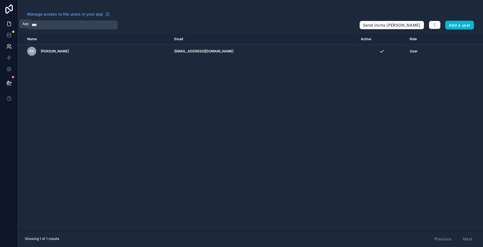
click at [8, 27] on link at bounding box center [9, 23] width 18 height 11
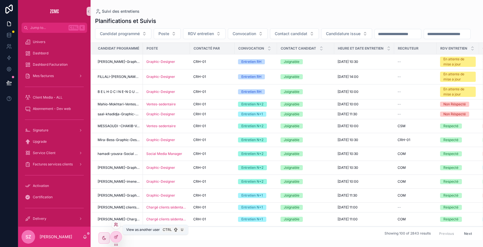
click at [116, 224] on icon at bounding box center [115, 223] width 1 height 1
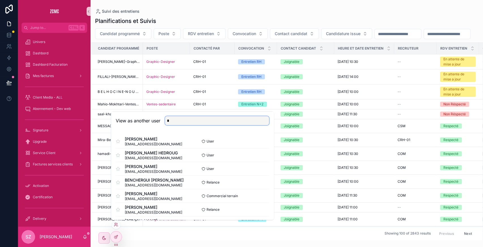
click at [181, 119] on input "*" at bounding box center [217, 120] width 104 height 9
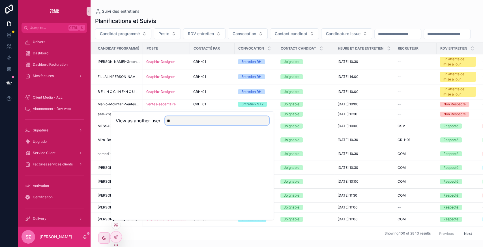
type input "*"
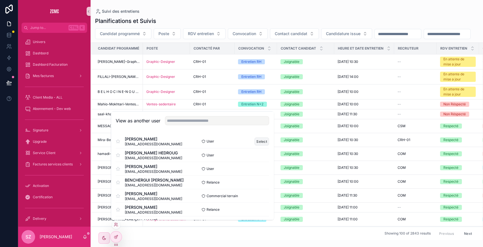
click at [258, 140] on button "Select" at bounding box center [262, 141] width 15 height 8
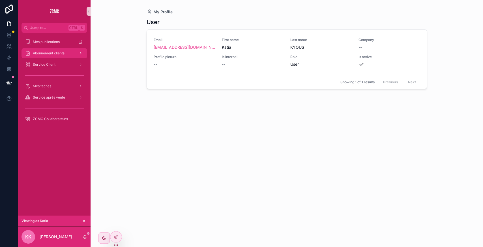
click at [52, 54] on span "Abonnement clients" at bounding box center [49, 53] width 32 height 5
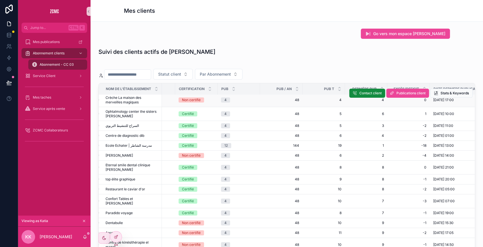
scroll to position [2, 231]
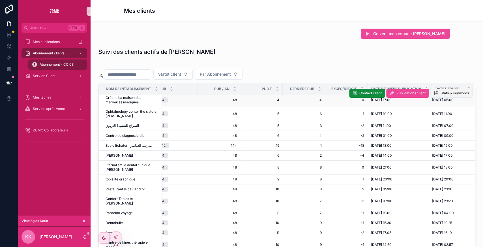
click at [441, 91] on span "Stats & Keywords" at bounding box center [455, 93] width 28 height 5
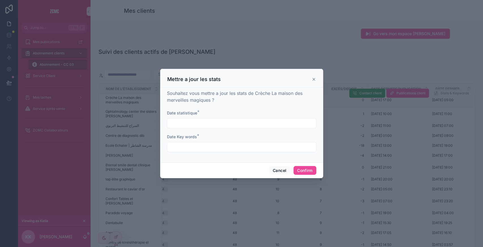
click at [314, 78] on icon at bounding box center [314, 79] width 5 height 5
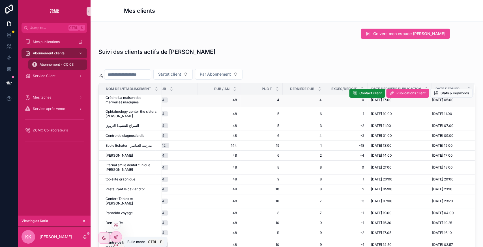
click at [118, 238] on div at bounding box center [115, 236] width 11 height 11
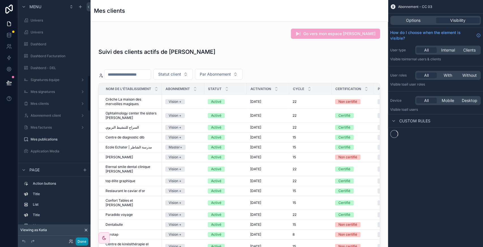
click at [83, 242] on button "Done" at bounding box center [82, 241] width 13 height 8
